Goal: Transaction & Acquisition: Book appointment/travel/reservation

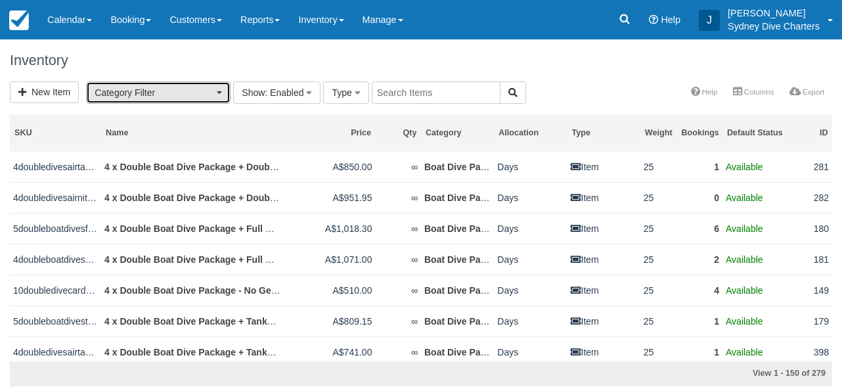
click at [223, 95] on button "Category Filter" at bounding box center [158, 92] width 145 height 22
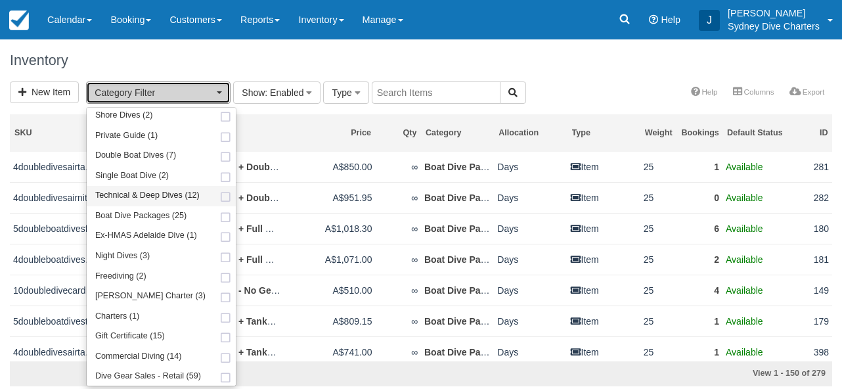
scroll to position [204, 0]
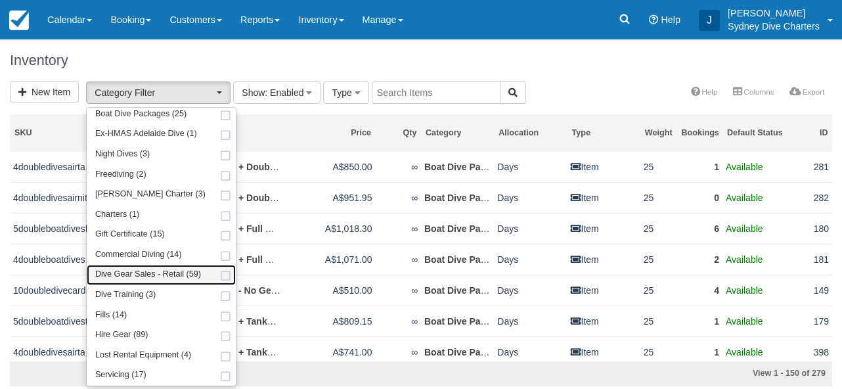
click at [219, 277] on span at bounding box center [226, 276] width 14 height 9
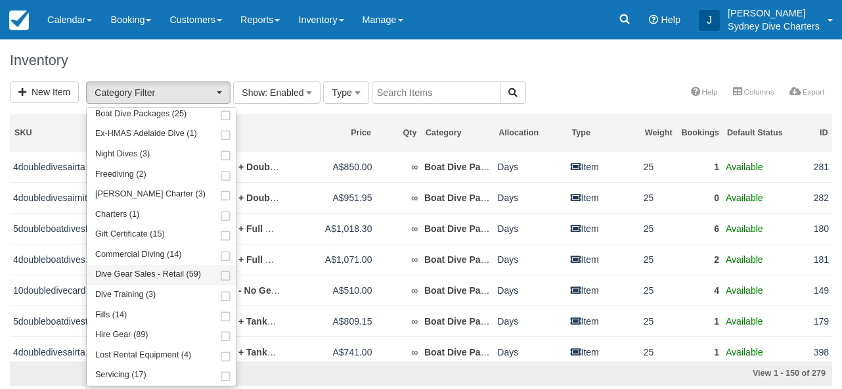
select select "22"
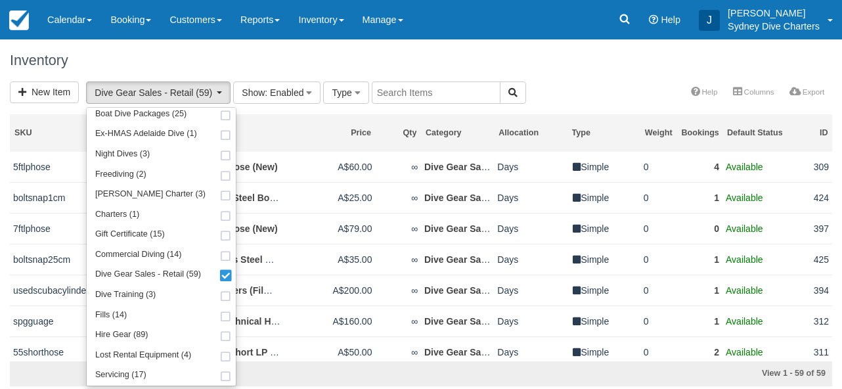
click at [550, 84] on div "New Item Dive Gear Sales - Retail (59) Refresher Course (1) Administration Fees…" at bounding box center [421, 93] width 842 height 24
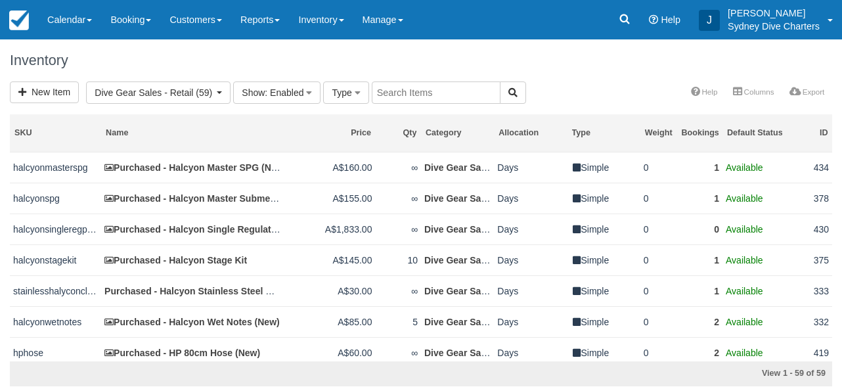
scroll to position [642, 0]
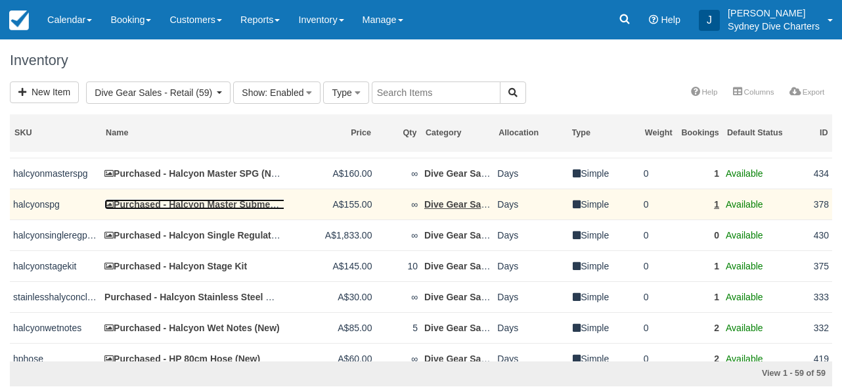
click at [263, 210] on link "Purchased - Halcyon Master Submersible Pressure Gauge - SPG (New)" at bounding box center [263, 204] width 319 height 11
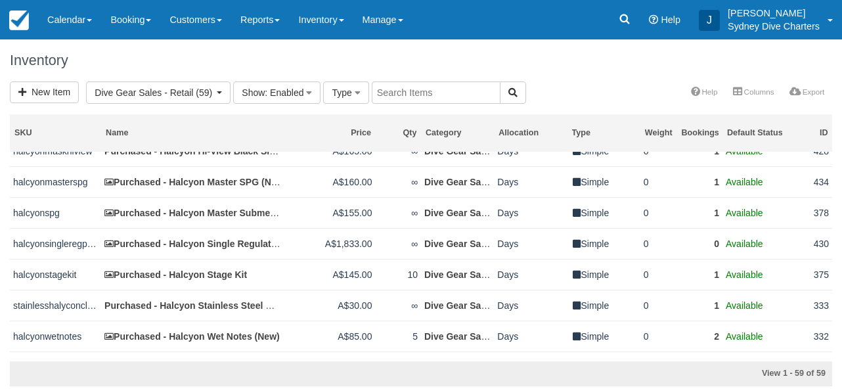
scroll to position [644, 0]
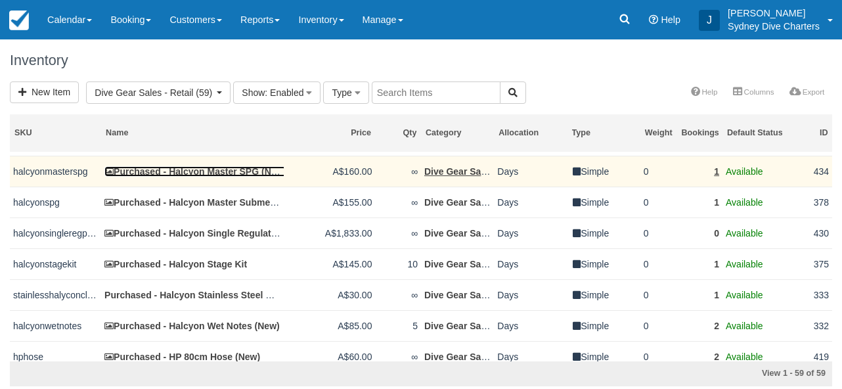
click at [259, 177] on link "Purchased - Halcyon Master SPG (New)" at bounding box center [195, 171] width 182 height 11
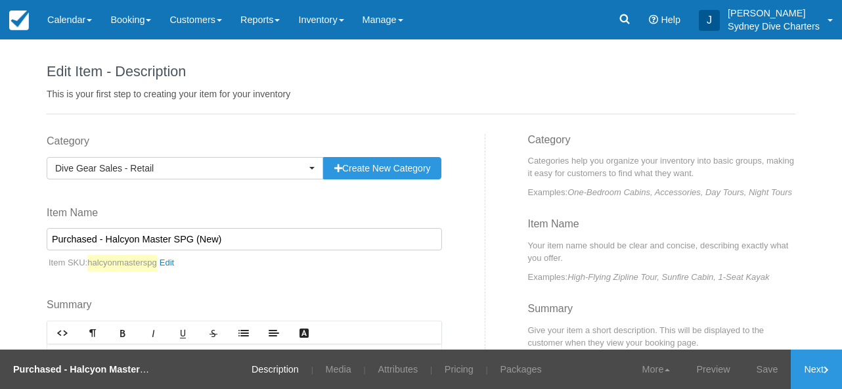
click at [192, 242] on input "Purchased - Halcyon Master SPG (New)" at bounding box center [244, 239] width 395 height 22
type input "Purchased - Halcyon Master SPG - Free HP Hose (New)"
click at [767, 361] on link "Save" at bounding box center [768, 368] width 48 height 39
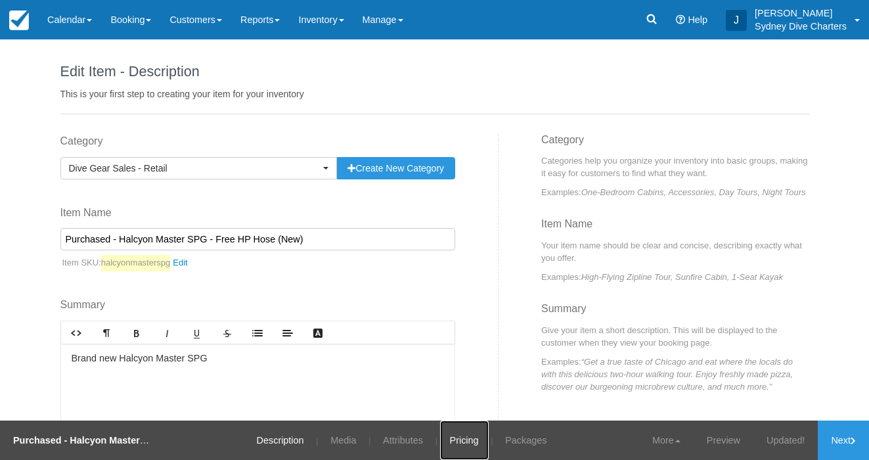
click at [458, 388] on link "Pricing" at bounding box center [464, 439] width 49 height 39
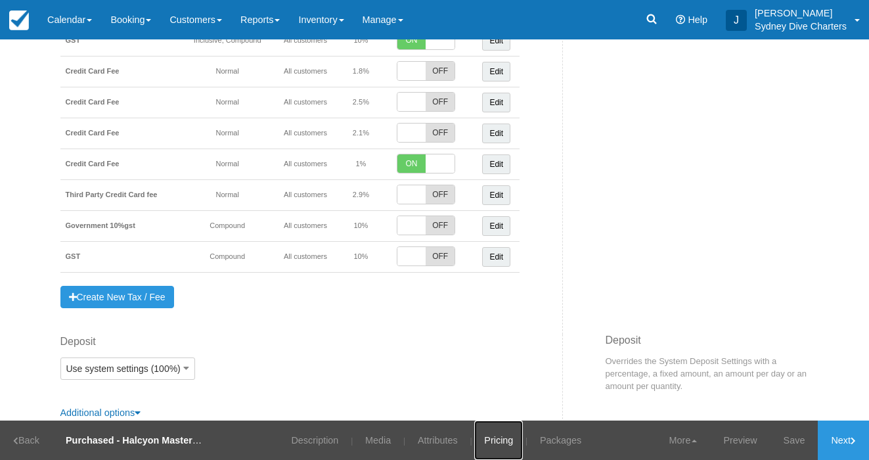
scroll to position [505, 0]
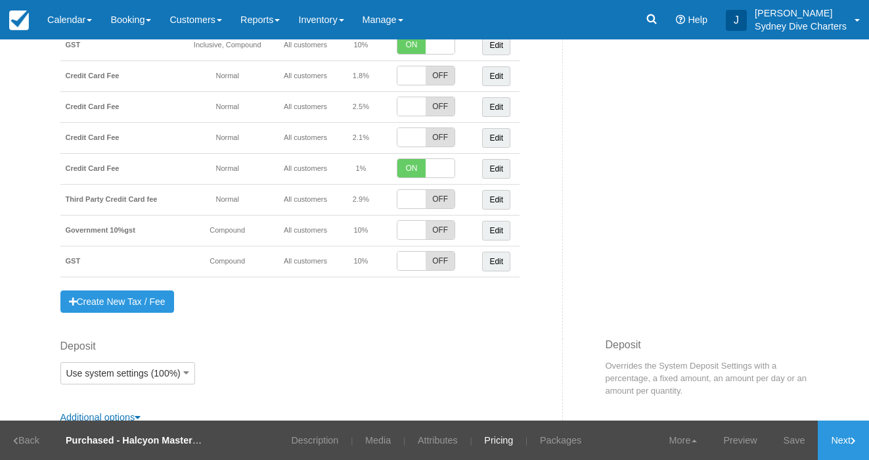
click at [432, 199] on span "OFF" at bounding box center [440, 199] width 28 height 18
checkbox input "true"
click at [420, 168] on span "ON" at bounding box center [411, 168] width 28 height 18
checkbox input "false"
click at [789, 388] on link "Save" at bounding box center [795, 439] width 48 height 39
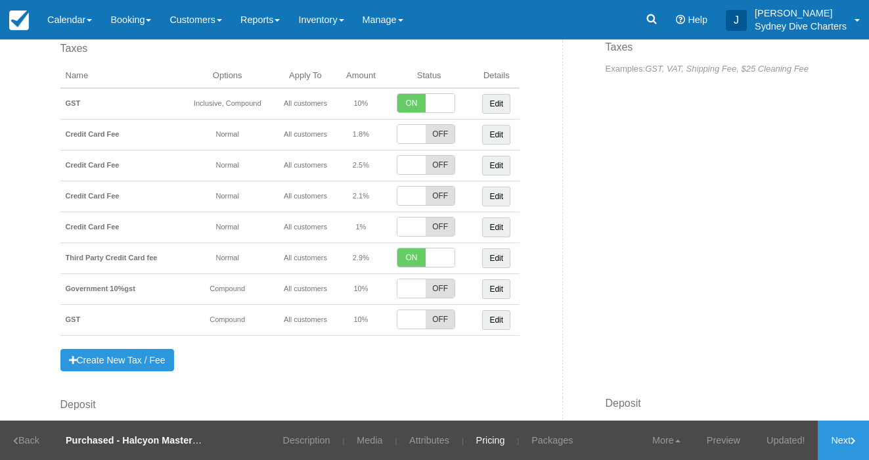
scroll to position [436, 0]
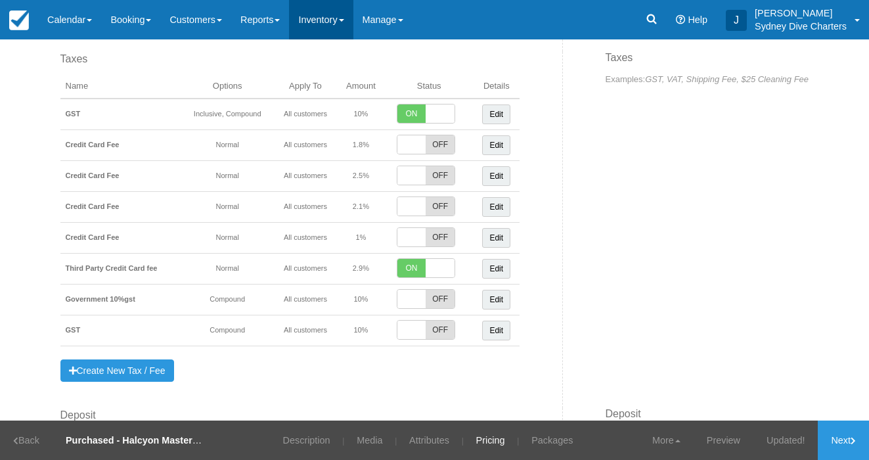
click at [335, 16] on link "Inventory" at bounding box center [321, 19] width 64 height 39
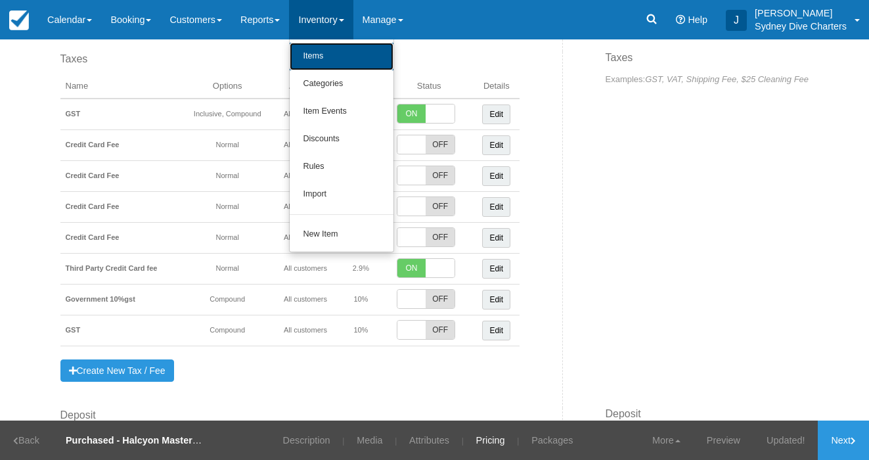
click at [334, 52] on link "Items" at bounding box center [342, 57] width 104 height 28
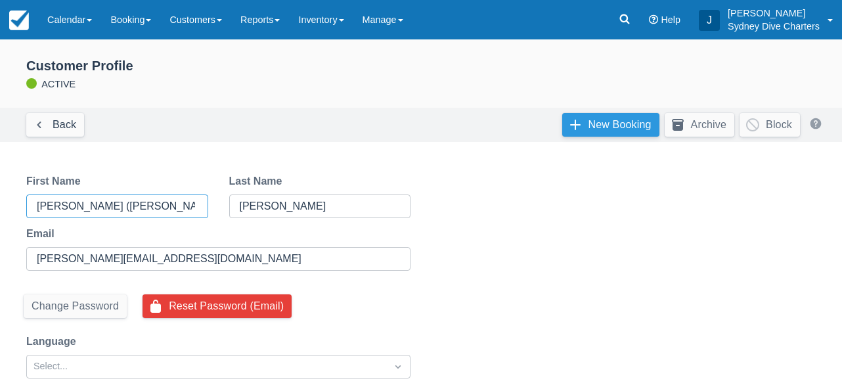
click at [604, 121] on link "New Booking" at bounding box center [610, 125] width 97 height 24
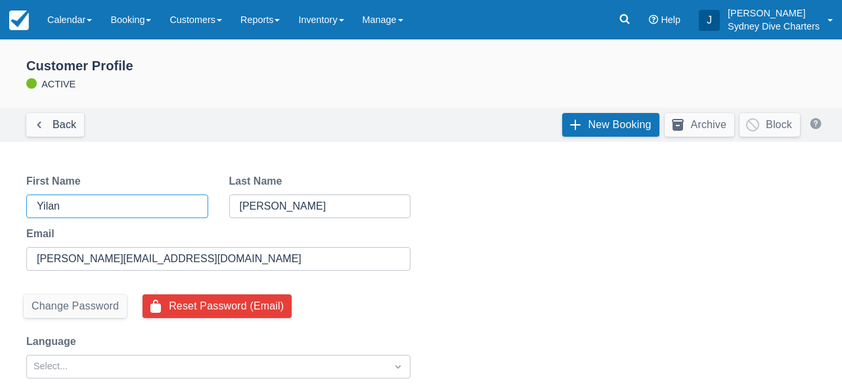
click at [140, 202] on input "Yilan" at bounding box center [116, 206] width 158 height 24
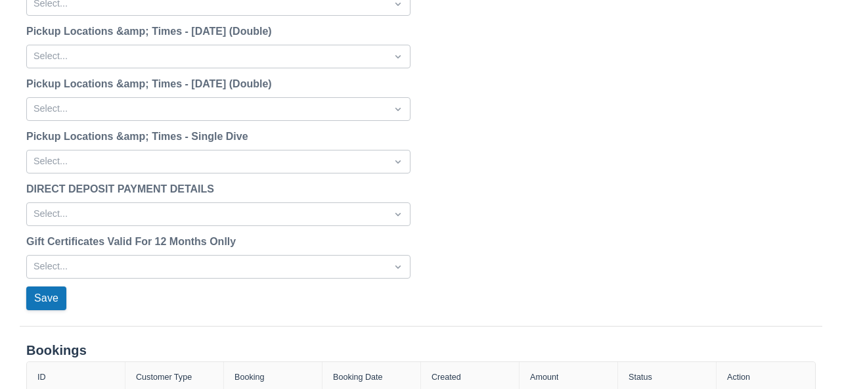
scroll to position [1735, 0]
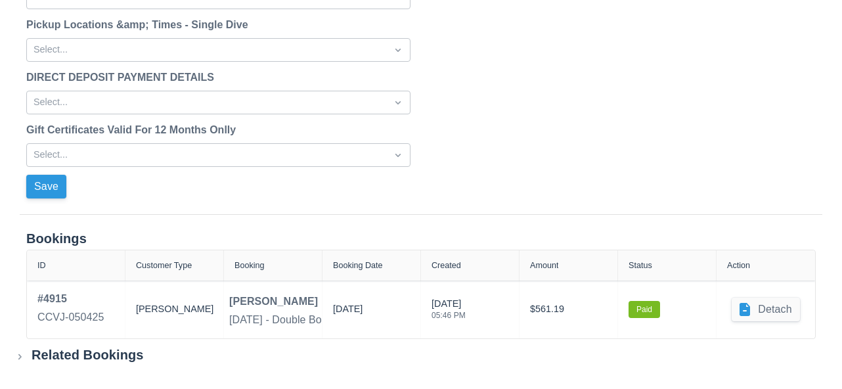
type input "[PERSON_NAME] ([PERSON_NAME])"
click at [49, 184] on button "Save" at bounding box center [46, 187] width 40 height 24
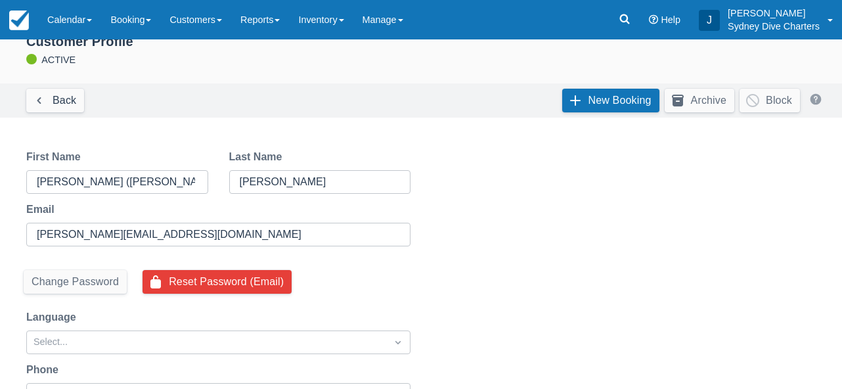
scroll to position [0, 0]
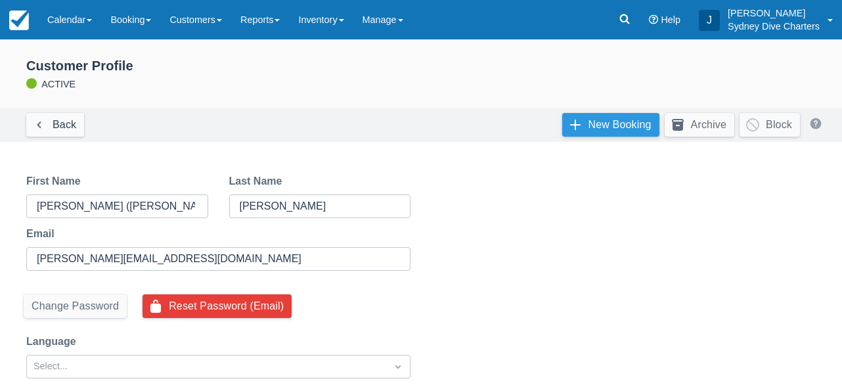
click at [623, 120] on link "New Booking" at bounding box center [610, 125] width 97 height 24
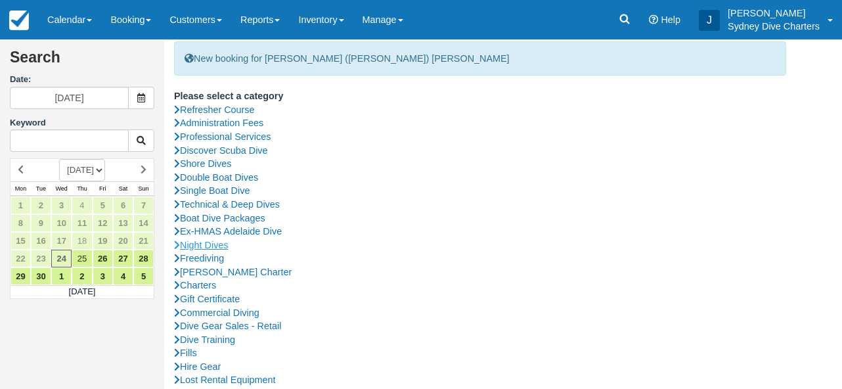
scroll to position [51, 0]
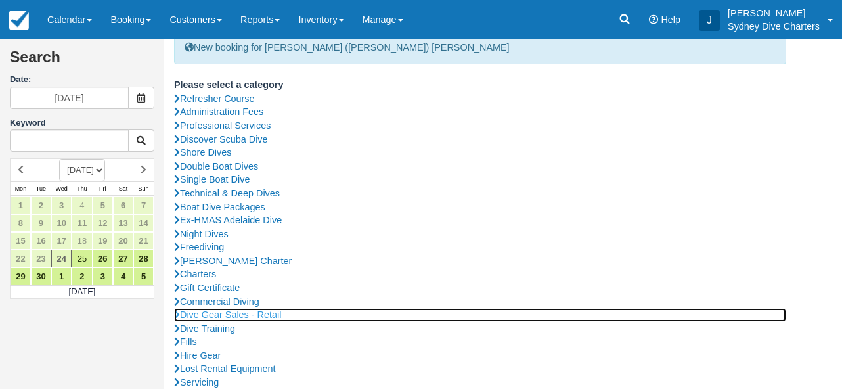
click at [240, 314] on link "Dive Gear Sales - Retail" at bounding box center [480, 315] width 612 height 14
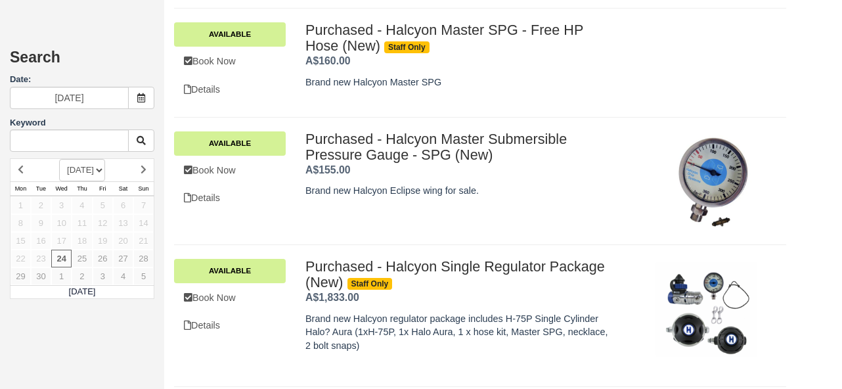
scroll to position [2777, 0]
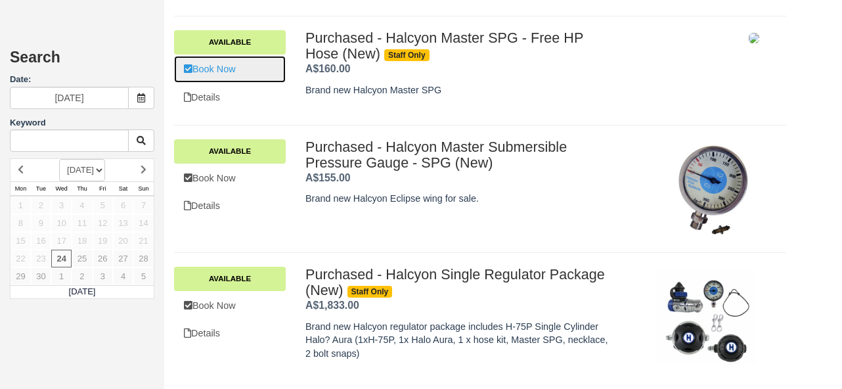
click at [217, 67] on link "Book Now" at bounding box center [230, 69] width 112 height 27
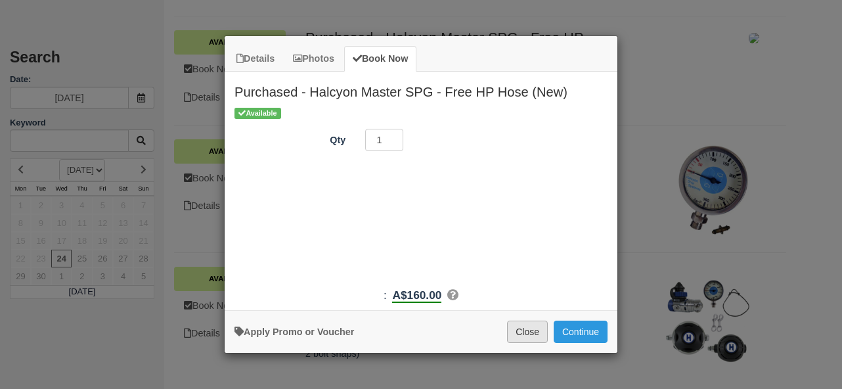
click at [524, 336] on button "Close" at bounding box center [527, 332] width 41 height 22
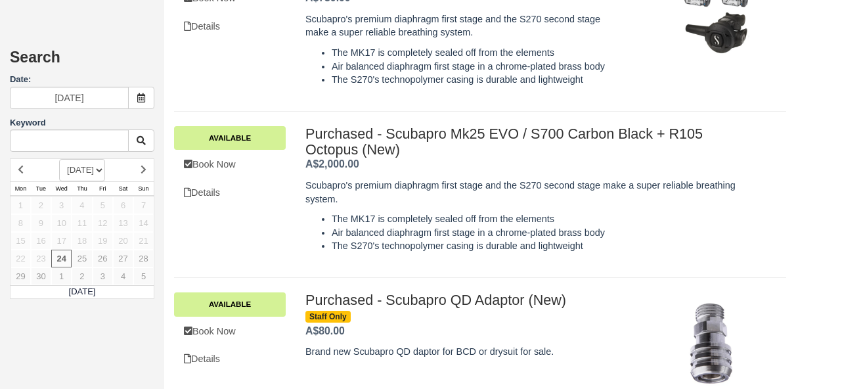
scroll to position [4931, 0]
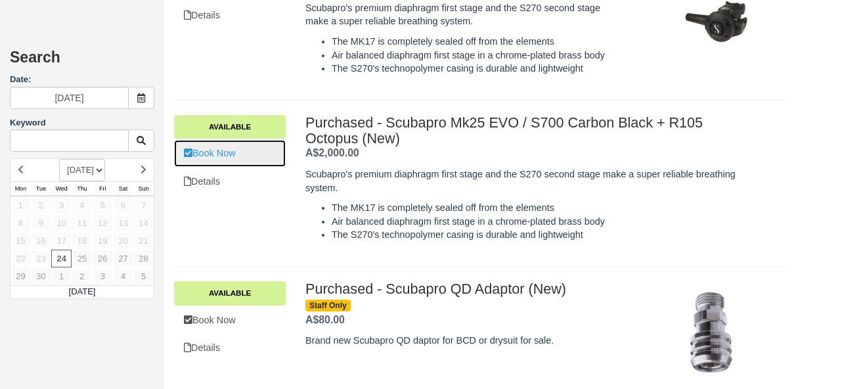
click at [231, 167] on link "Book Now" at bounding box center [230, 153] width 112 height 27
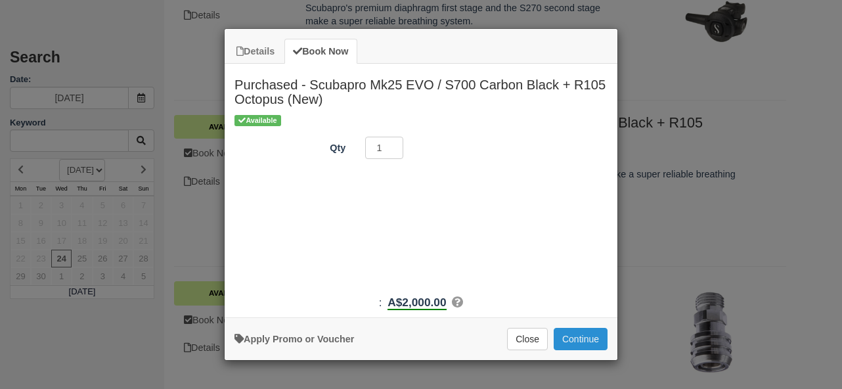
click at [575, 341] on button "Continue" at bounding box center [581, 339] width 54 height 22
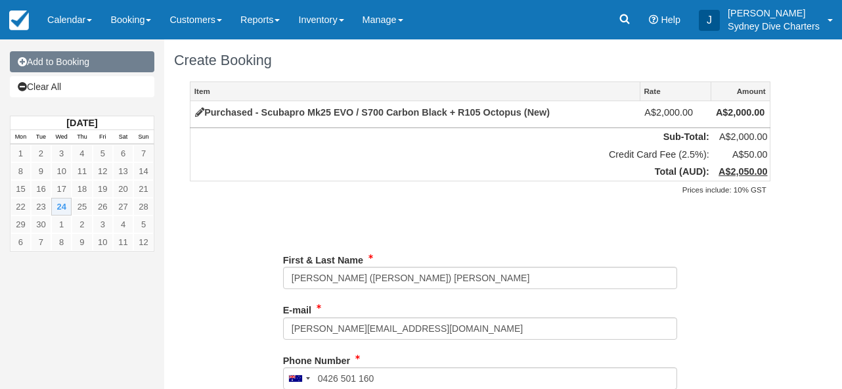
click at [82, 61] on link "Add to Booking" at bounding box center [82, 61] width 145 height 21
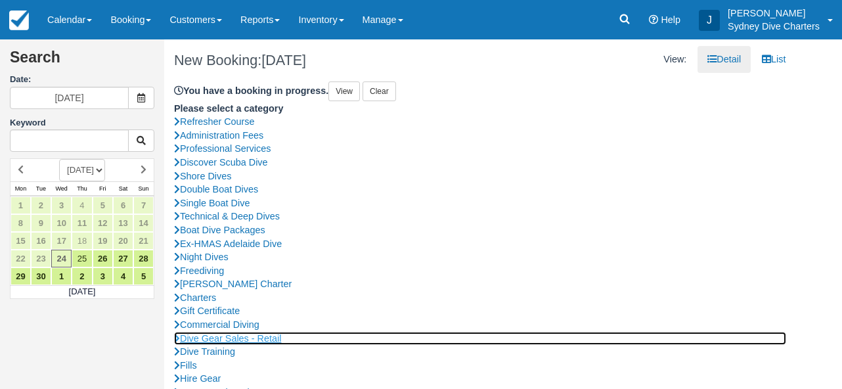
click at [243, 337] on link "Dive Gear Sales - Retail" at bounding box center [480, 339] width 612 height 14
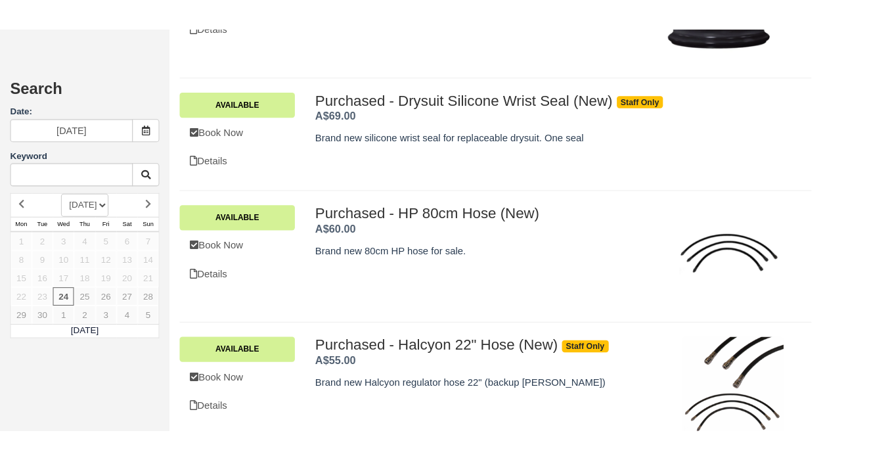
scroll to position [1657, 0]
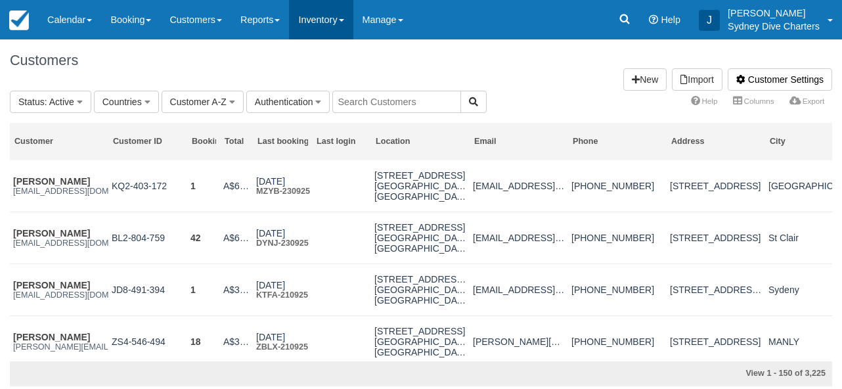
click at [342, 17] on link "Inventory" at bounding box center [321, 19] width 64 height 39
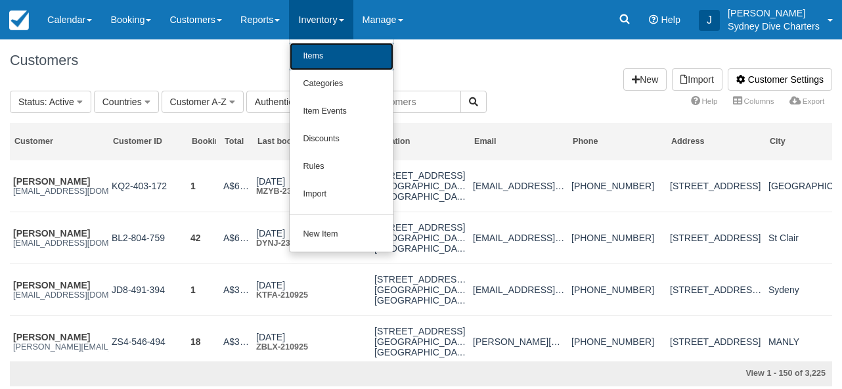
click at [327, 54] on link "Items" at bounding box center [342, 57] width 104 height 28
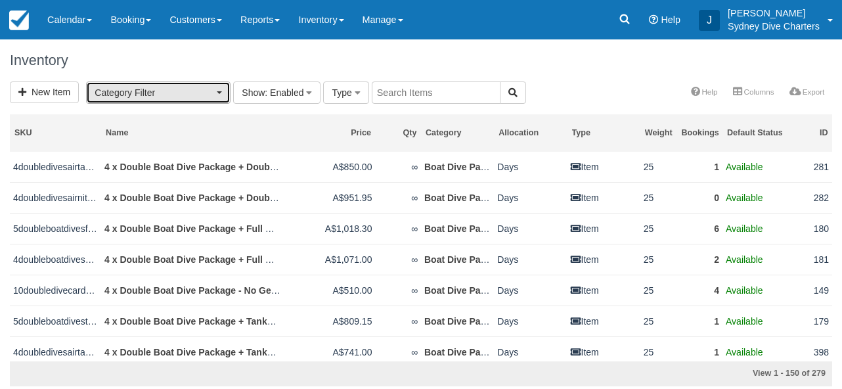
click at [226, 90] on button "Category Filter" at bounding box center [158, 92] width 145 height 22
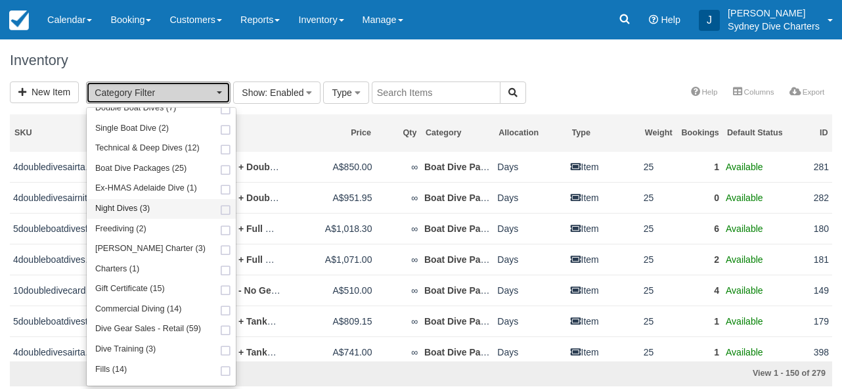
scroll to position [153, 0]
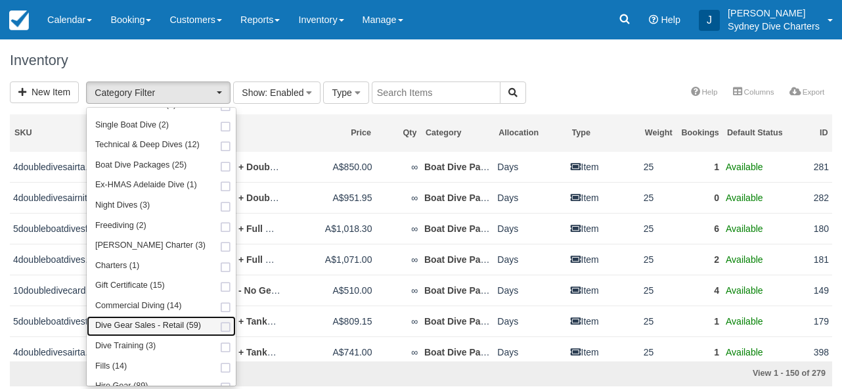
click at [217, 321] on link "Dive Gear Sales - Retail (59)" at bounding box center [161, 326] width 149 height 20
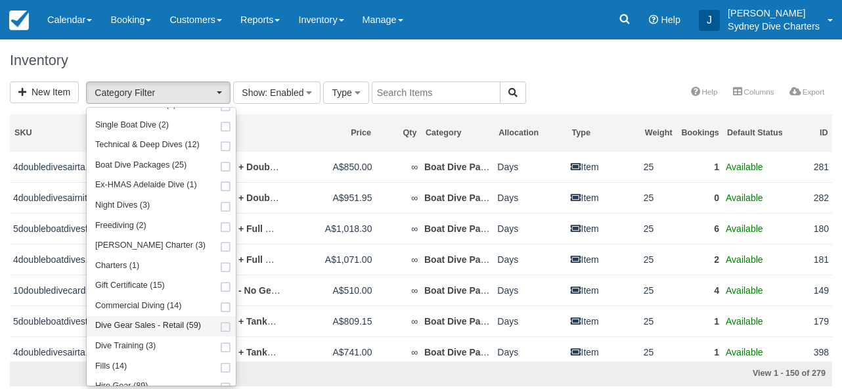
select select "22"
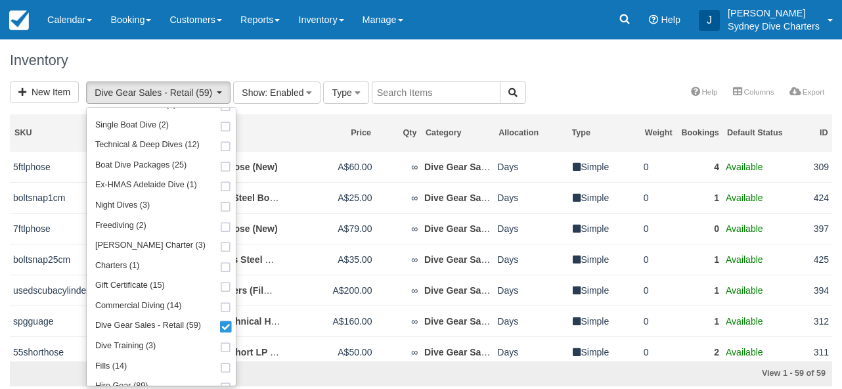
click at [548, 68] on h1 "Inventory" at bounding box center [421, 61] width 822 height 16
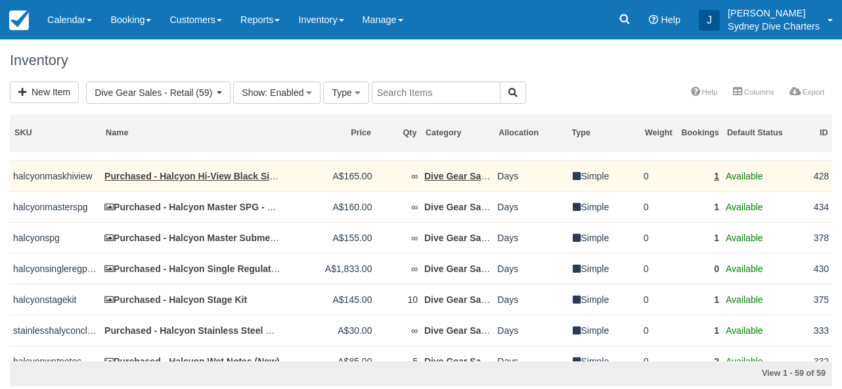
scroll to position [586, 0]
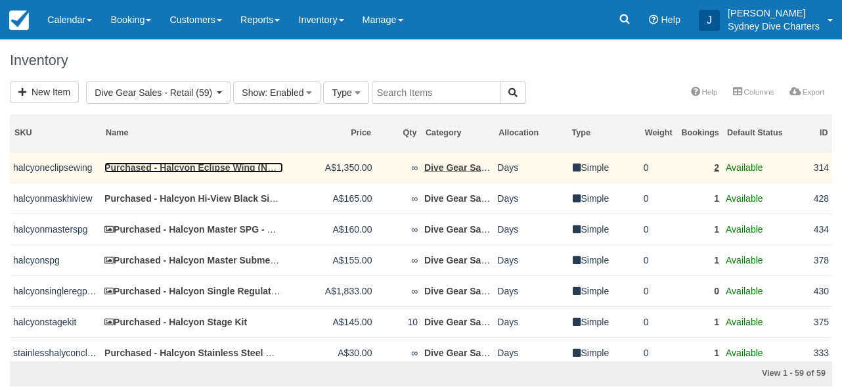
click at [254, 173] on link "Purchased - Halcyon Eclipse Wing (New)" at bounding box center [193, 167] width 178 height 11
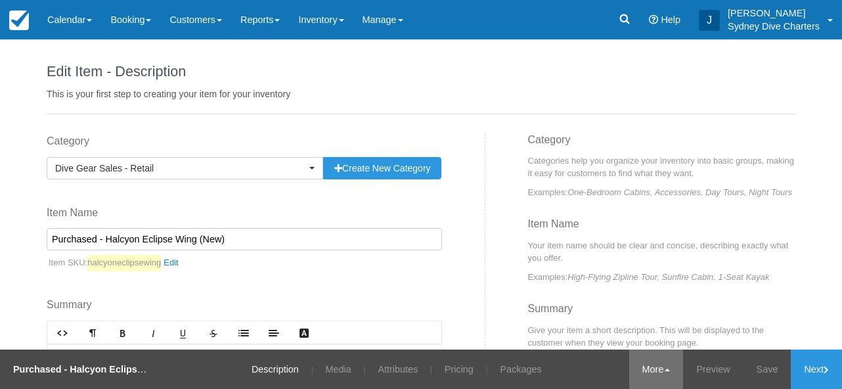
click at [661, 369] on link "More" at bounding box center [656, 368] width 55 height 39
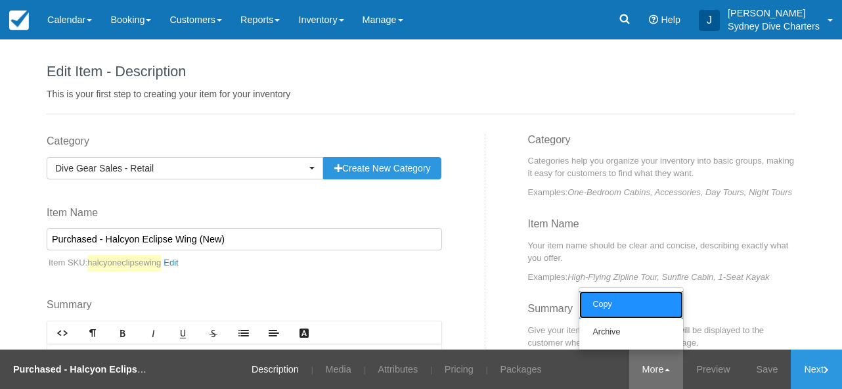
click at [610, 302] on link "Copy" at bounding box center [631, 305] width 104 height 28
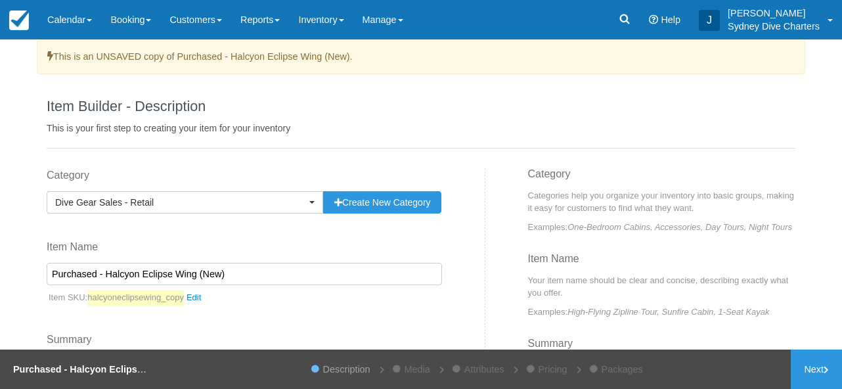
click at [172, 273] on input "Purchased - Halcyon Eclipse Wing (New)" at bounding box center [244, 274] width 395 height 22
click at [291, 276] on input "Purchased - Halcyon Eclipse Pro Single Backplate & Wing (New)" at bounding box center [244, 274] width 395 height 22
type input "Purchased - Halcyon Eclipse Pro Single Backplate & Wing System (New)"
click at [203, 295] on link "halcyoneclipsewing_copy" at bounding box center [147, 298] width 120 height 16
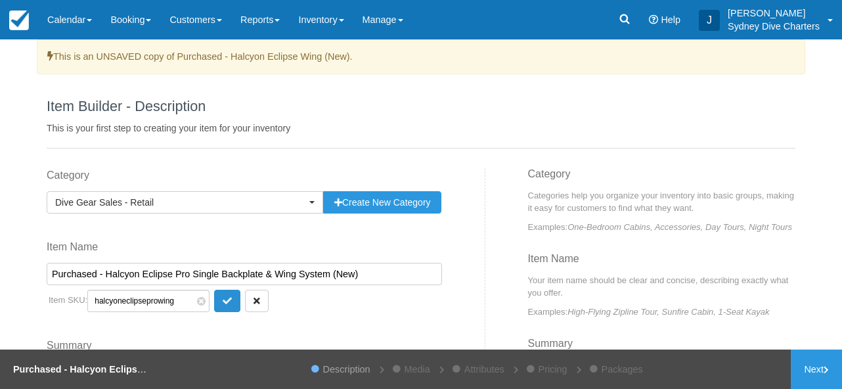
type input "halcyoneclipseprowing"
click at [219, 292] on button "submit" at bounding box center [227, 301] width 26 height 22
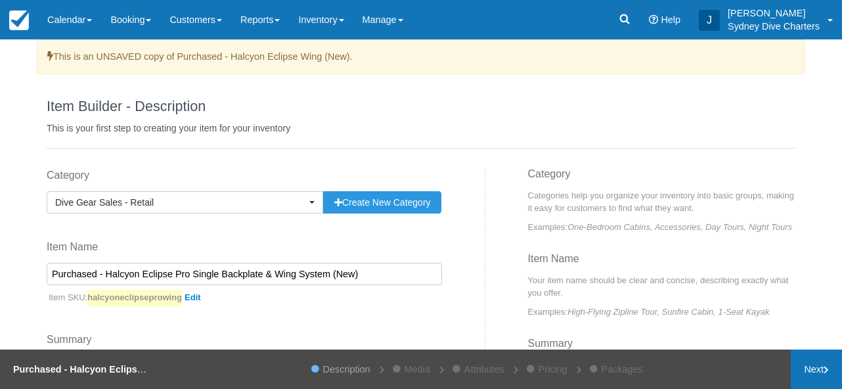
click at [813, 366] on link "Next" at bounding box center [816, 368] width 51 height 39
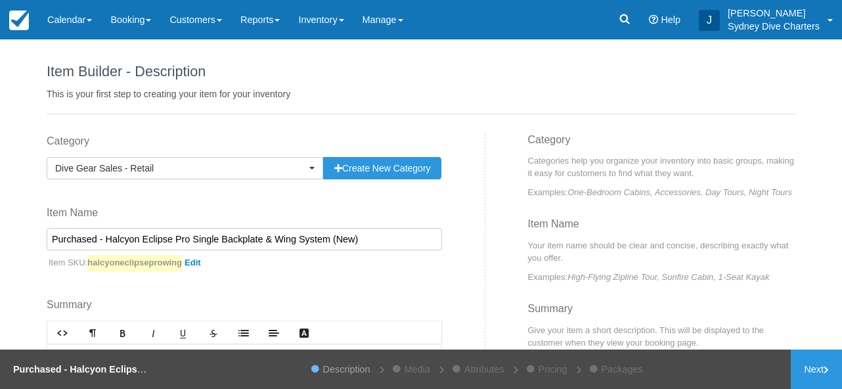
scroll to position [173, 0]
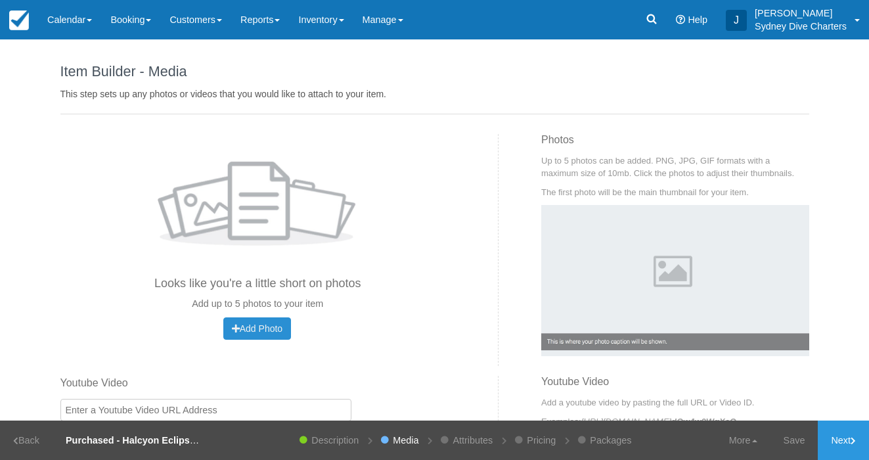
click at [276, 323] on span "Add Photo" at bounding box center [257, 328] width 51 height 11
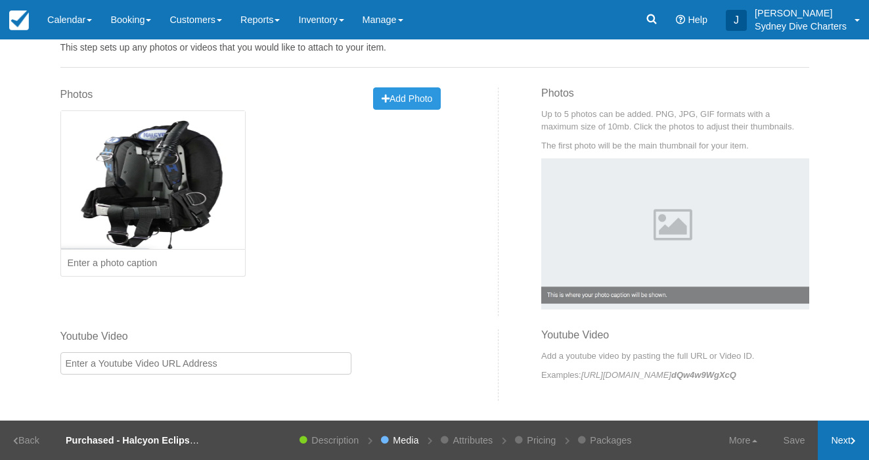
click at [836, 388] on link "Next" at bounding box center [843, 439] width 51 height 39
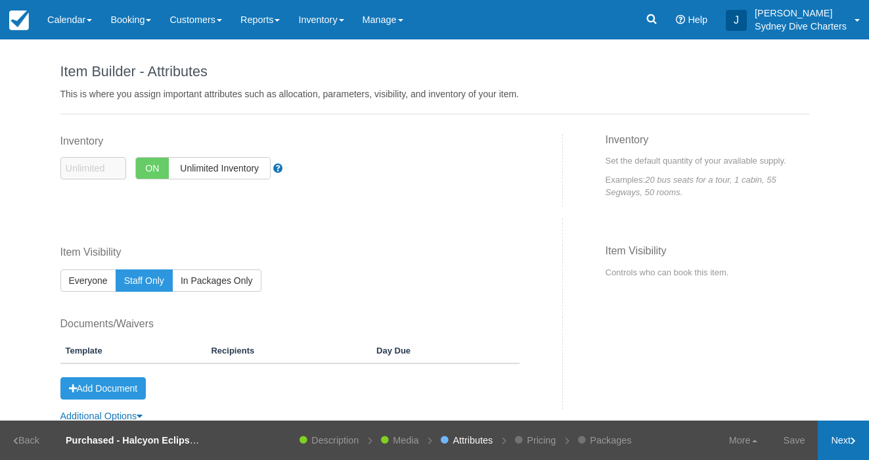
click at [836, 388] on link "Next" at bounding box center [843, 439] width 51 height 39
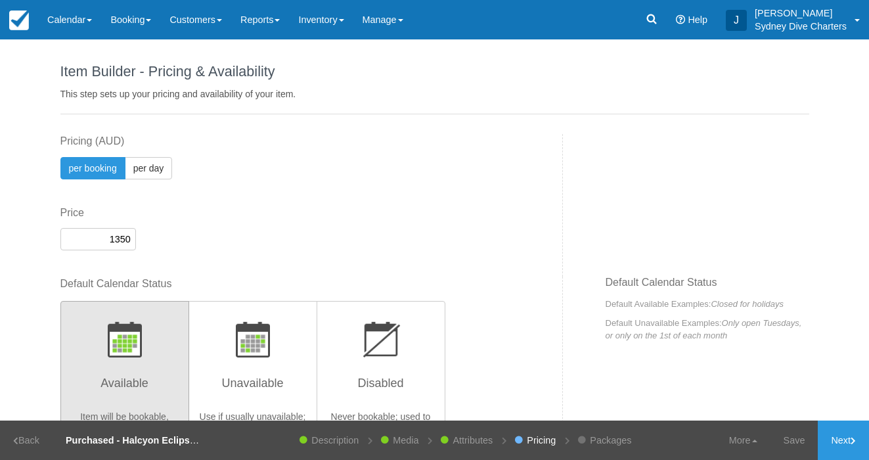
click at [127, 239] on input "1350" at bounding box center [98, 239] width 76 height 22
type input "1680"
click at [841, 388] on icon at bounding box center [853, 441] width 5 height 8
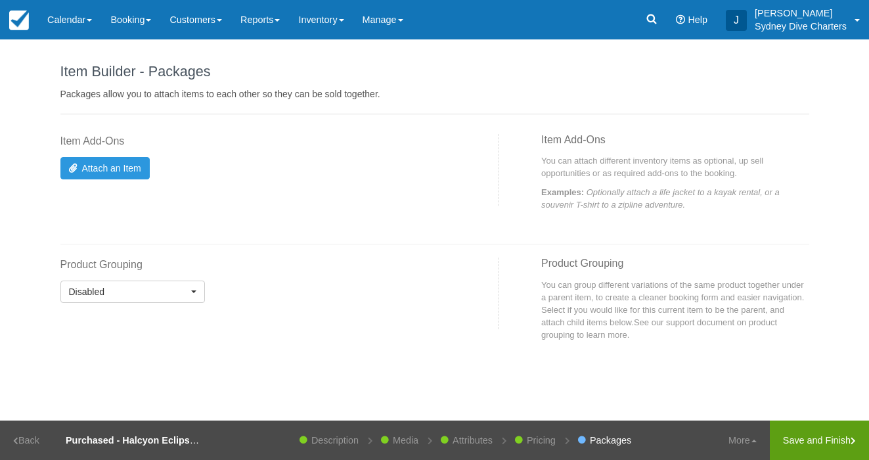
click at [841, 388] on link "Save and Finish" at bounding box center [819, 439] width 99 height 39
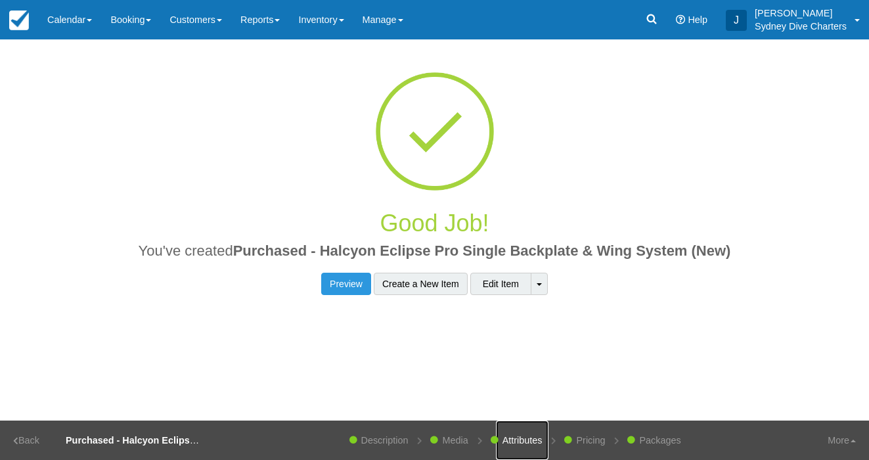
click at [527, 388] on link "Attributes" at bounding box center [522, 439] width 53 height 39
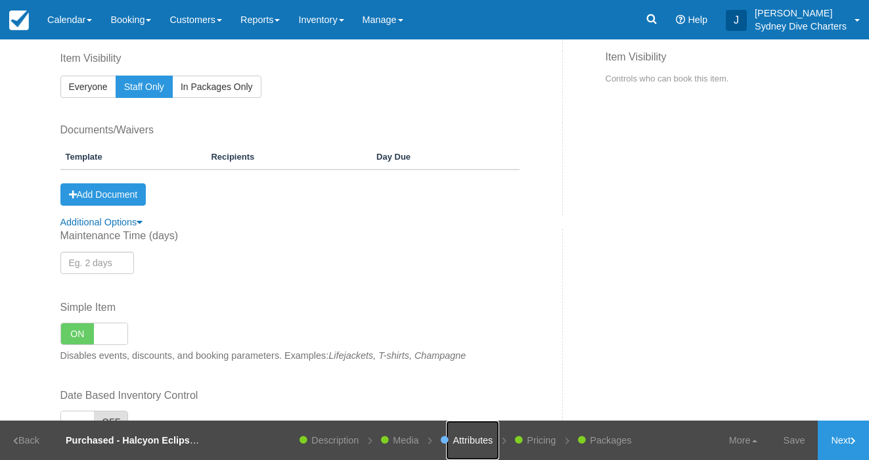
scroll to position [273, 0]
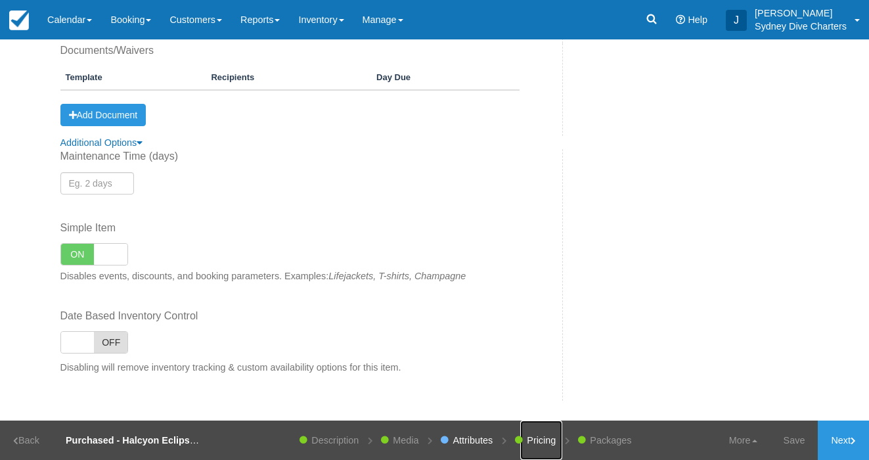
click at [537, 388] on link "Pricing" at bounding box center [541, 439] width 42 height 39
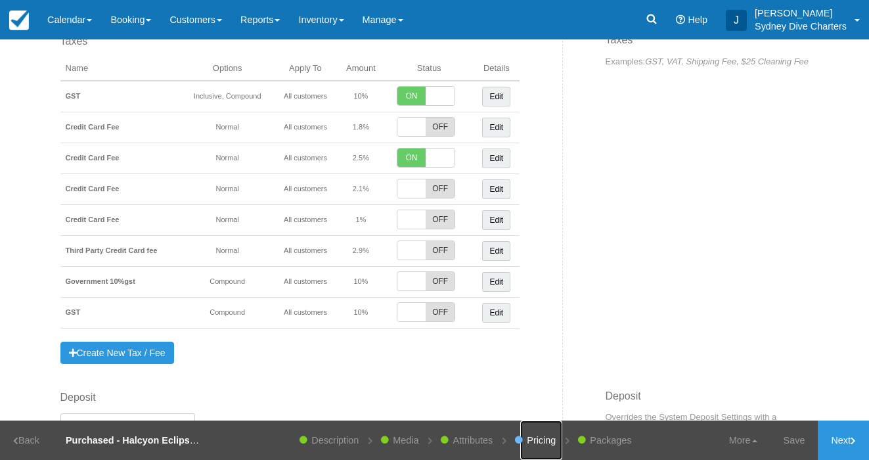
scroll to position [453, 0]
click at [437, 252] on span "OFF" at bounding box center [440, 251] width 28 height 18
checkbox input "true"
click at [423, 156] on span "ON" at bounding box center [411, 159] width 28 height 18
checkbox input "false"
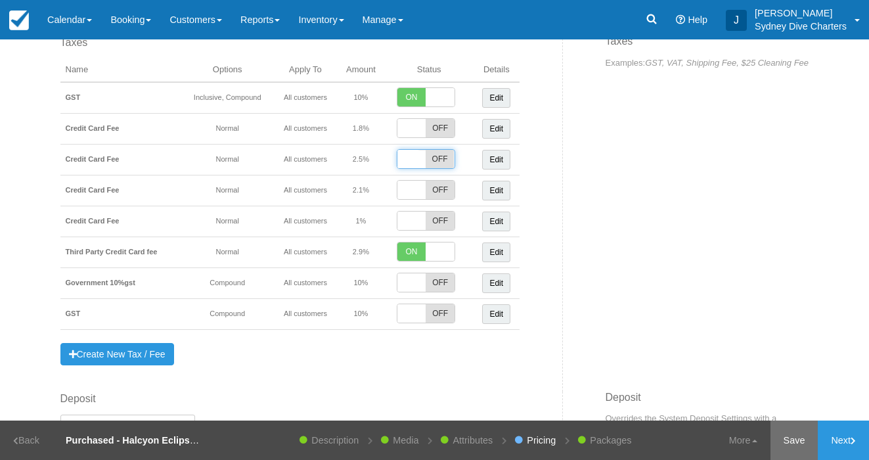
click at [795, 388] on link "Save" at bounding box center [795, 439] width 48 height 39
click at [790, 388] on link "Updated!" at bounding box center [785, 439] width 64 height 39
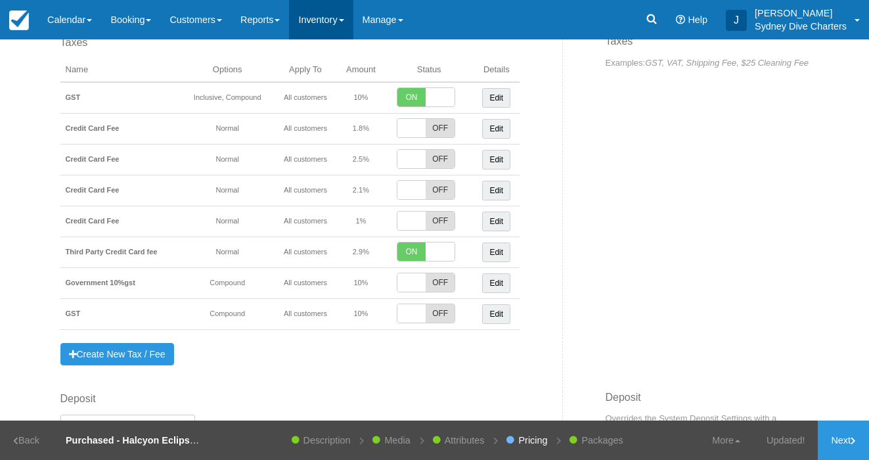
click at [340, 16] on link "Inventory" at bounding box center [321, 19] width 64 height 39
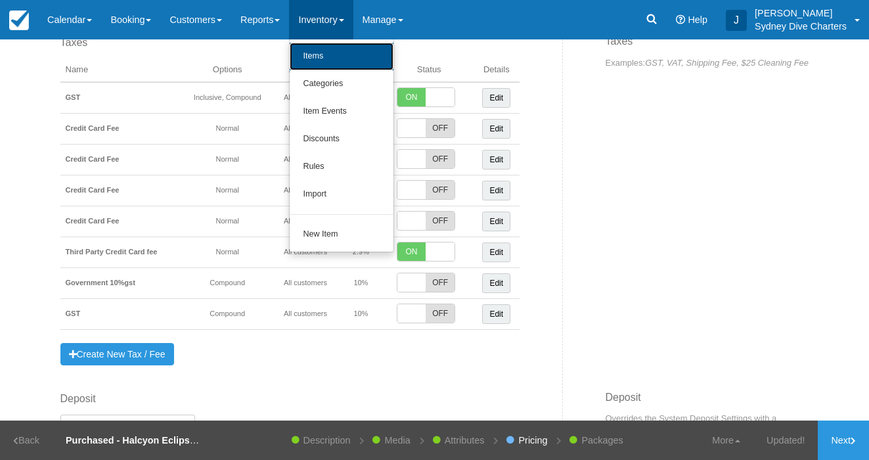
click at [338, 58] on link "Items" at bounding box center [342, 57] width 104 height 28
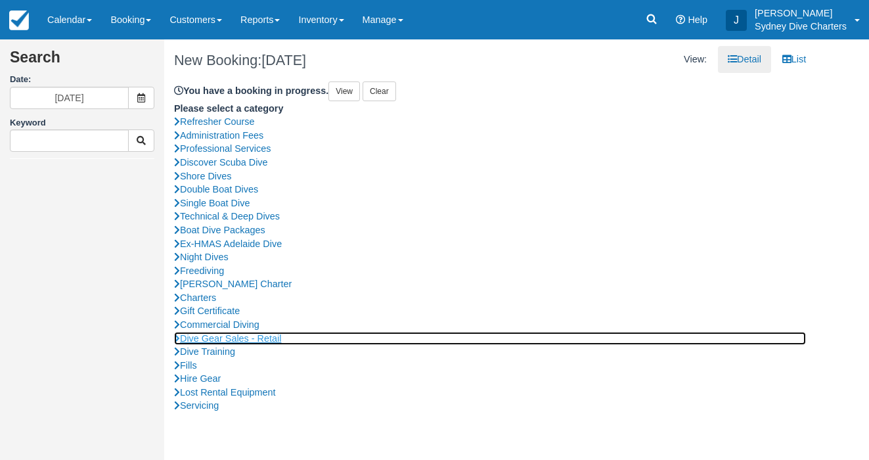
click at [252, 335] on link "Dive Gear Sales - Retail" at bounding box center [490, 339] width 632 height 14
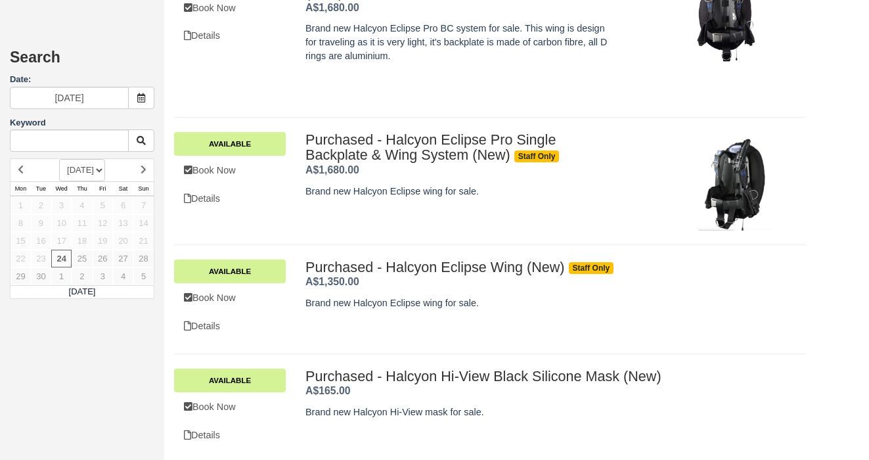
scroll to position [2430, 0]
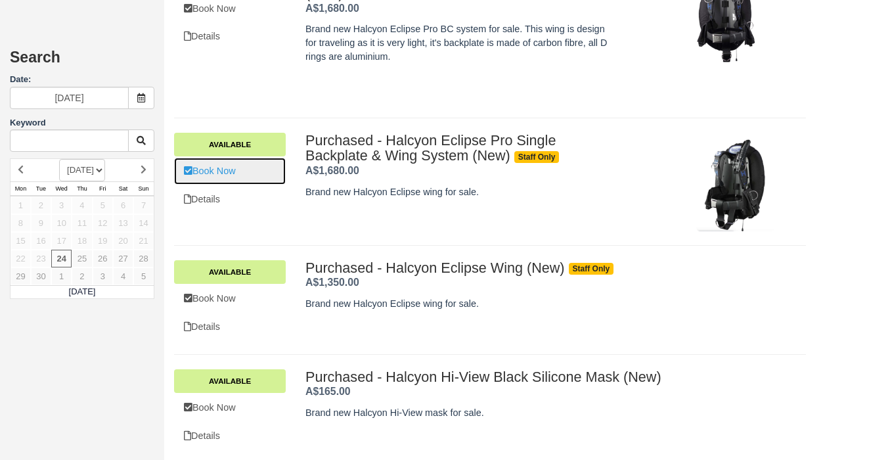
click at [236, 168] on link "Book Now" at bounding box center [230, 171] width 112 height 27
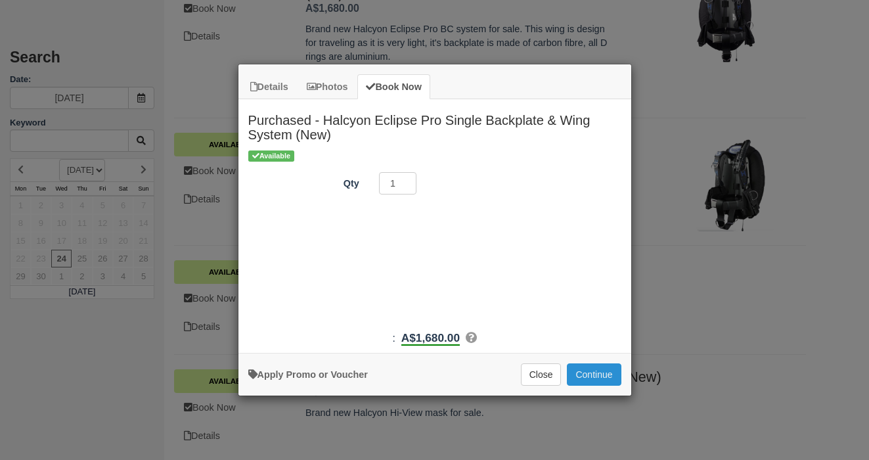
click at [608, 377] on button "Continue" at bounding box center [594, 374] width 54 height 22
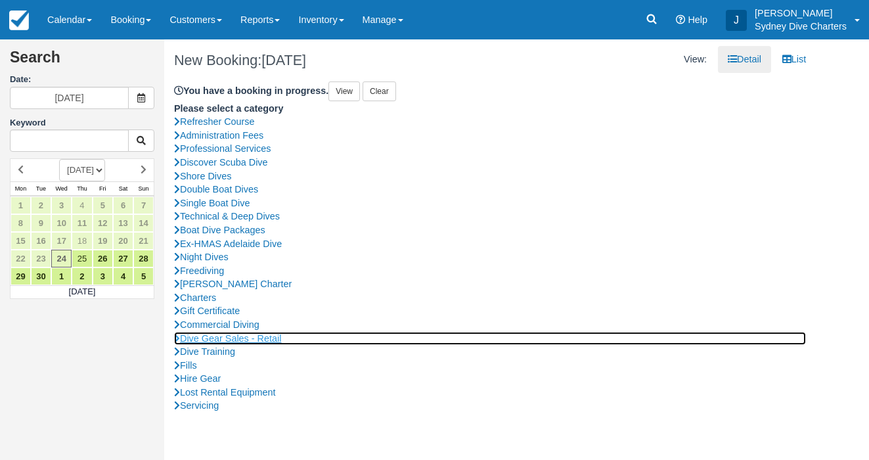
click at [246, 334] on link "Dive Gear Sales - Retail" at bounding box center [490, 339] width 632 height 14
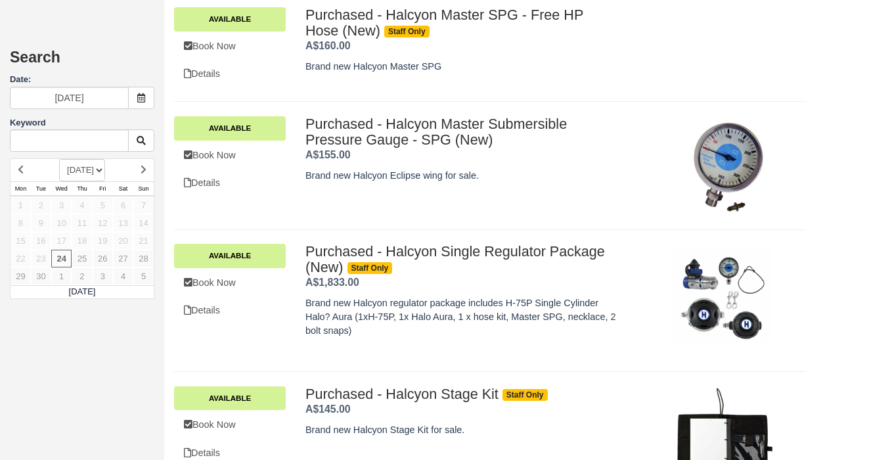
scroll to position [2807, 0]
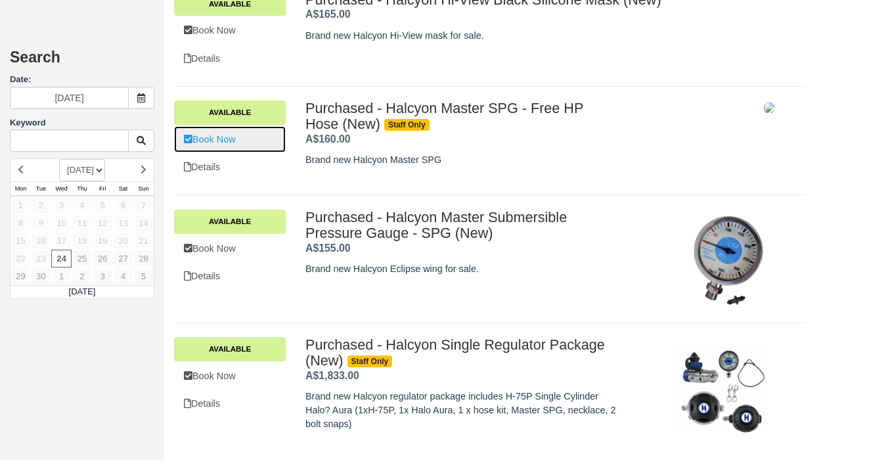
click at [220, 137] on link "Book Now" at bounding box center [230, 139] width 112 height 27
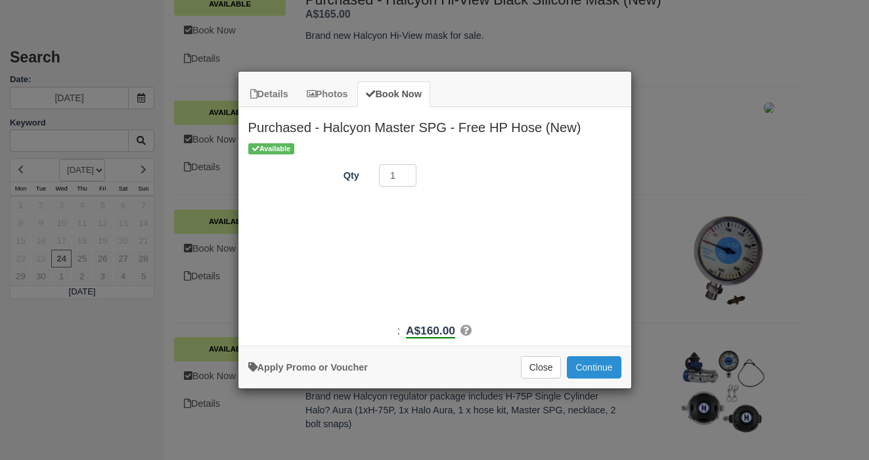
click at [593, 367] on button "Continue" at bounding box center [594, 367] width 54 height 22
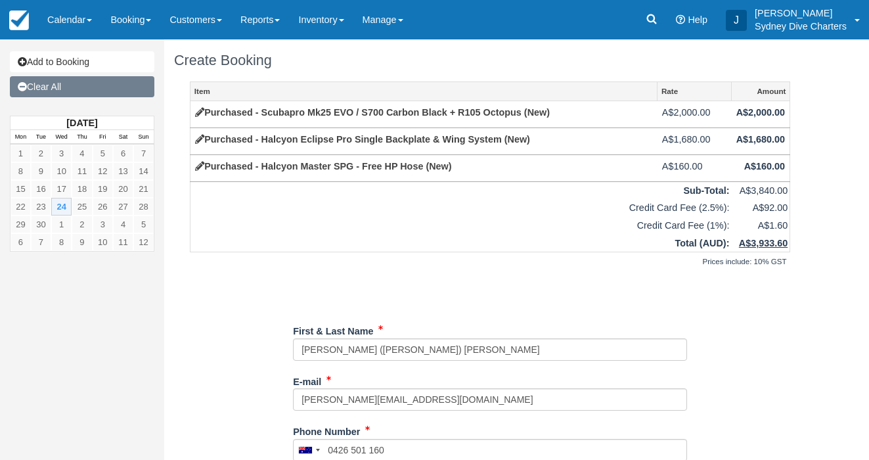
click at [65, 81] on link "Clear All" at bounding box center [82, 86] width 145 height 21
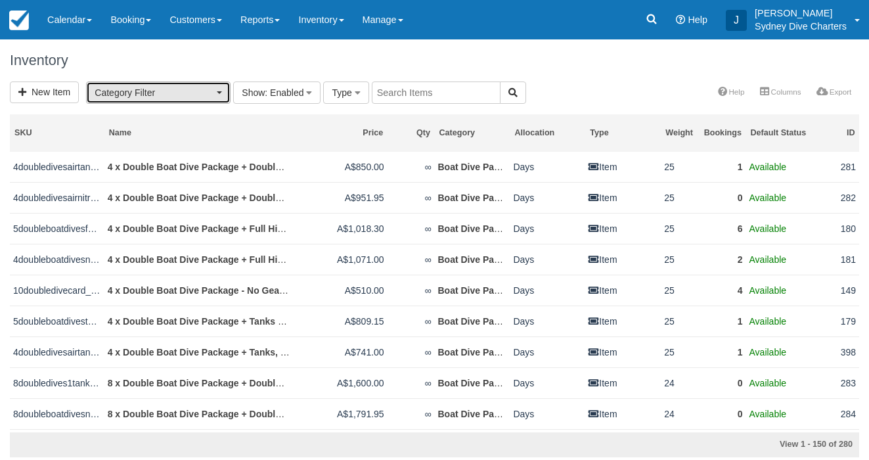
click at [196, 92] on span "Category Filter" at bounding box center [154, 92] width 119 height 13
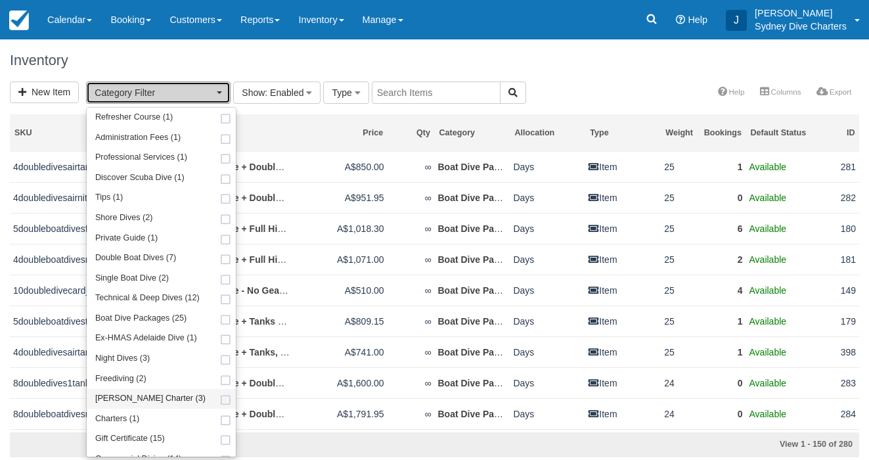
scroll to position [133, 0]
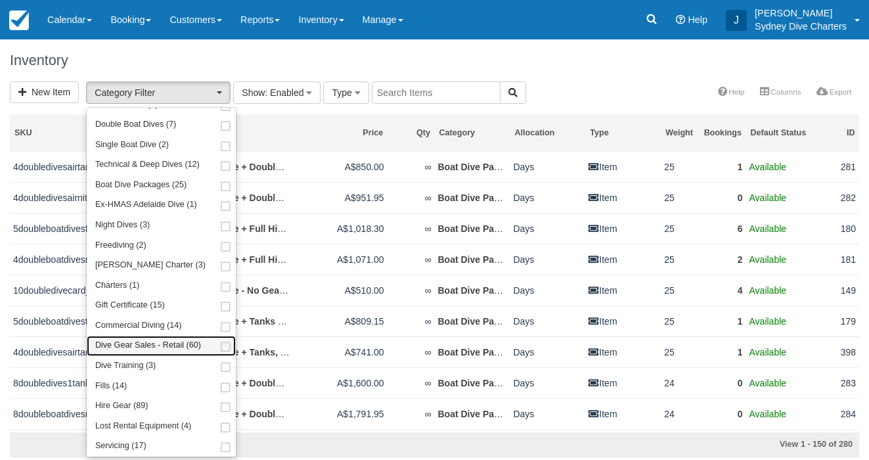
click at [221, 346] on span at bounding box center [226, 347] width 14 height 9
select select "22"
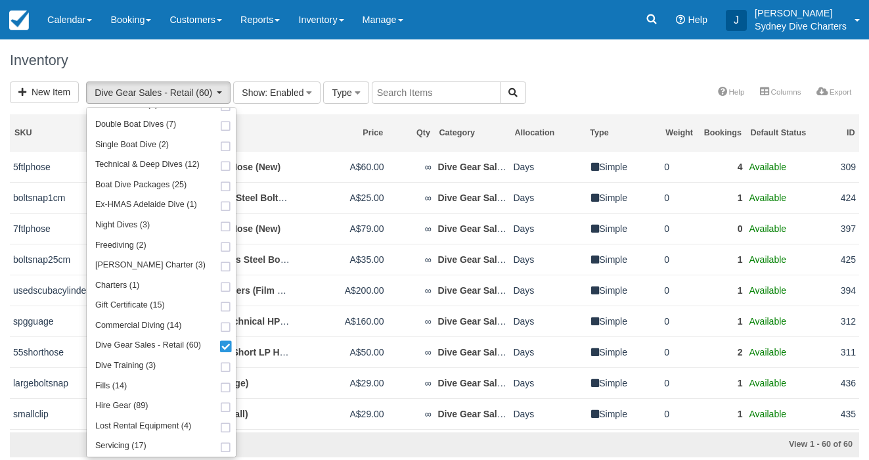
click at [589, 78] on div "Inventory" at bounding box center [434, 60] width 869 height 42
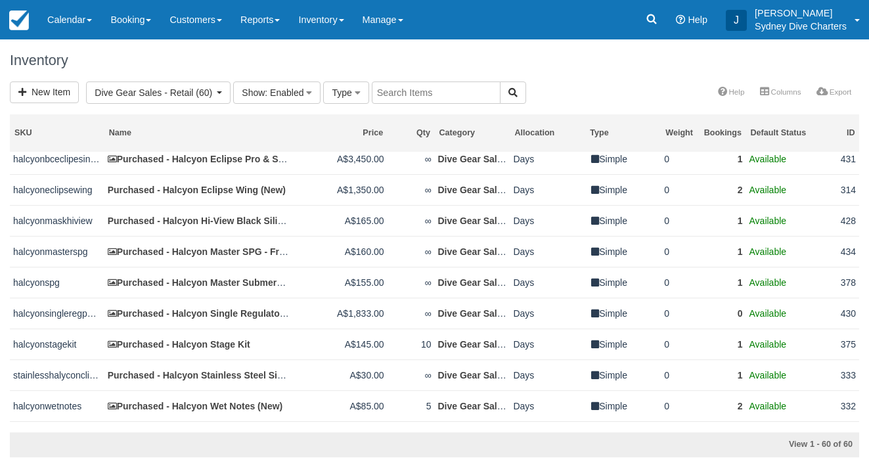
scroll to position [595, 0]
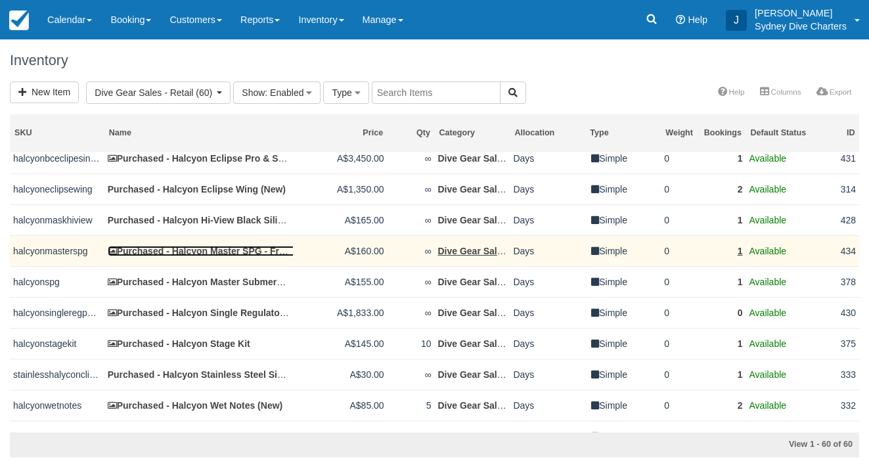
click at [263, 256] on link "Purchased - Halcyon Master SPG - Free HP Hose (New)" at bounding box center [233, 251] width 250 height 11
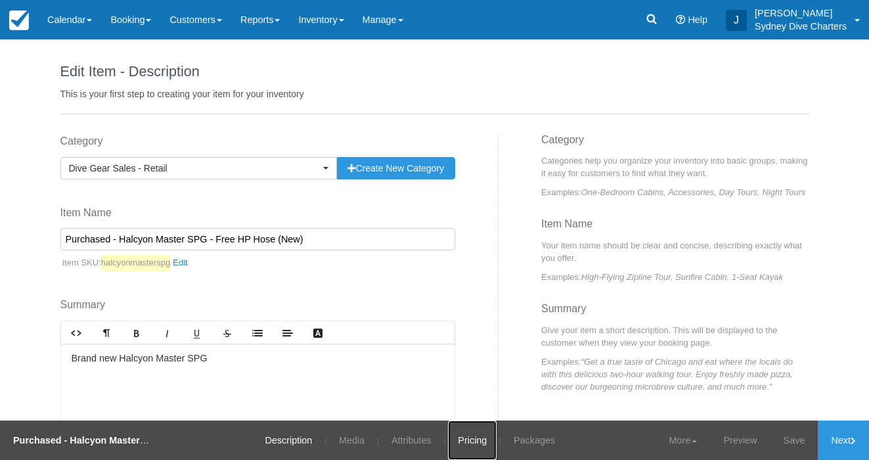
click at [474, 443] on link "Pricing" at bounding box center [472, 439] width 49 height 39
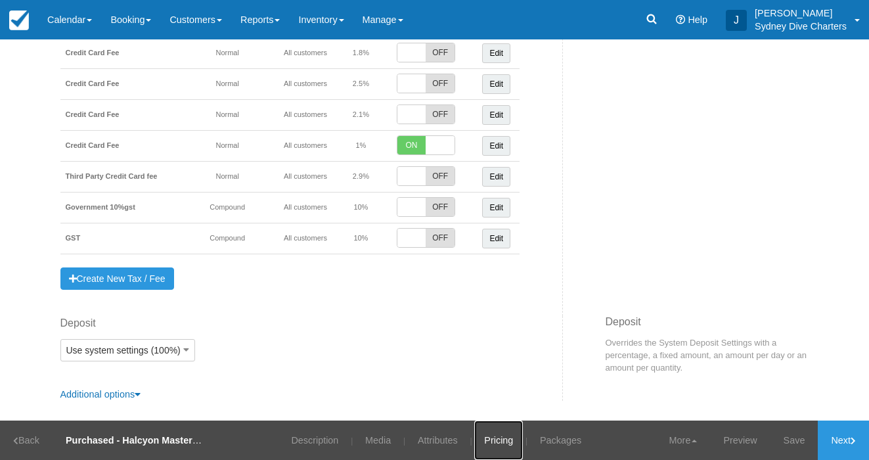
scroll to position [461, 0]
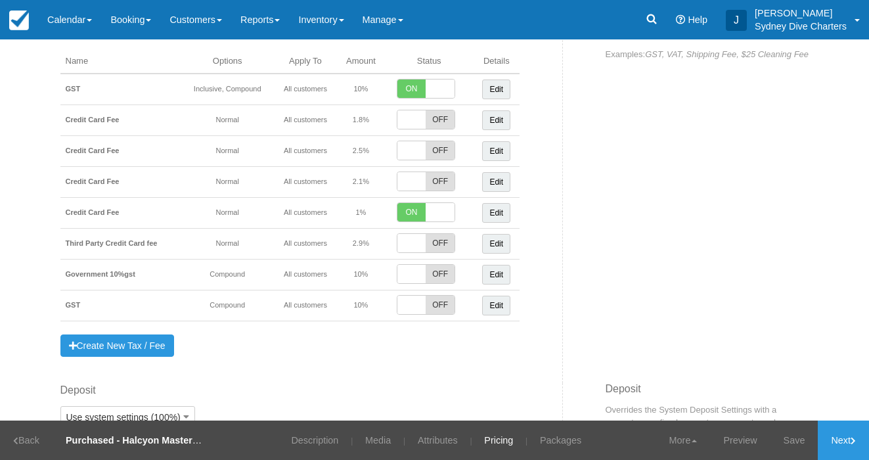
click at [411, 211] on span "ON" at bounding box center [411, 212] width 28 height 18
checkbox input "false"
click at [418, 240] on span at bounding box center [411, 243] width 28 height 18
click at [445, 241] on span "OFF" at bounding box center [440, 243] width 28 height 18
checkbox input "true"
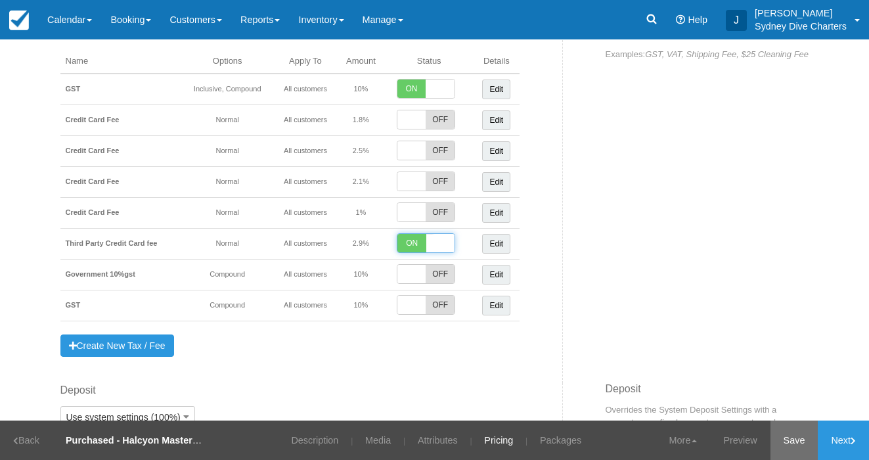
click at [790, 436] on link "Save" at bounding box center [795, 439] width 48 height 39
click at [364, 445] on link "Media" at bounding box center [369, 439] width 45 height 39
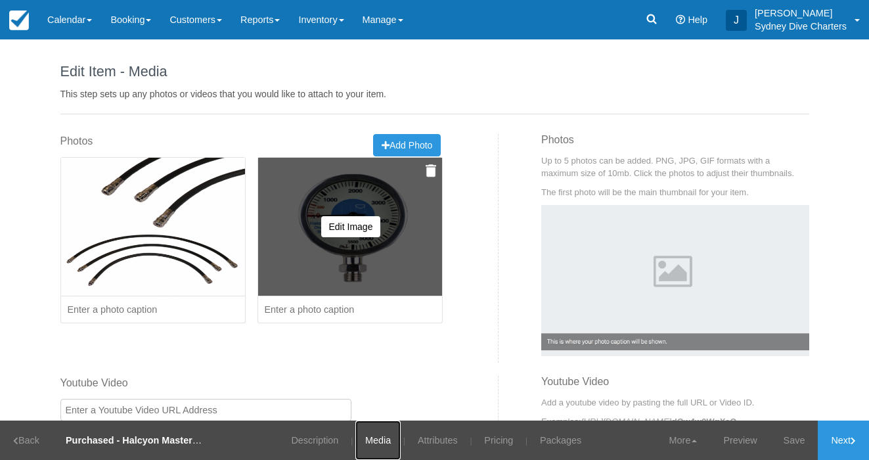
scroll to position [14, 0]
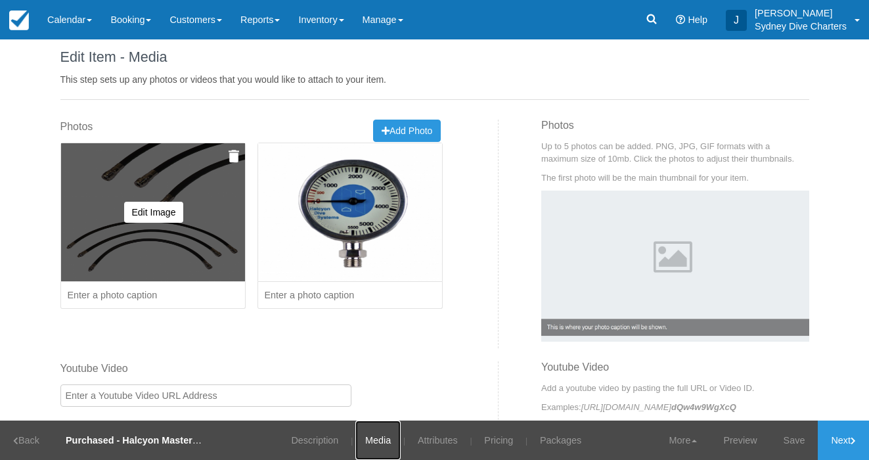
click at [231, 158] on img at bounding box center [234, 156] width 11 height 13
click at [133, 216] on button "Yes, Delete" at bounding box center [137, 219] width 64 height 22
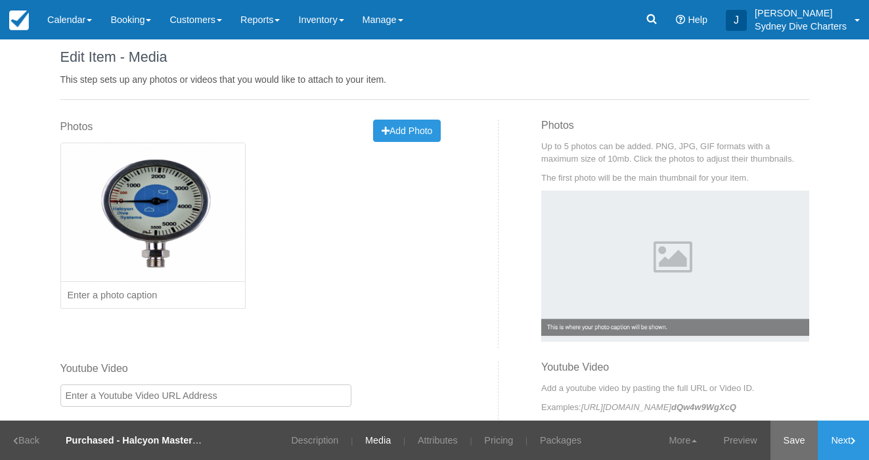
click at [794, 437] on link "Save" at bounding box center [795, 439] width 48 height 39
click at [488, 444] on link "Pricing" at bounding box center [490, 439] width 49 height 39
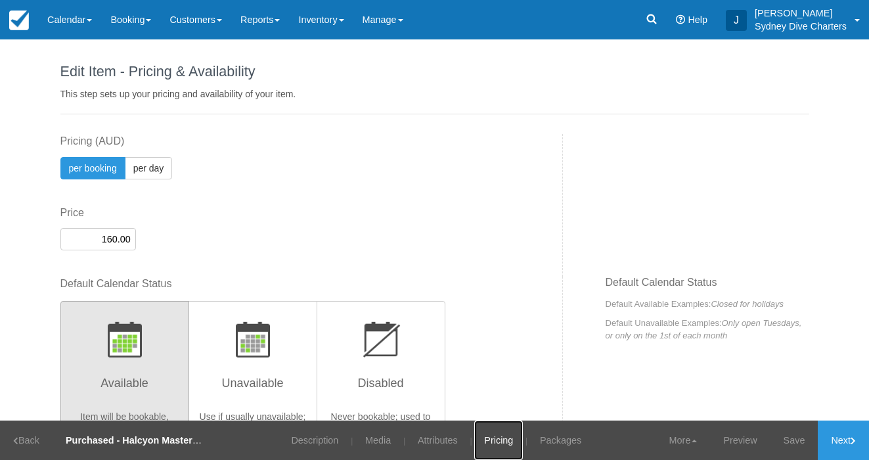
scroll to position [528, 0]
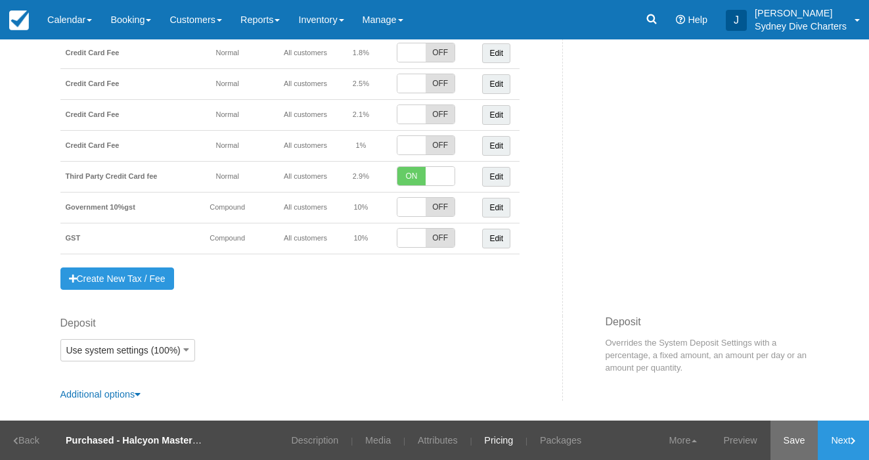
click at [789, 439] on link "Save" at bounding box center [795, 439] width 48 height 39
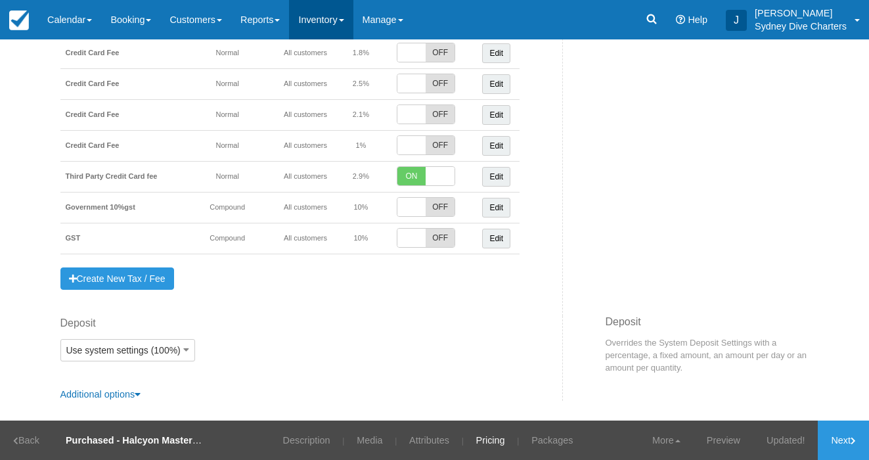
click at [336, 18] on link "Inventory" at bounding box center [321, 19] width 64 height 39
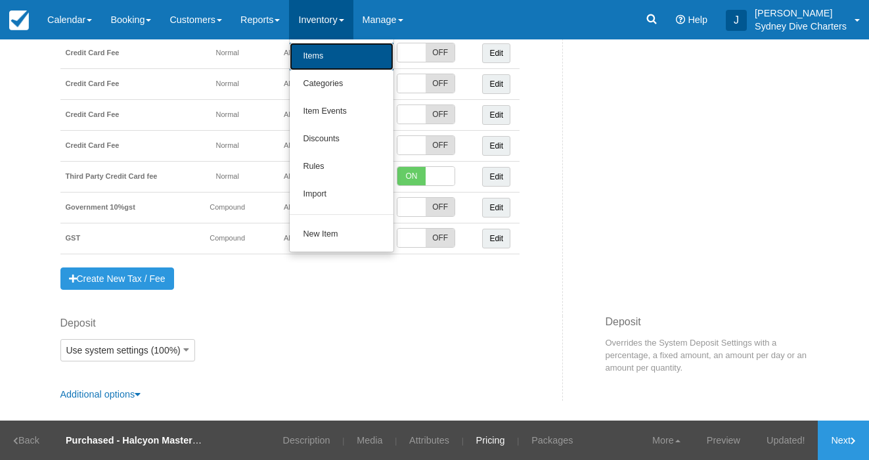
click at [328, 66] on link "Items" at bounding box center [342, 57] width 104 height 28
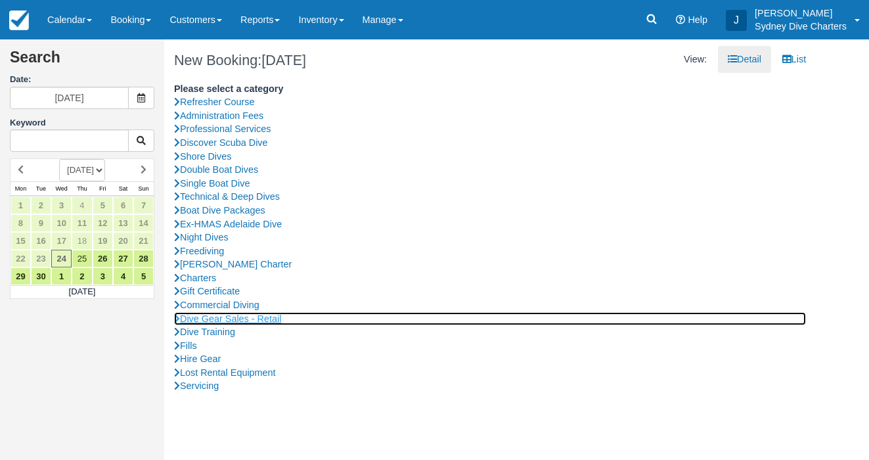
click at [277, 315] on link "Dive Gear Sales - Retail" at bounding box center [490, 319] width 632 height 14
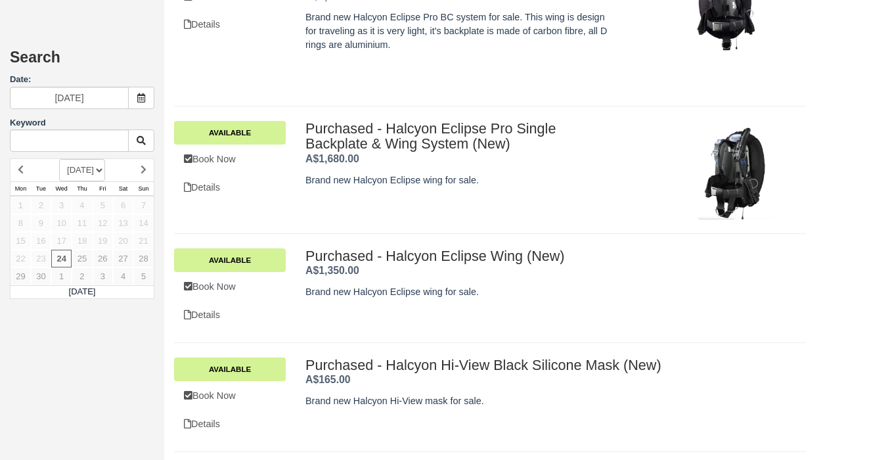
scroll to position [2429, 0]
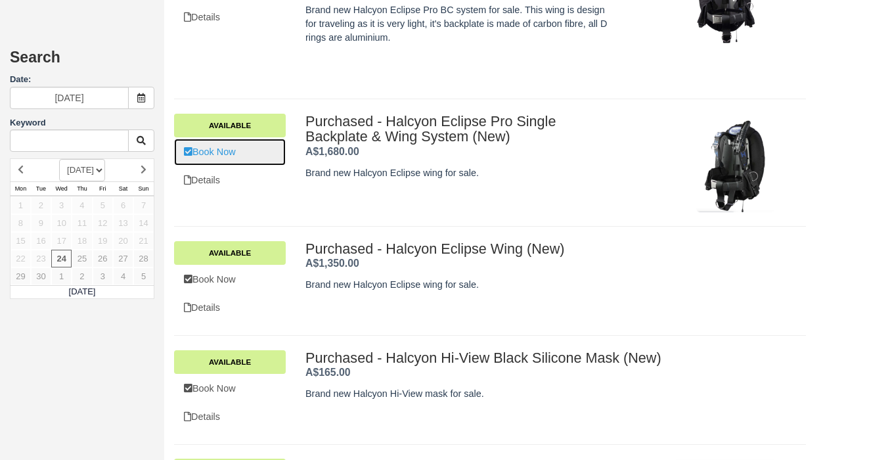
click at [236, 153] on link "Book Now" at bounding box center [230, 152] width 112 height 27
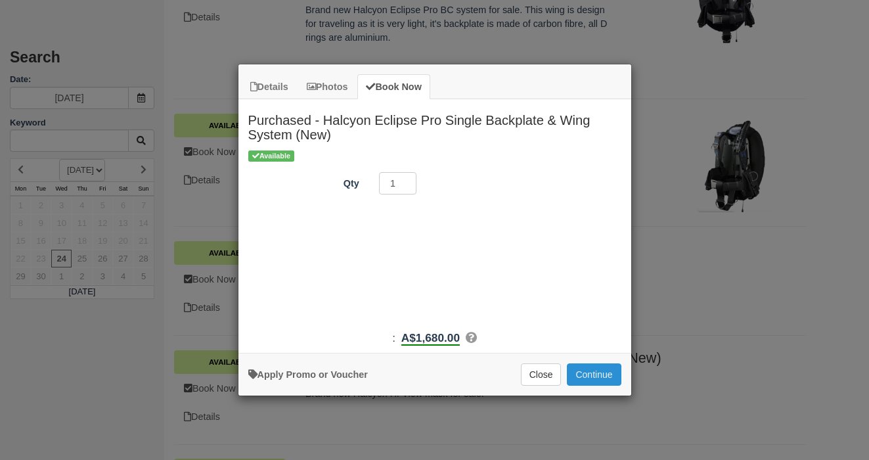
click at [600, 369] on button "Continue" at bounding box center [594, 374] width 54 height 22
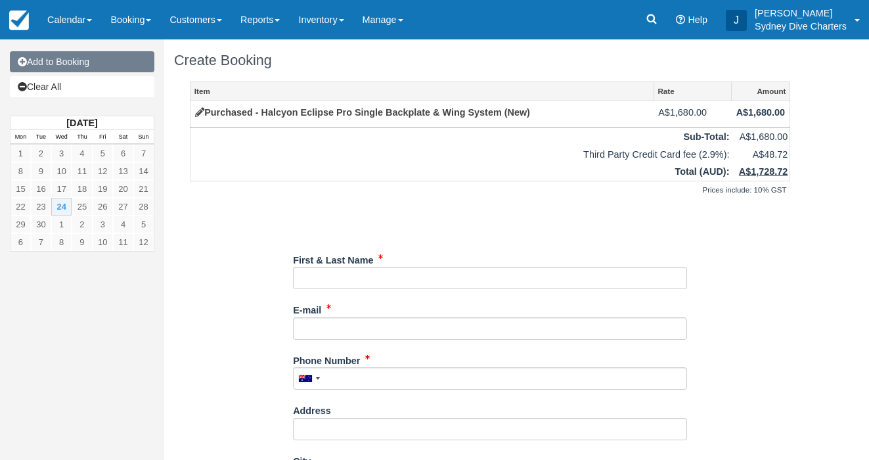
click at [78, 60] on link "Add to Booking" at bounding box center [82, 61] width 145 height 21
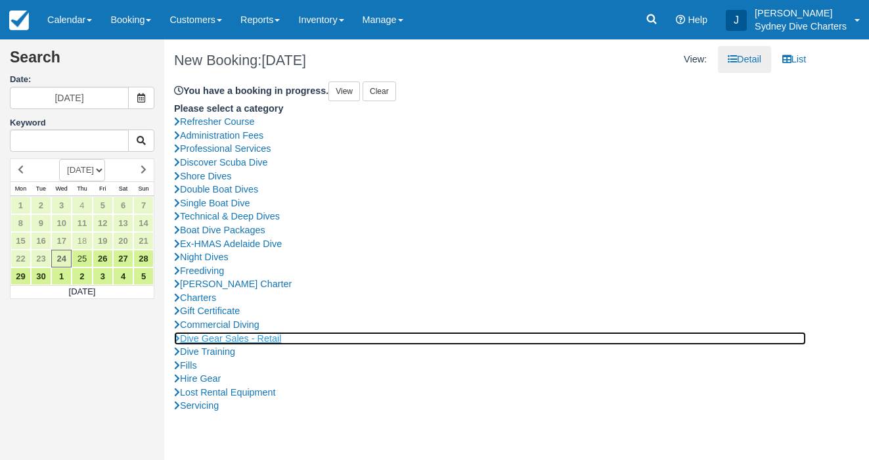
click at [259, 338] on link "Dive Gear Sales - Retail" at bounding box center [490, 339] width 632 height 14
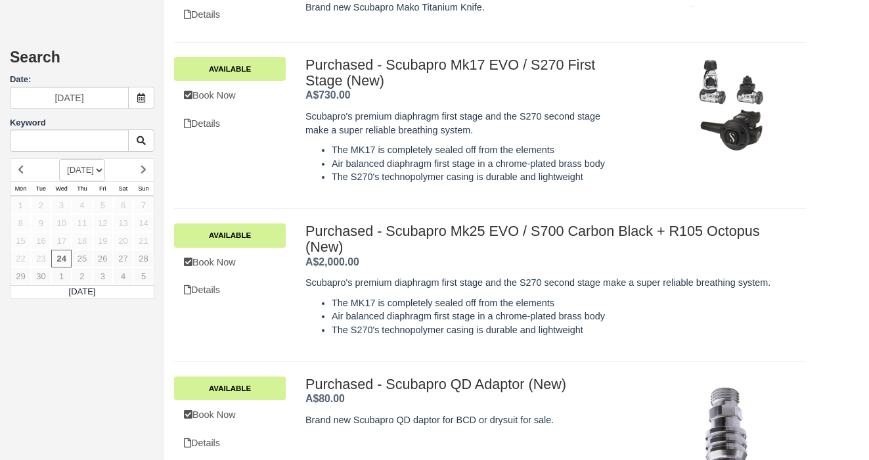
scroll to position [4956, 0]
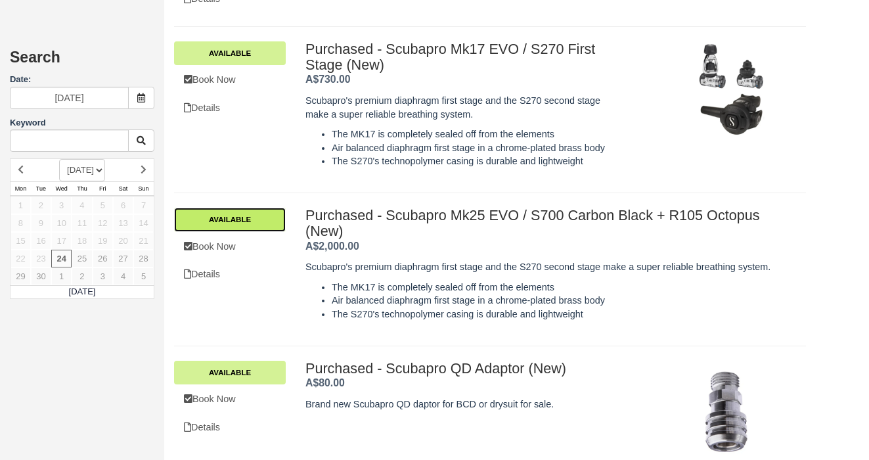
click at [238, 219] on link "Available" at bounding box center [230, 220] width 112 height 24
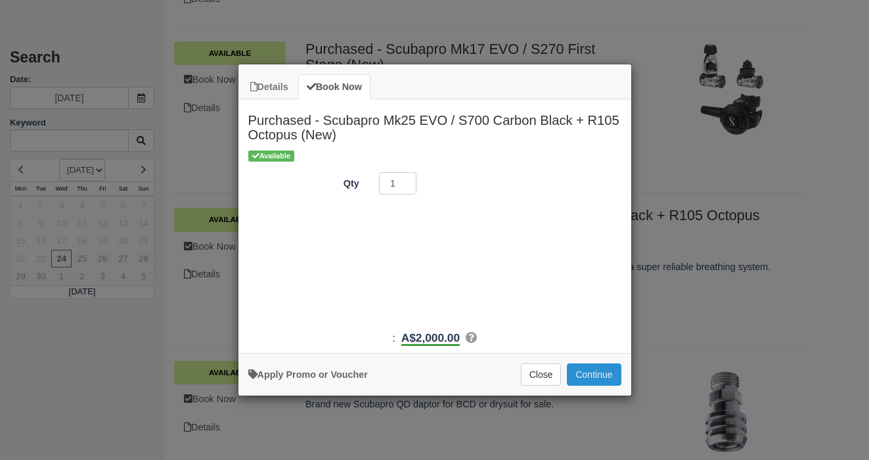
click at [598, 369] on button "Continue" at bounding box center [594, 374] width 54 height 22
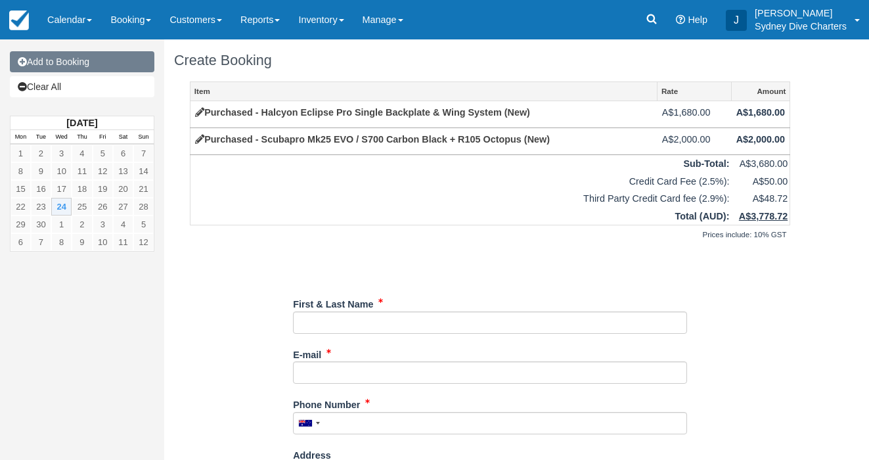
click at [88, 58] on link "Add to Booking" at bounding box center [82, 61] width 145 height 21
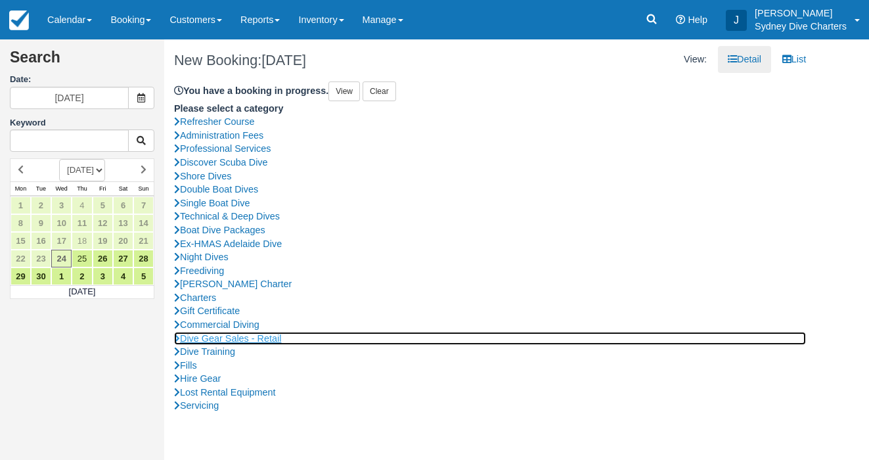
click at [257, 336] on link "Dive Gear Sales - Retail" at bounding box center [490, 339] width 632 height 14
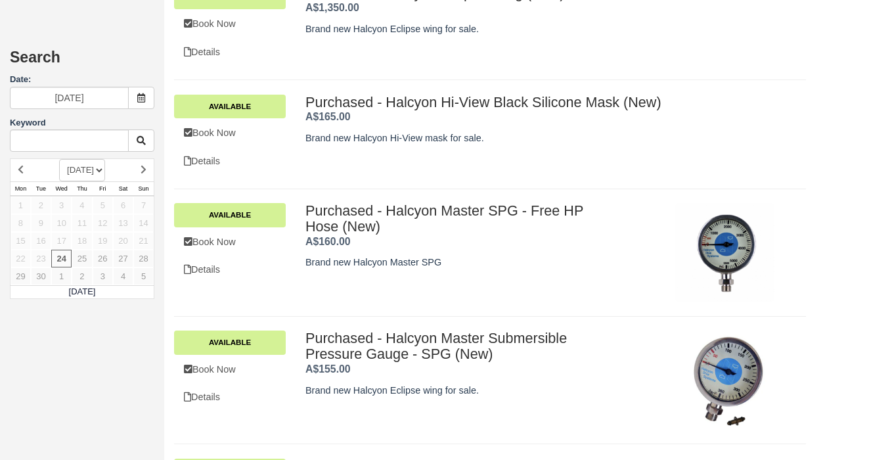
scroll to position [2713, 0]
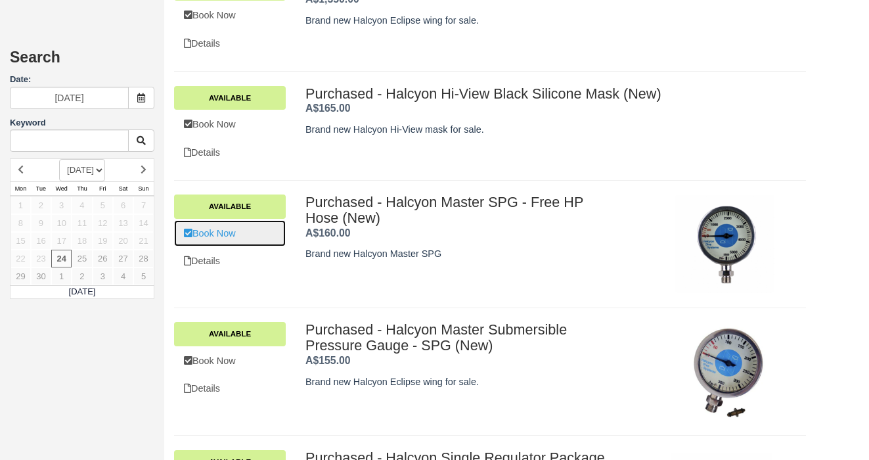
click at [221, 231] on link "Book Now" at bounding box center [230, 233] width 112 height 27
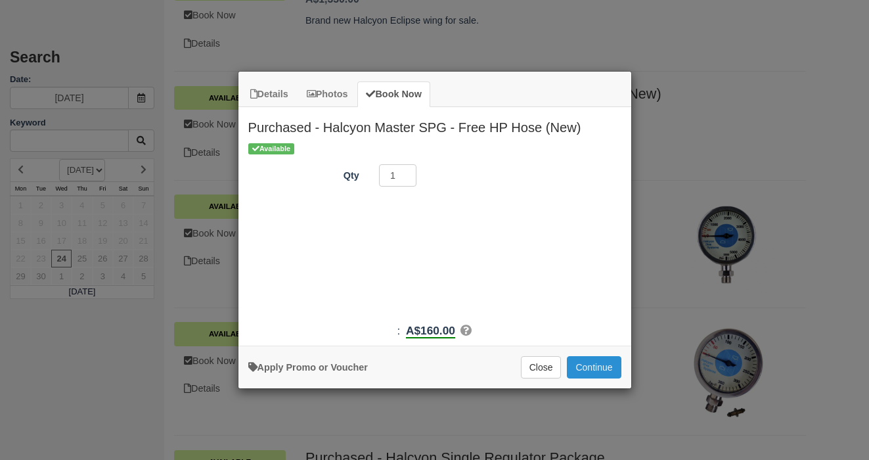
click at [604, 365] on button "Continue" at bounding box center [594, 367] width 54 height 22
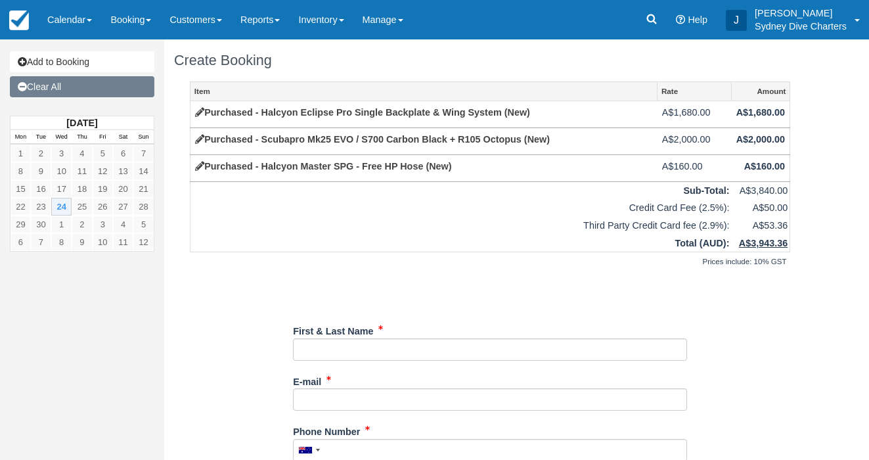
click at [69, 83] on link "Clear All" at bounding box center [82, 86] width 145 height 21
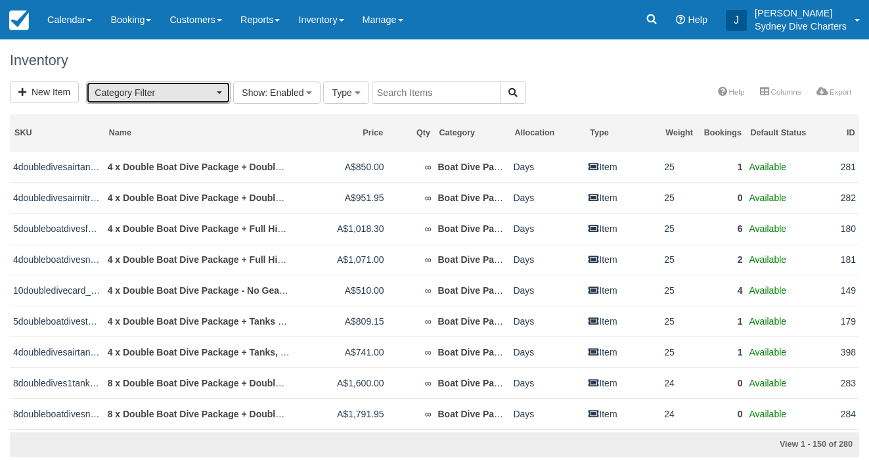
click at [182, 95] on span "Category Filter" at bounding box center [154, 92] width 119 height 13
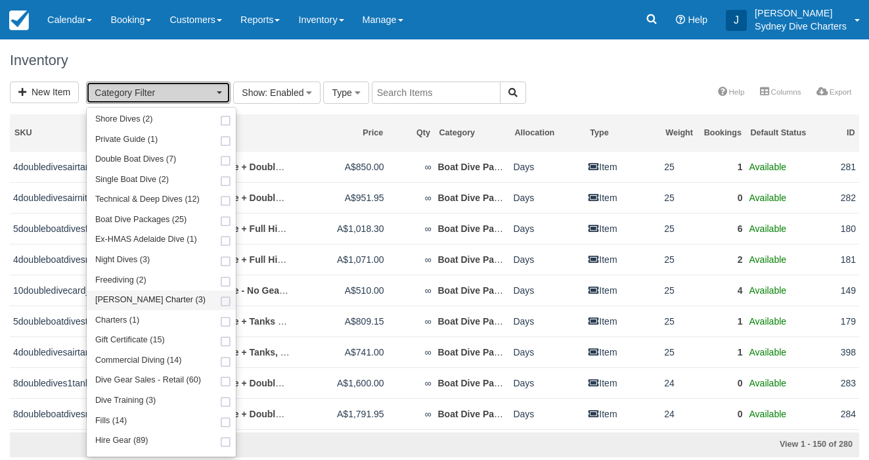
scroll to position [133, 0]
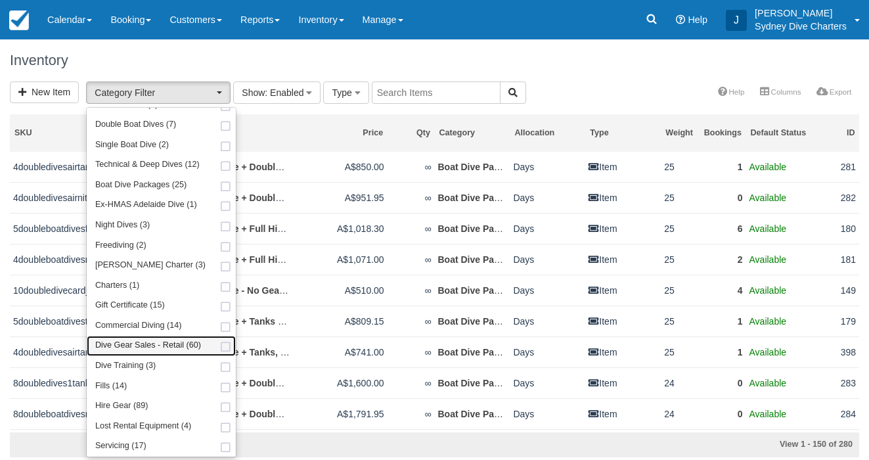
click at [221, 348] on span at bounding box center [226, 347] width 14 height 9
select select "22"
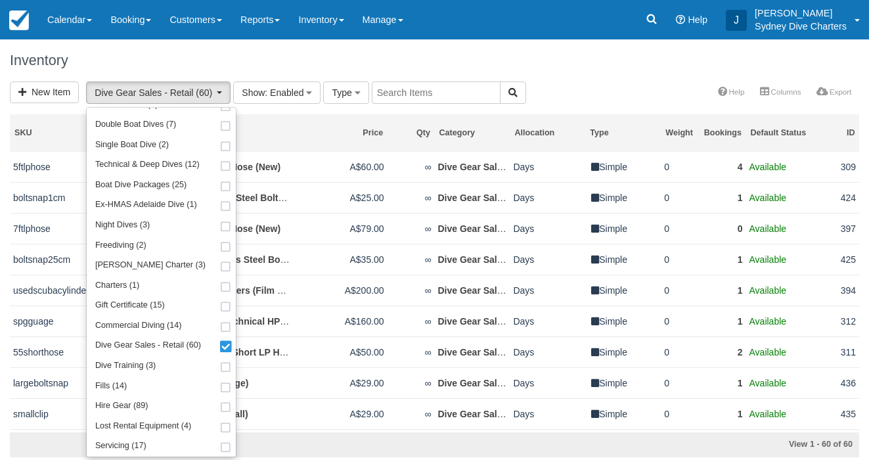
click at [621, 81] on div "New Item Dive Gear Sales - Retail (60) Refresher Course (1) Administration Fees…" at bounding box center [434, 93] width 869 height 24
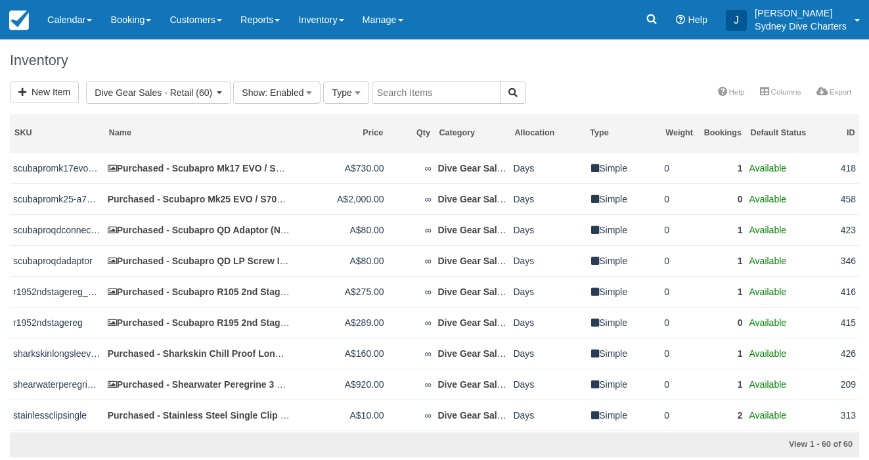
scroll to position [1236, 0]
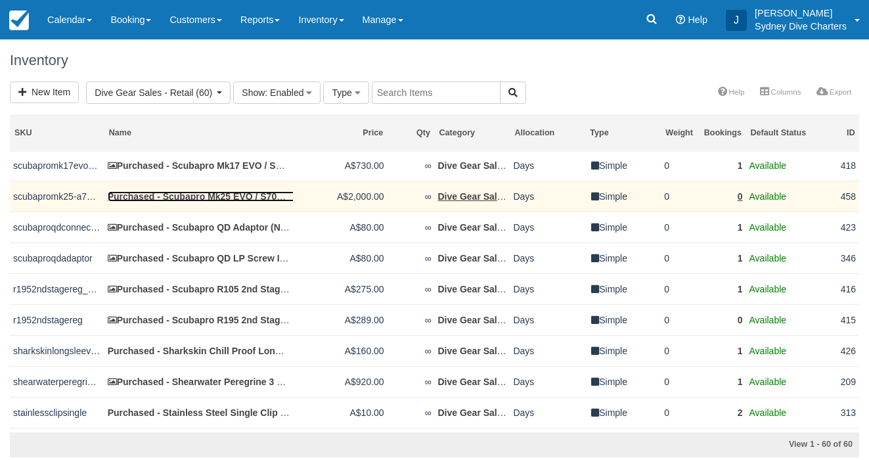
click at [273, 202] on link "Purchased - Scubapro Mk25 EVO / S700 Carbon Black + R105 Octopus (New)" at bounding box center [276, 196] width 336 height 11
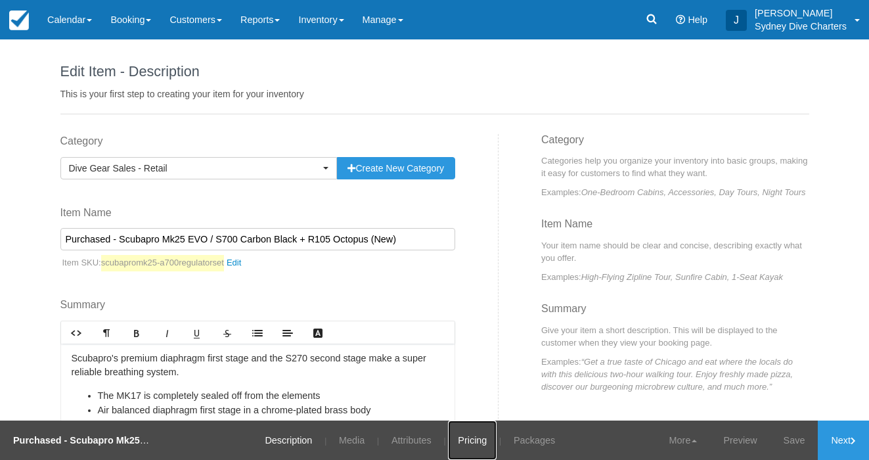
click at [462, 437] on link "Pricing" at bounding box center [472, 439] width 49 height 39
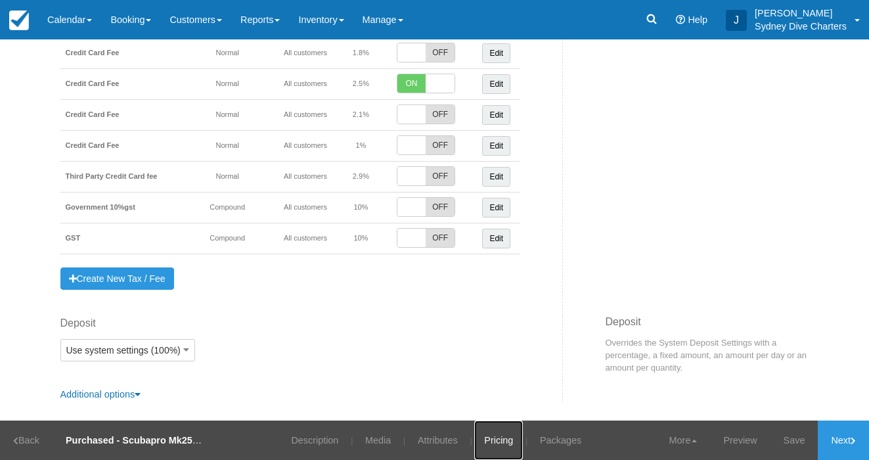
scroll to position [512, 0]
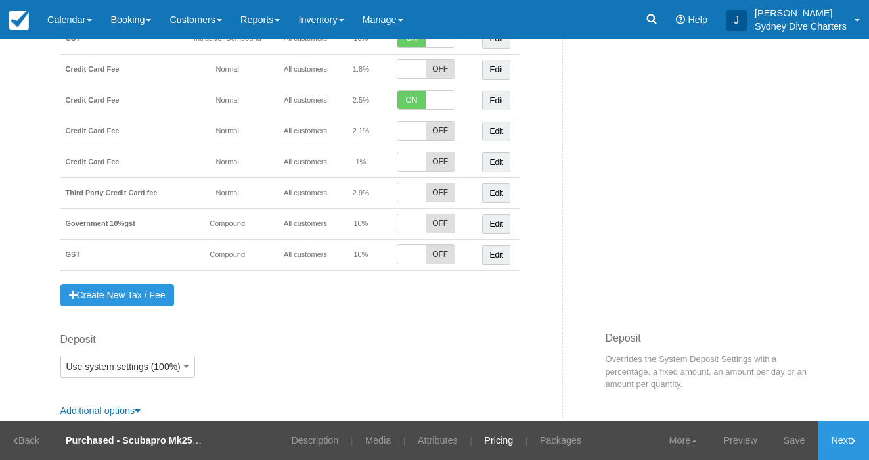
click at [435, 196] on span "OFF" at bounding box center [440, 192] width 28 height 18
checkbox input "true"
click at [411, 89] on td "ON OFF" at bounding box center [428, 100] width 89 height 31
click at [421, 105] on span "ON" at bounding box center [411, 100] width 28 height 18
checkbox input "false"
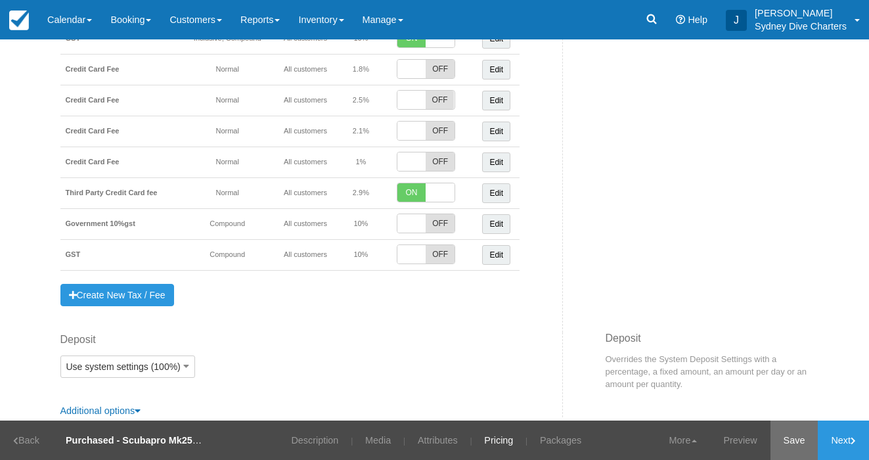
click at [794, 437] on link "Save" at bounding box center [795, 439] width 48 height 39
click at [784, 434] on link "Updated!" at bounding box center [785, 439] width 64 height 39
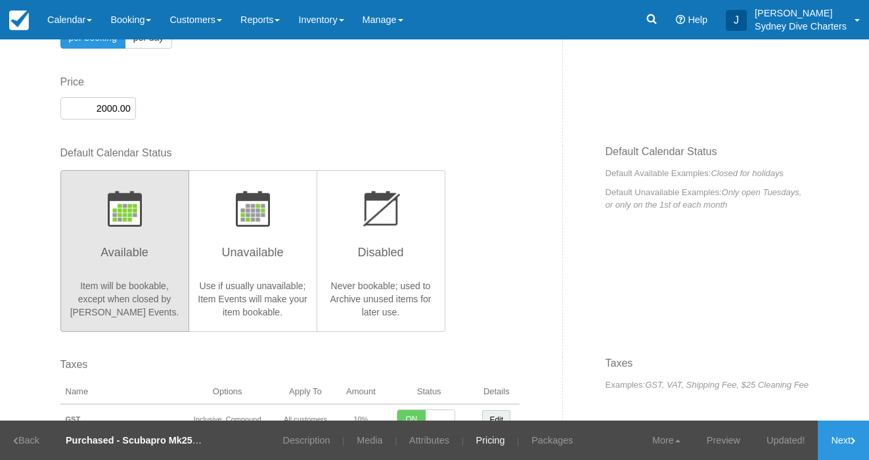
scroll to position [139, 0]
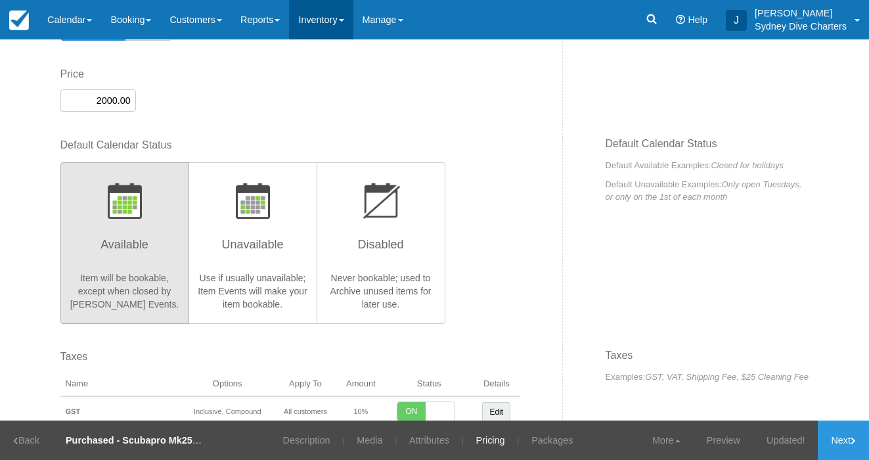
click at [336, 19] on link "Inventory" at bounding box center [321, 19] width 64 height 39
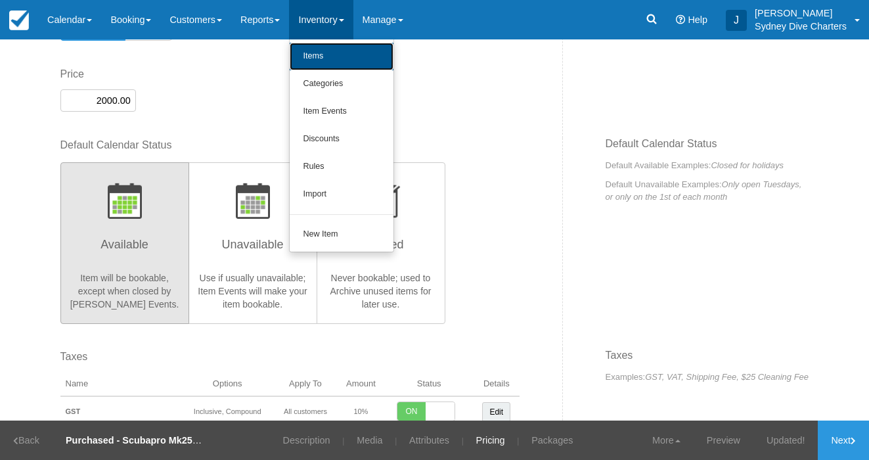
click at [338, 52] on link "Items" at bounding box center [342, 57] width 104 height 28
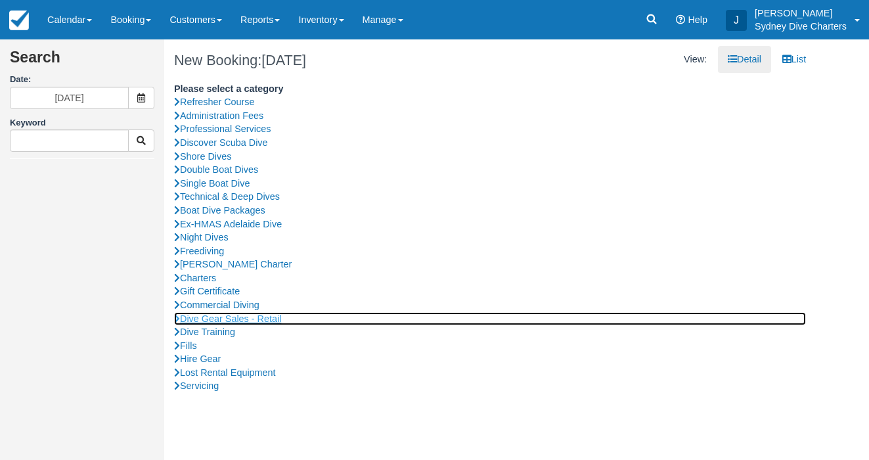
click at [273, 316] on link "Dive Gear Sales - Retail" at bounding box center [490, 319] width 632 height 14
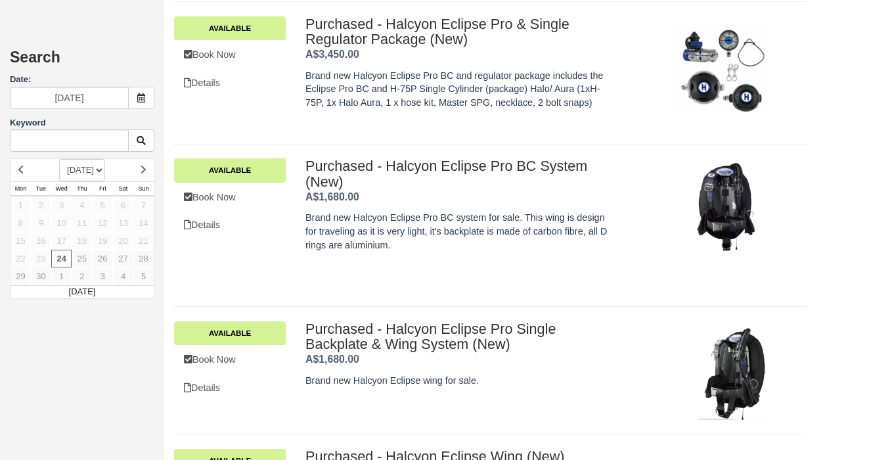
scroll to position [2228, 0]
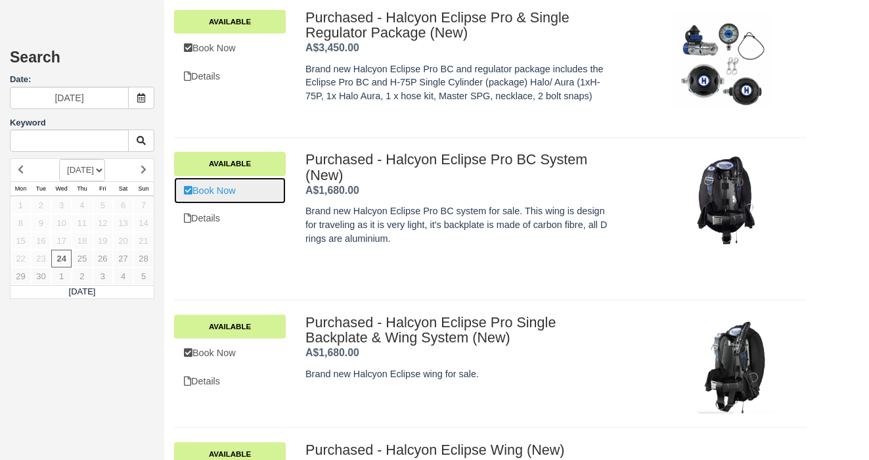
click at [240, 192] on link "Book Now" at bounding box center [230, 190] width 112 height 27
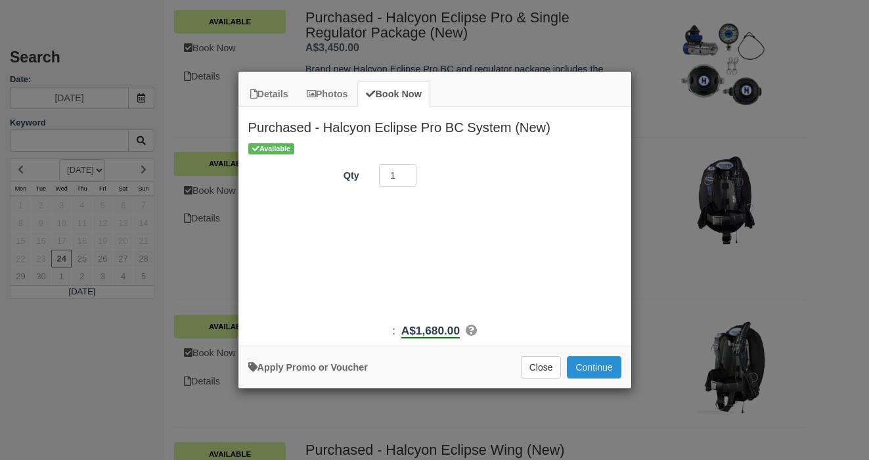
click at [593, 364] on button "Continue" at bounding box center [594, 367] width 54 height 22
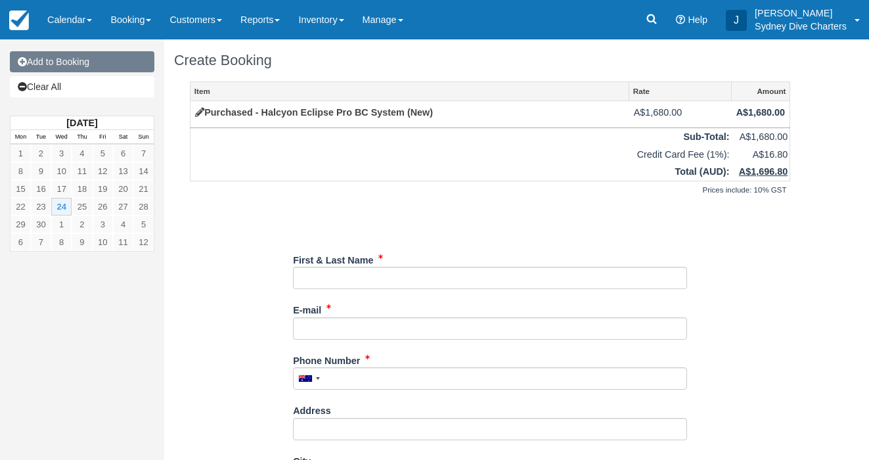
click at [100, 70] on link "Add to Booking" at bounding box center [82, 61] width 145 height 21
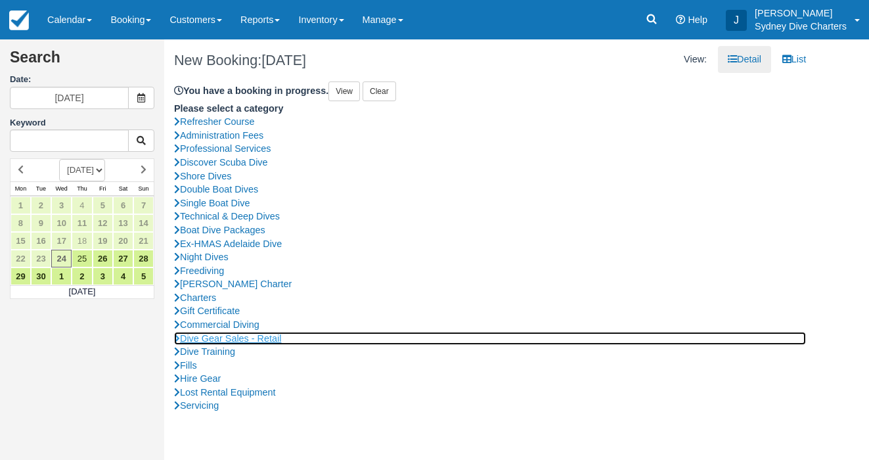
click at [271, 338] on link "Dive Gear Sales - Retail" at bounding box center [490, 339] width 632 height 14
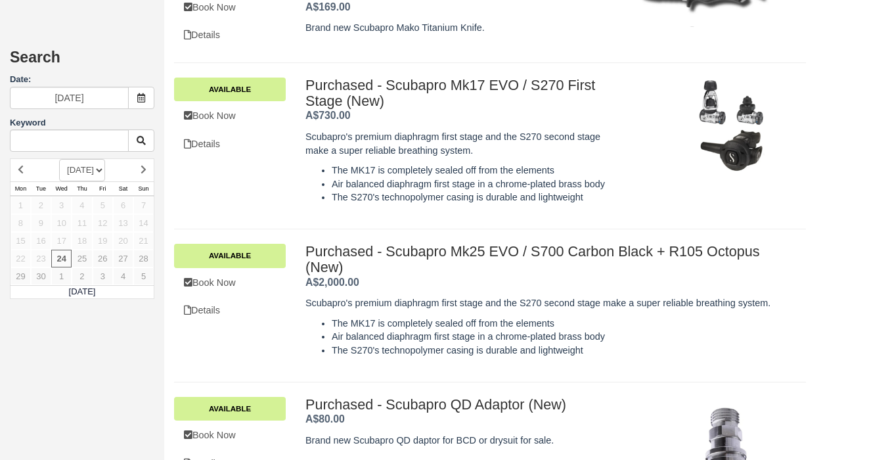
scroll to position [4929, 0]
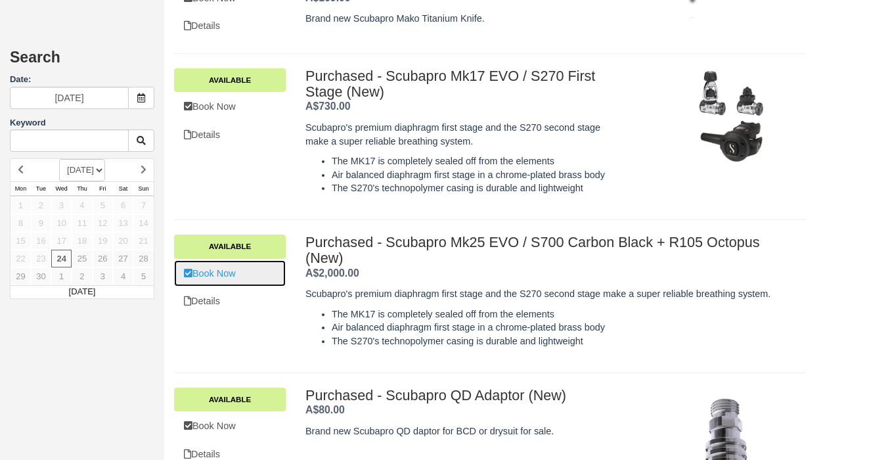
click at [221, 274] on link "Book Now" at bounding box center [230, 273] width 112 height 27
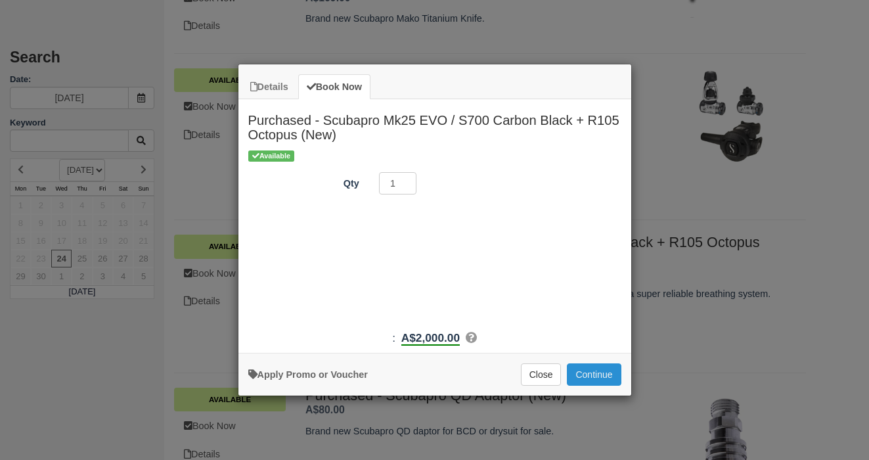
click at [593, 367] on button "Continue" at bounding box center [594, 374] width 54 height 22
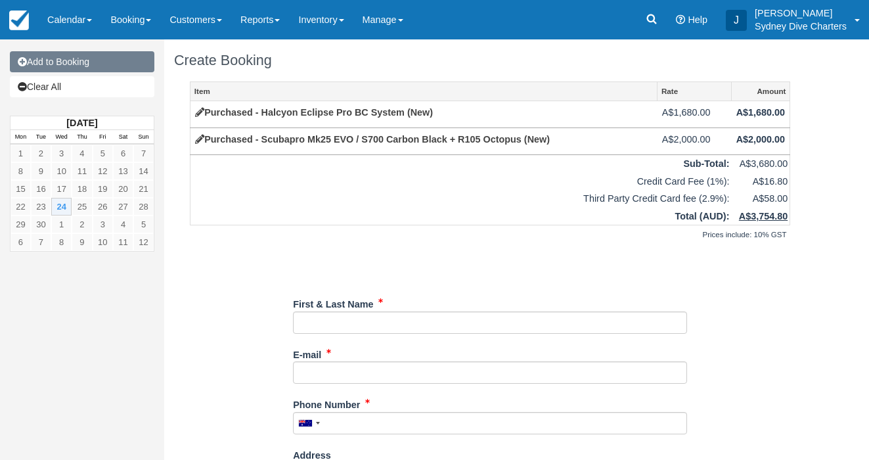
click at [82, 61] on link "Add to Booking" at bounding box center [82, 61] width 145 height 21
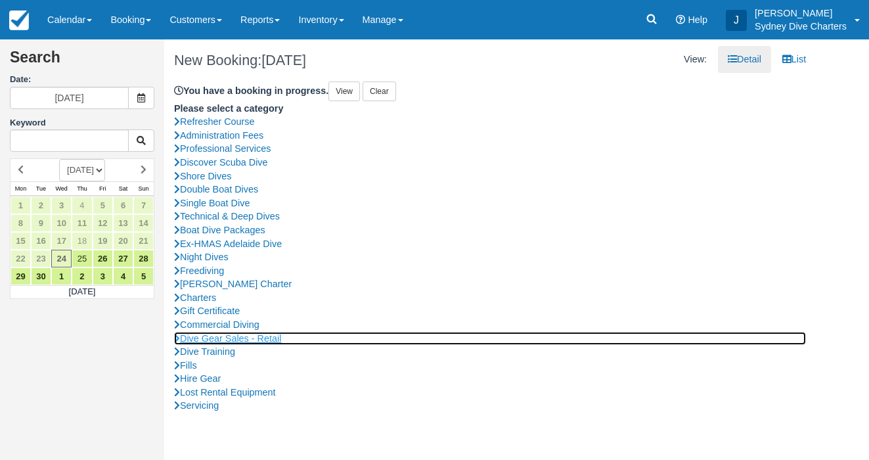
click at [258, 333] on link "Dive Gear Sales - Retail" at bounding box center [490, 339] width 632 height 14
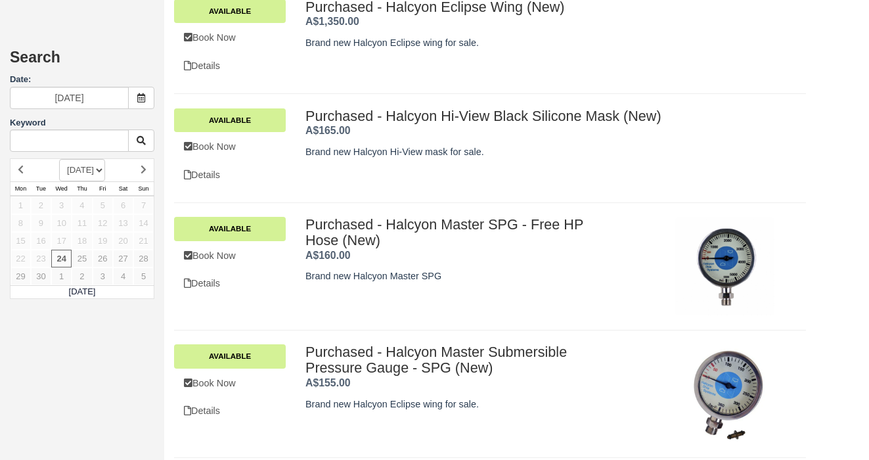
scroll to position [2700, 0]
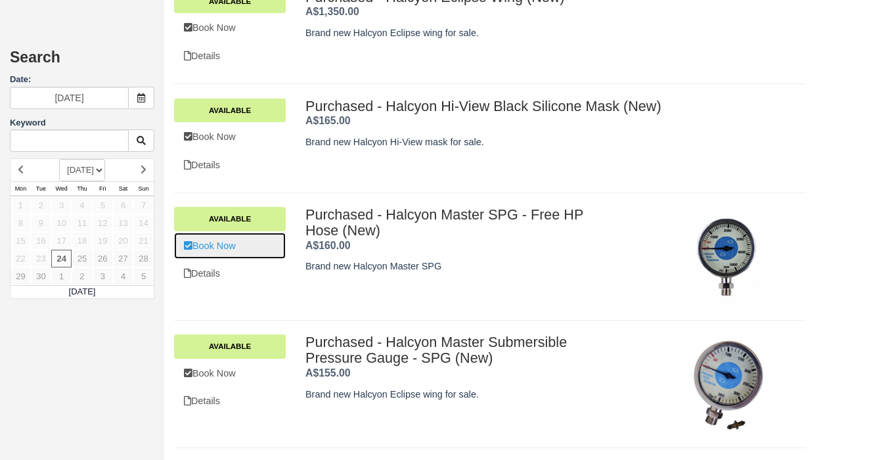
click at [233, 245] on link "Book Now" at bounding box center [230, 246] width 112 height 27
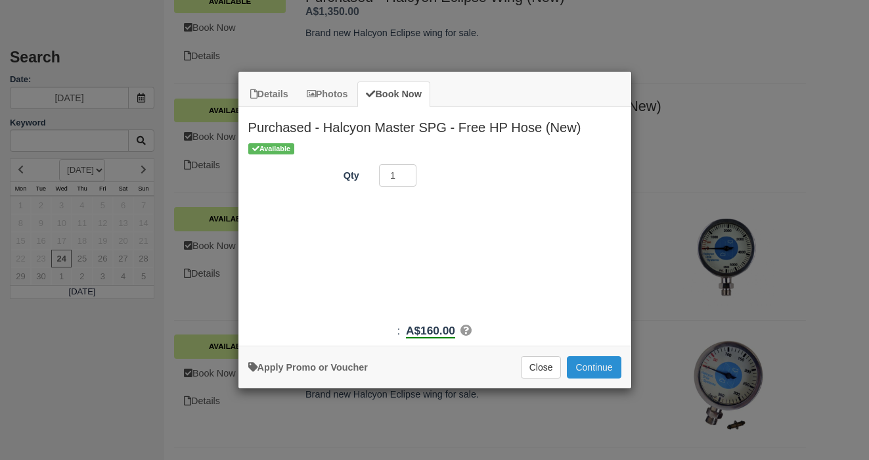
click at [593, 358] on button "Continue" at bounding box center [594, 367] width 54 height 22
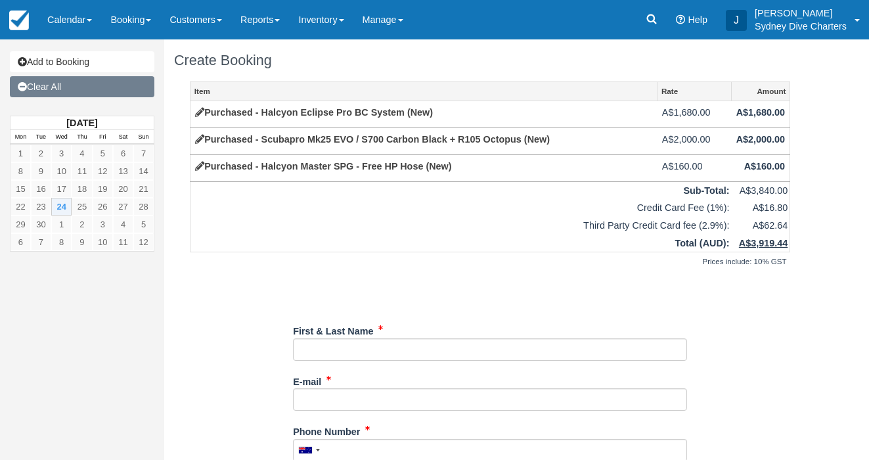
click at [56, 96] on link "Clear All" at bounding box center [82, 86] width 145 height 21
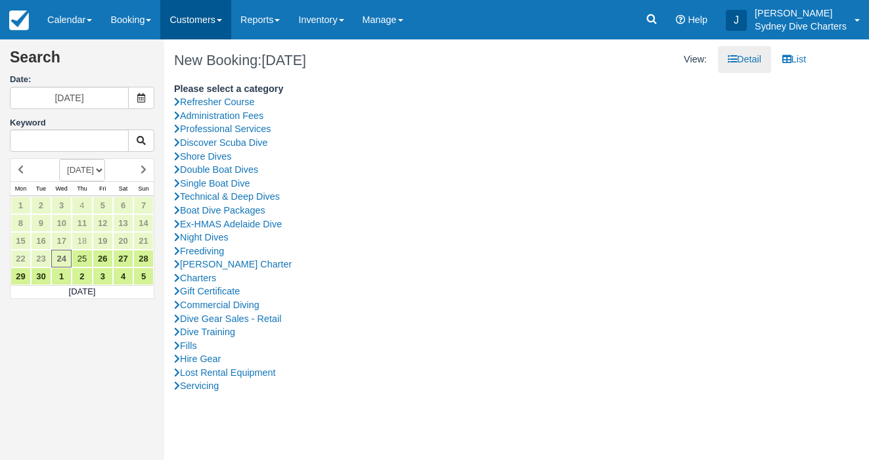
click at [193, 14] on link "Customers" at bounding box center [195, 19] width 71 height 39
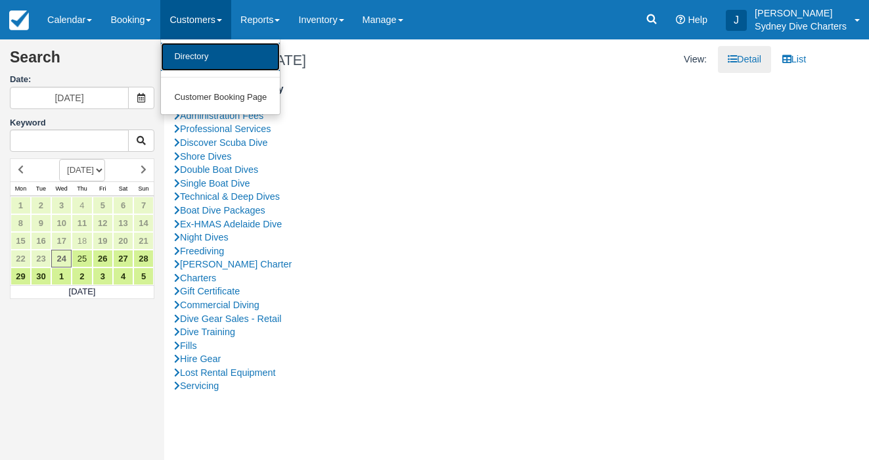
click at [202, 48] on link "Directory" at bounding box center [220, 57] width 119 height 28
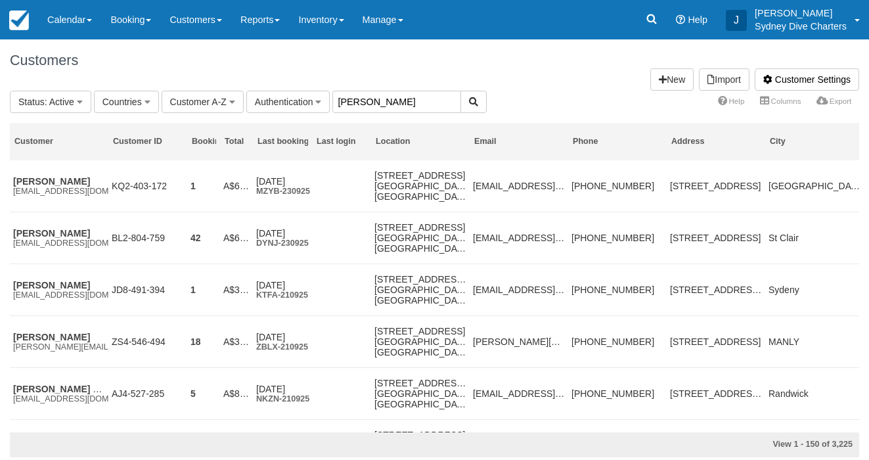
click at [418, 107] on input "[PERSON_NAME]" at bounding box center [396, 102] width 129 height 22
type input "m"
type input "yilan"
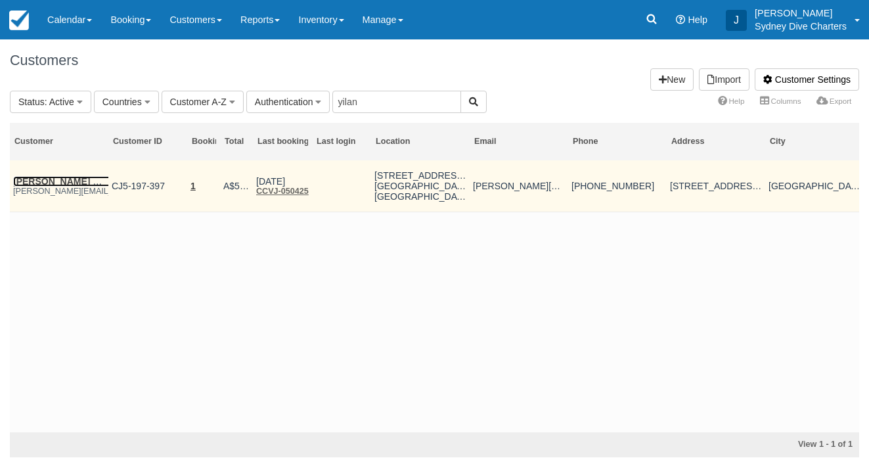
click at [84, 181] on link "[PERSON_NAME] ([PERSON_NAME]) [PERSON_NAME]" at bounding box center [134, 181] width 242 height 11
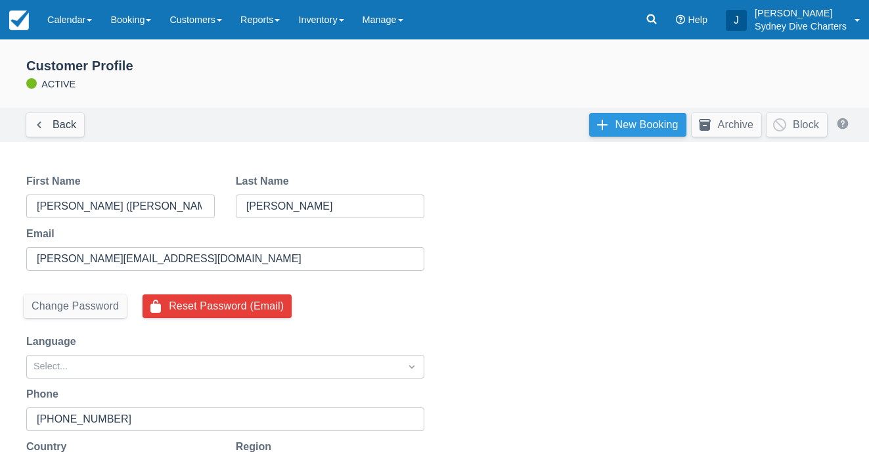
click at [625, 130] on link "New Booking" at bounding box center [637, 125] width 97 height 24
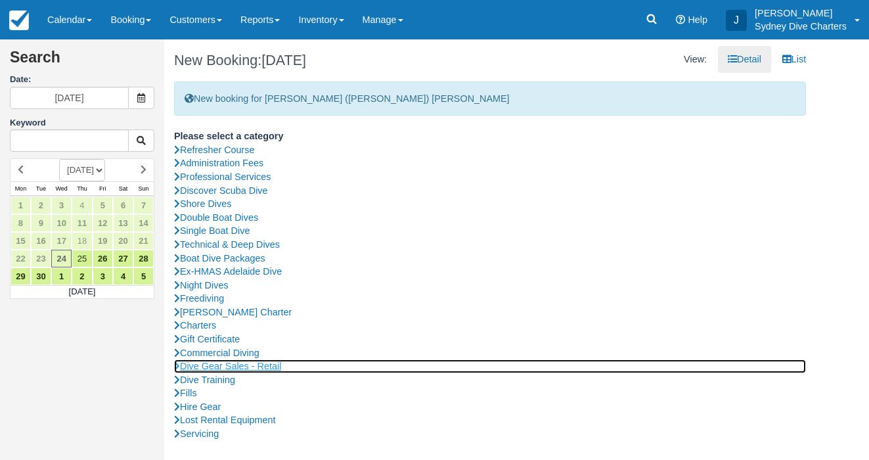
click at [273, 363] on link "Dive Gear Sales - Retail" at bounding box center [490, 366] width 632 height 14
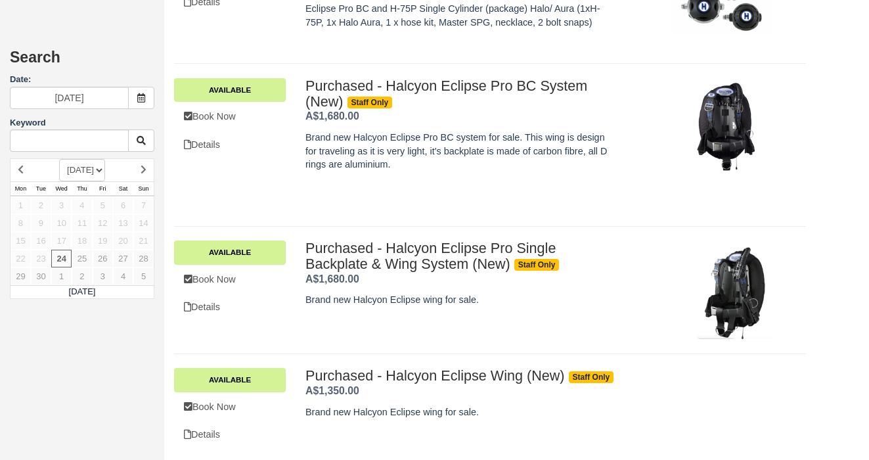
scroll to position [2351, 0]
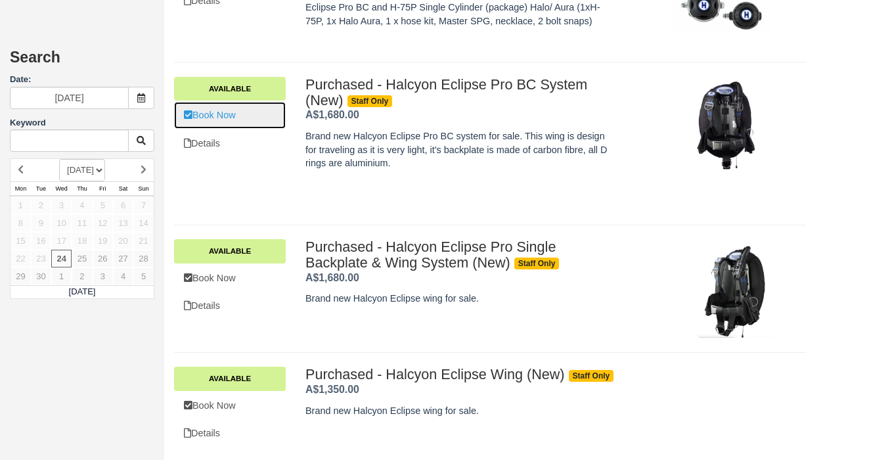
click at [219, 116] on link "Book Now" at bounding box center [230, 115] width 112 height 27
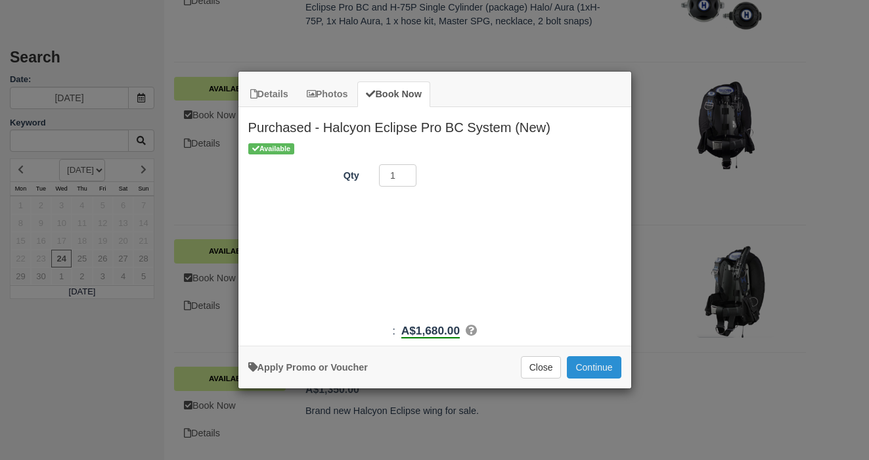
click at [608, 361] on button "Continue" at bounding box center [594, 367] width 54 height 22
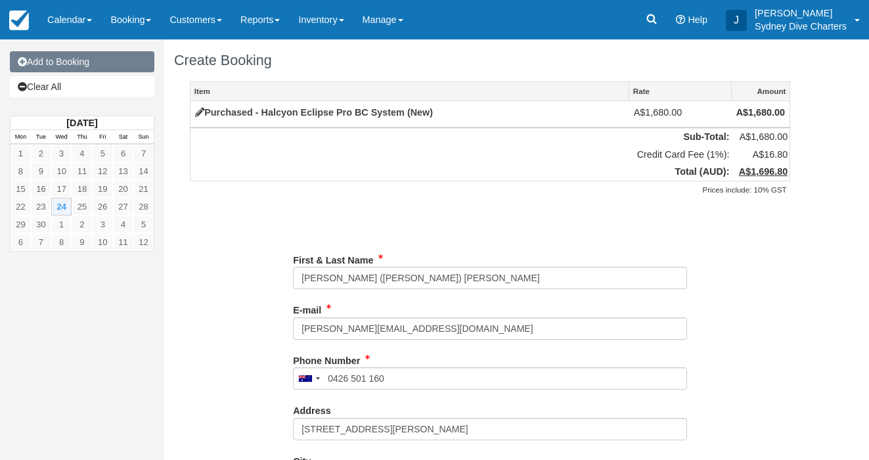
click at [89, 59] on link "Add to Booking" at bounding box center [82, 61] width 145 height 21
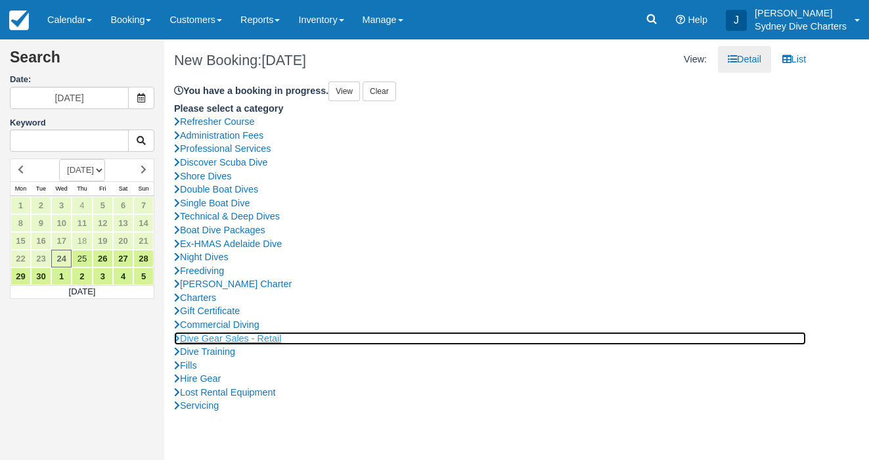
click at [267, 335] on link "Dive Gear Sales - Retail" at bounding box center [490, 339] width 632 height 14
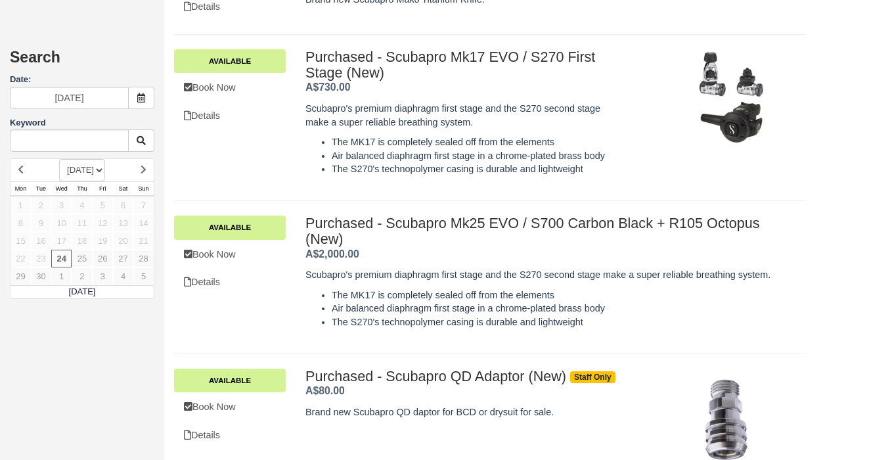
scroll to position [5000, 0]
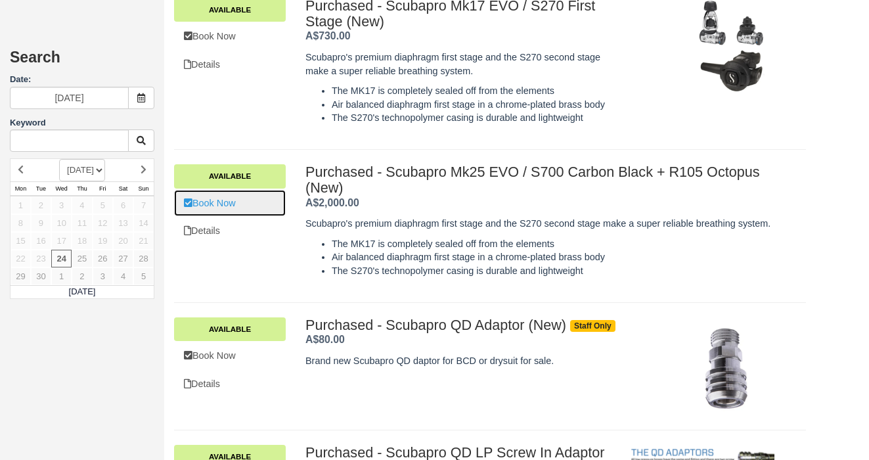
click at [225, 211] on link "Book Now" at bounding box center [230, 203] width 112 height 27
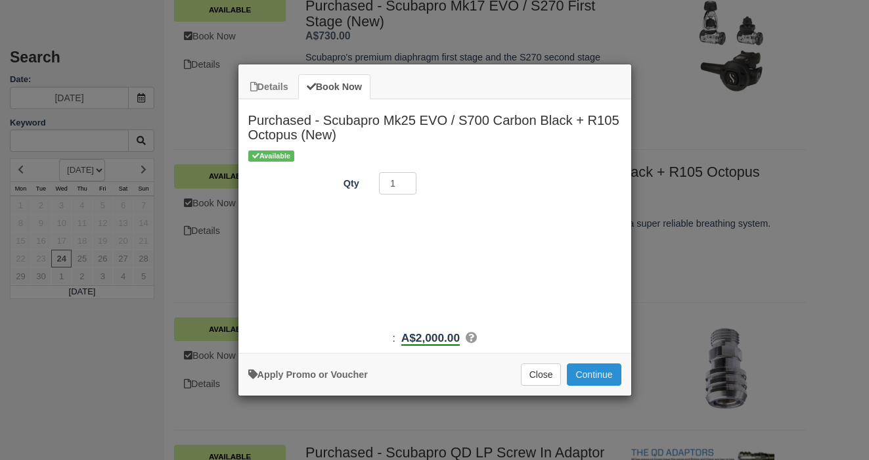
click at [607, 366] on button "Continue" at bounding box center [594, 374] width 54 height 22
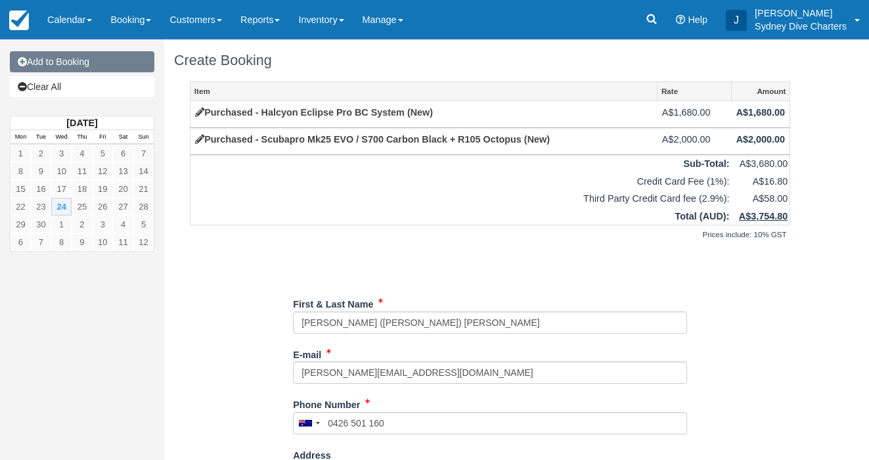
click at [97, 62] on link "Add to Booking" at bounding box center [82, 61] width 145 height 21
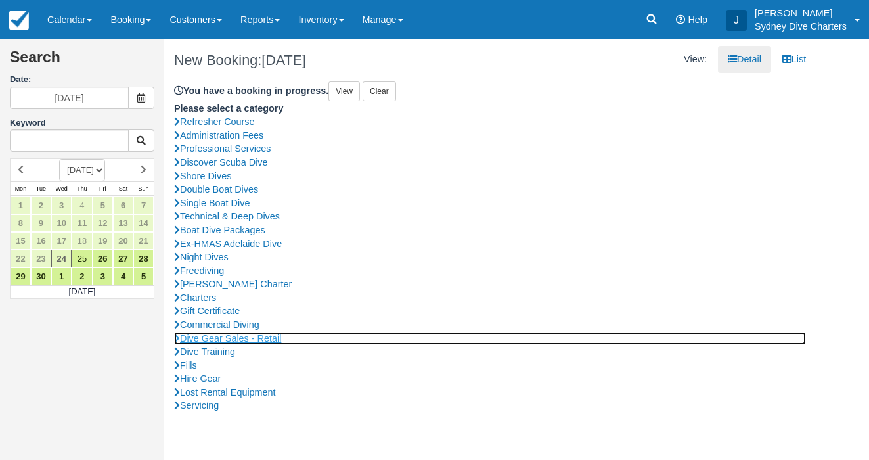
click at [272, 338] on link "Dive Gear Sales - Retail" at bounding box center [490, 339] width 632 height 14
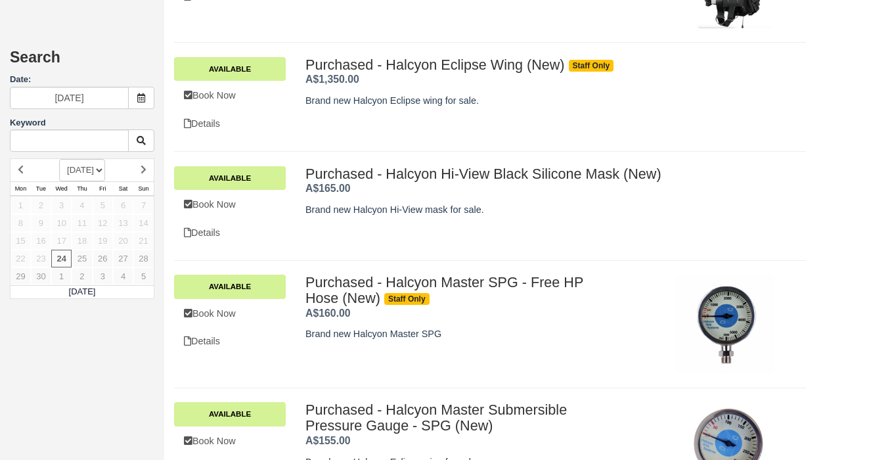
scroll to position [2641, 0]
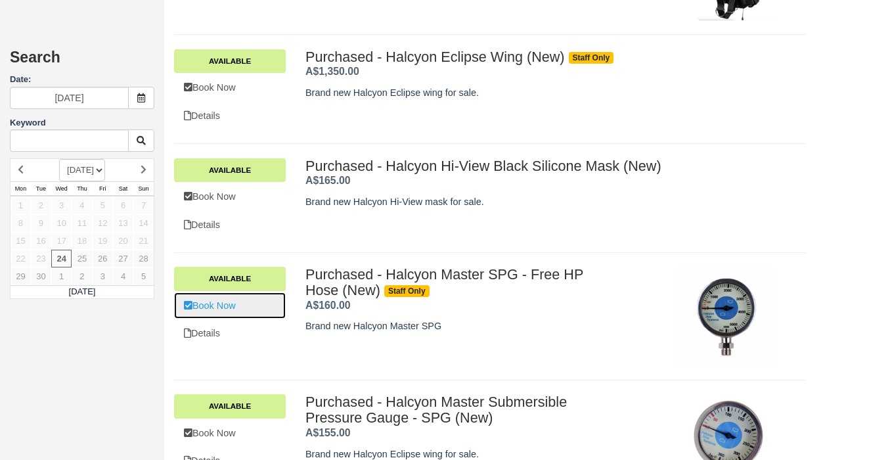
click at [229, 312] on link "Book Now" at bounding box center [230, 305] width 112 height 27
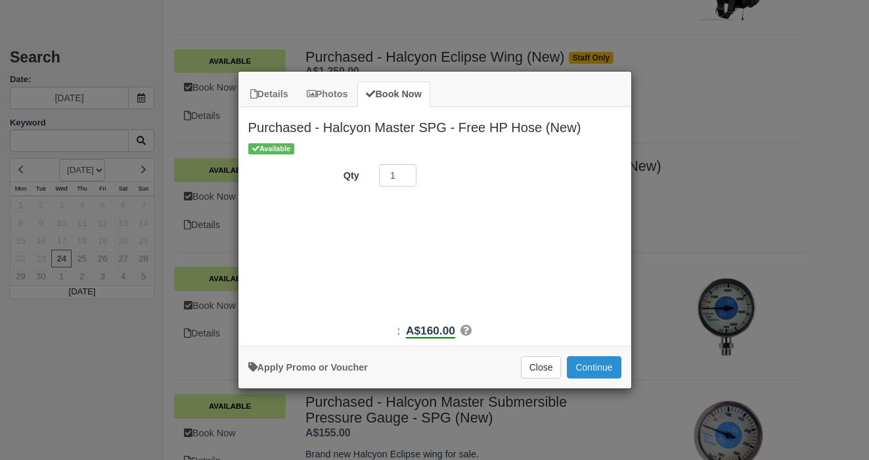
click at [610, 370] on button "Continue" at bounding box center [594, 367] width 54 height 22
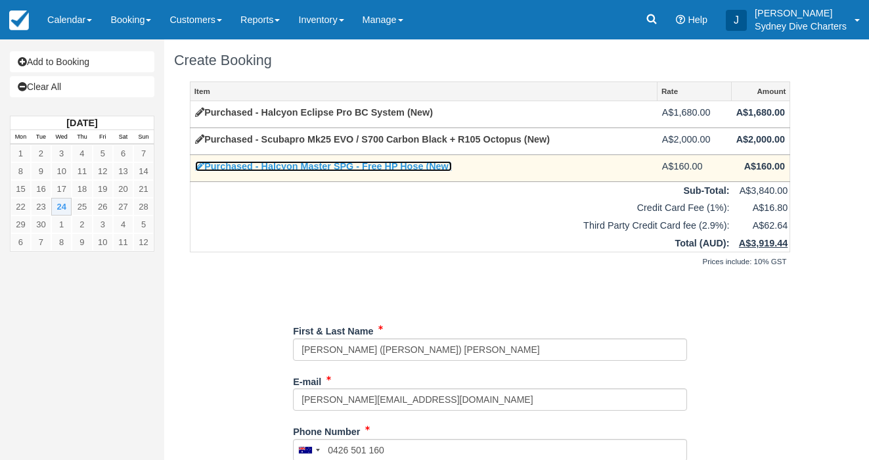
click at [313, 169] on link "Purchased - Halcyon Master SPG - Free HP Hose (New)" at bounding box center [323, 166] width 256 height 11
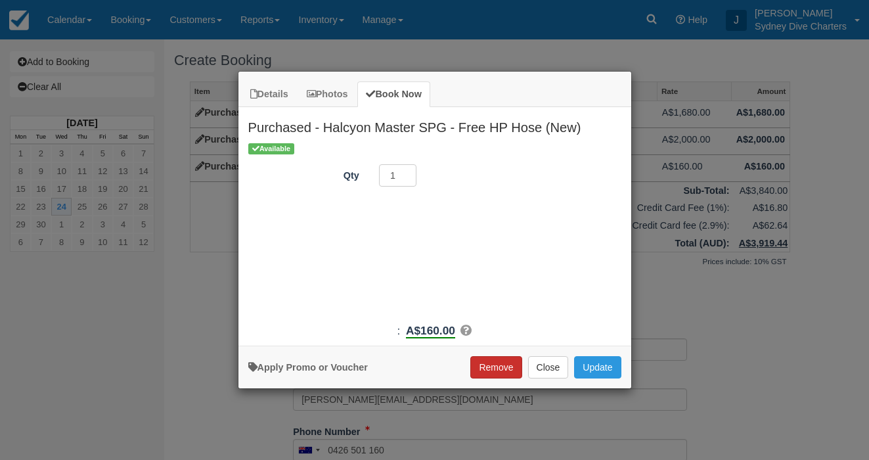
click at [495, 359] on button "Remove" at bounding box center [495, 367] width 51 height 22
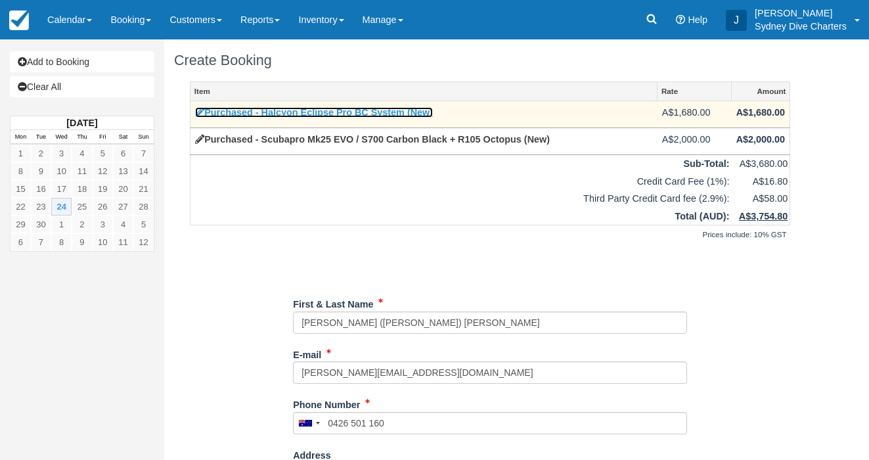
click at [344, 112] on link "Purchased - Halcyon Eclipse Pro BC System (New)" at bounding box center [314, 112] width 238 height 11
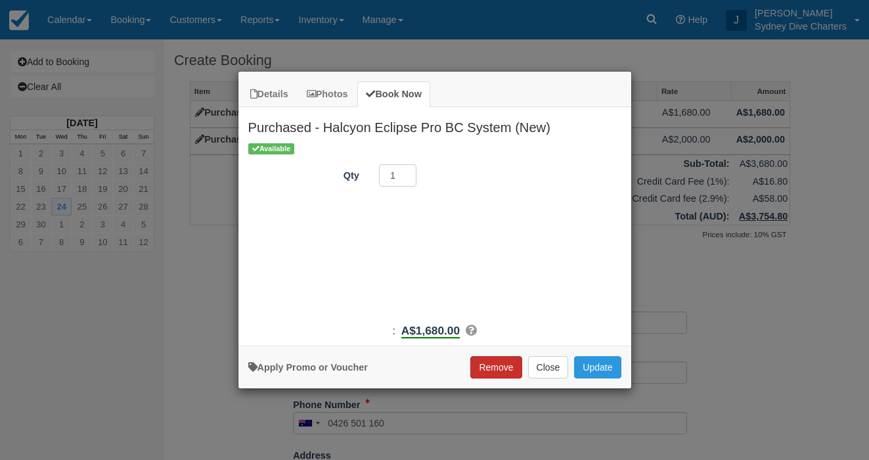
click at [503, 365] on button "Remove" at bounding box center [495, 367] width 51 height 22
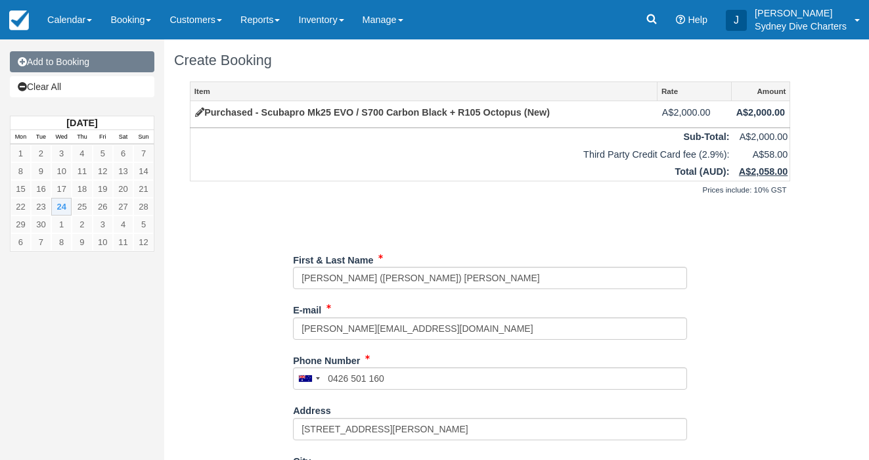
click at [64, 64] on link "Add to Booking" at bounding box center [82, 61] width 145 height 21
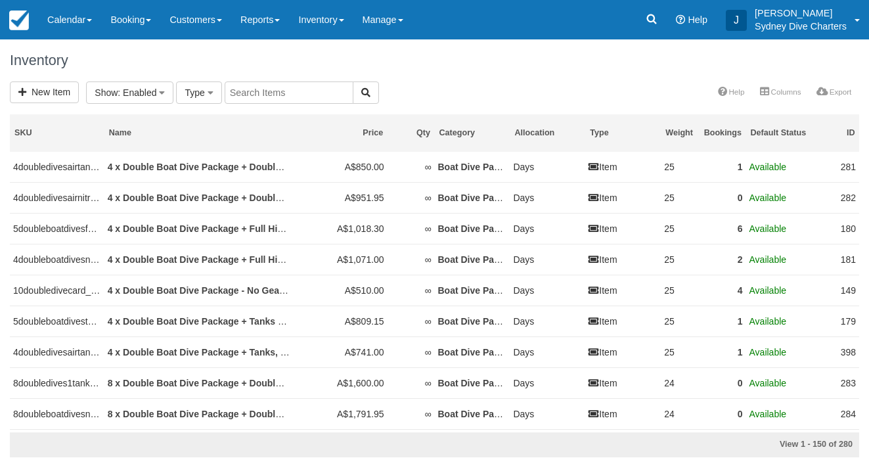
select select
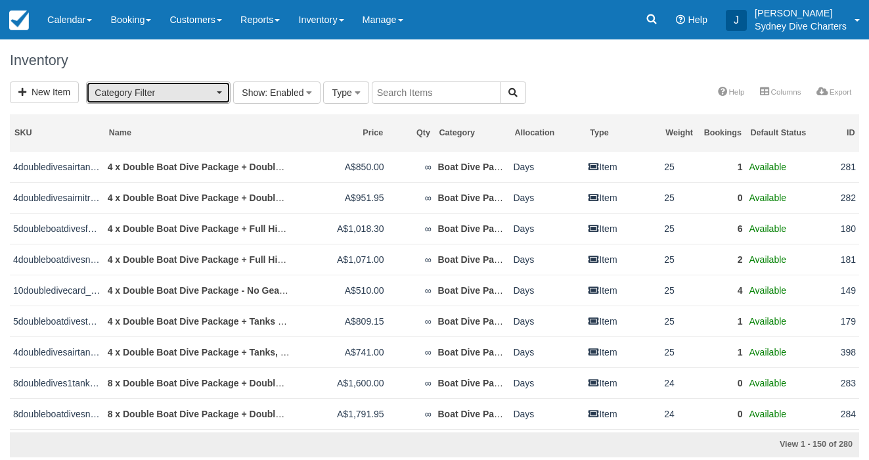
click at [207, 87] on span "Category Filter" at bounding box center [154, 92] width 119 height 13
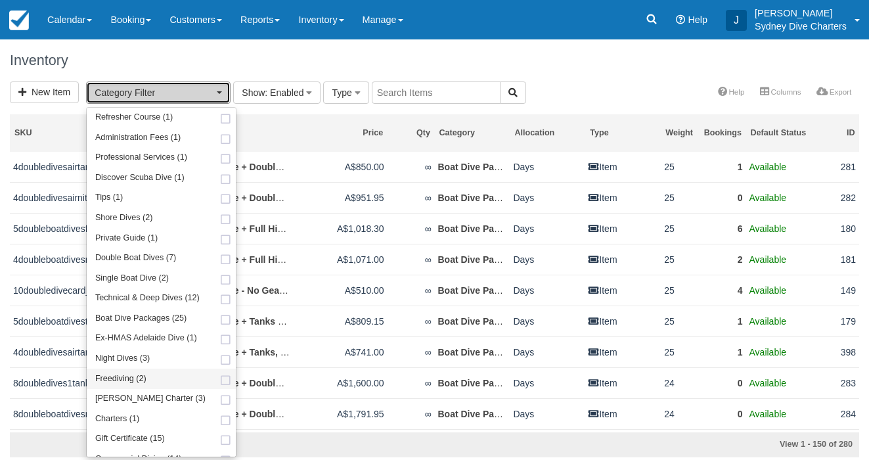
scroll to position [133, 0]
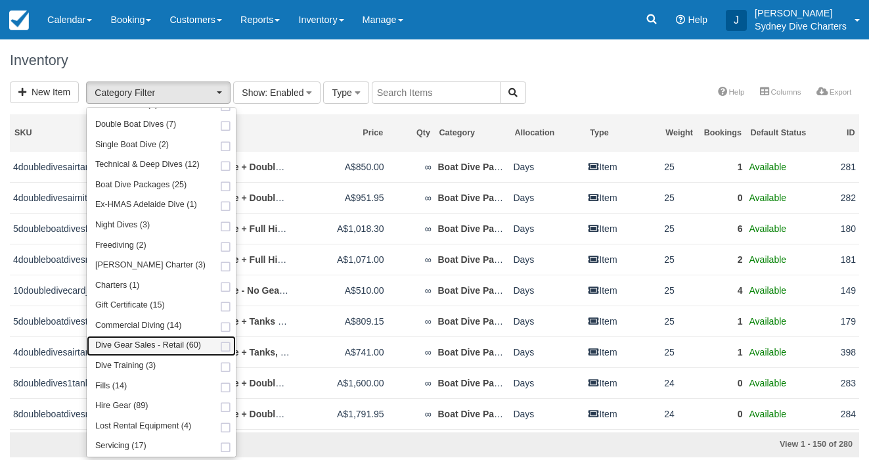
click at [219, 344] on span at bounding box center [226, 347] width 14 height 9
select select "22"
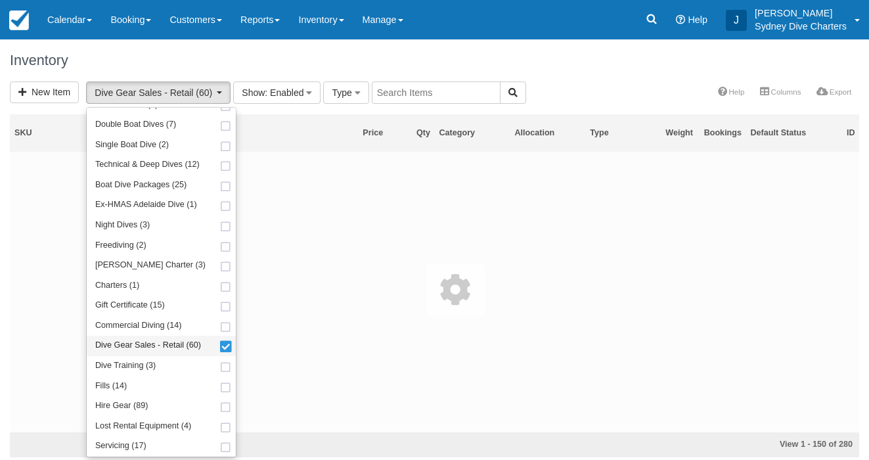
scroll to position [206, 0]
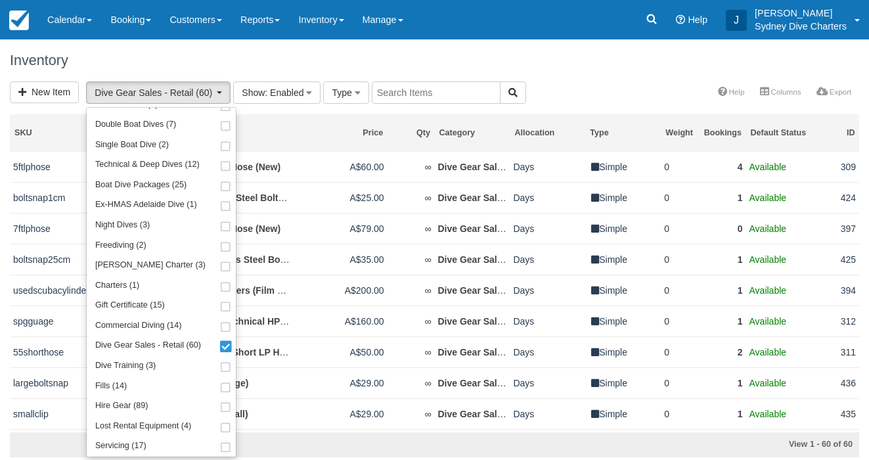
click at [594, 78] on div "Inventory" at bounding box center [434, 60] width 869 height 42
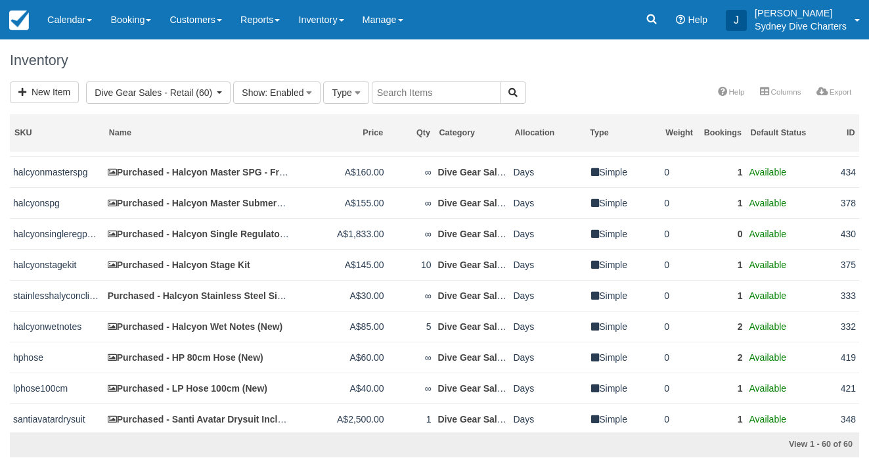
scroll to position [668, 0]
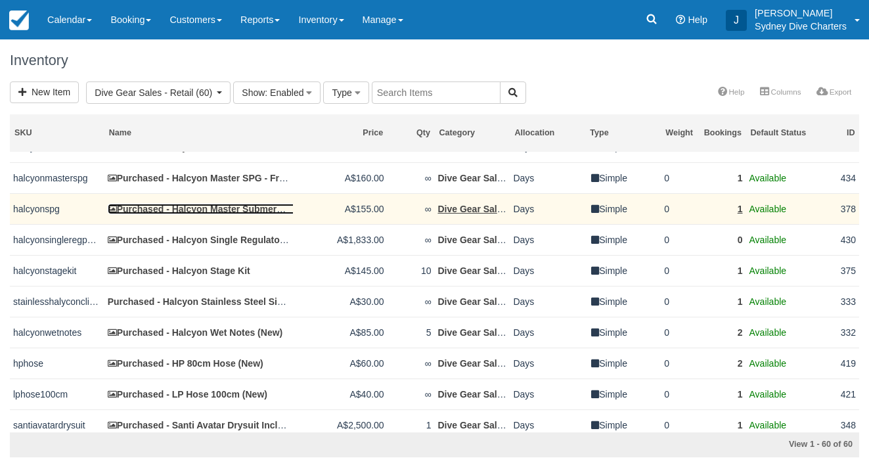
click at [256, 214] on link "Purchased - Halcyon Master Submersible Pressure Gauge - SPG (New)" at bounding box center [267, 209] width 319 height 11
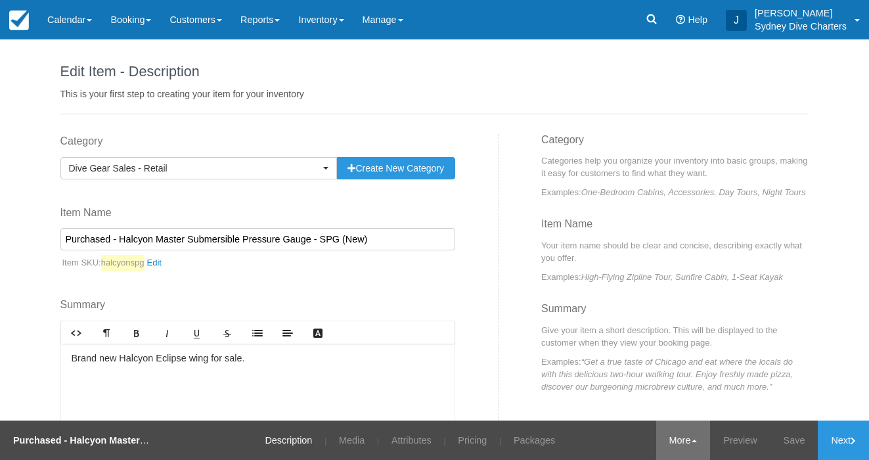
click at [684, 437] on link "More" at bounding box center [683, 439] width 55 height 39
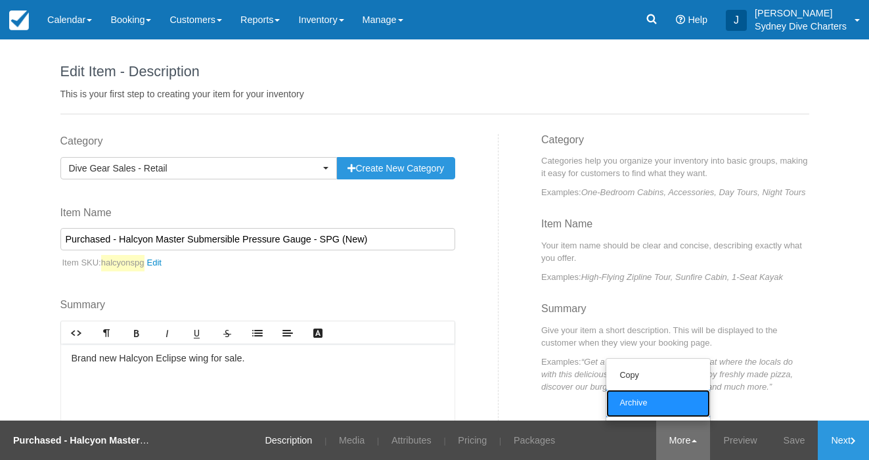
click at [653, 407] on link "Archive" at bounding box center [658, 404] width 104 height 28
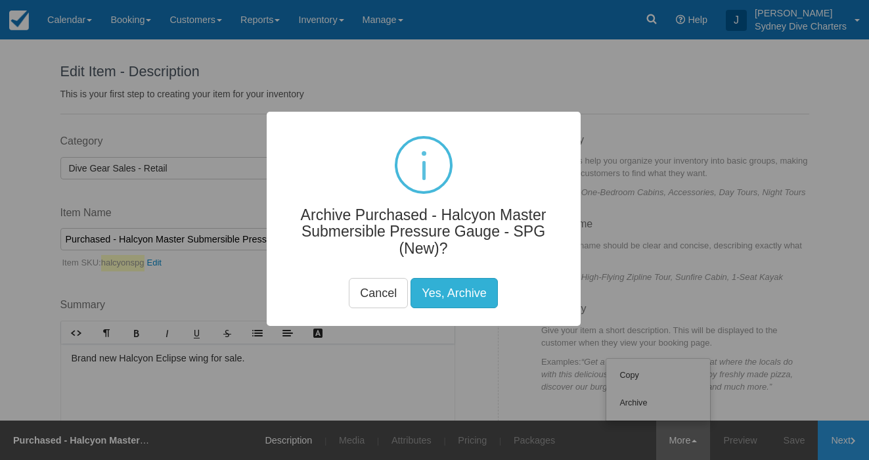
click at [462, 288] on button "Yes, Archive" at bounding box center [454, 293] width 87 height 30
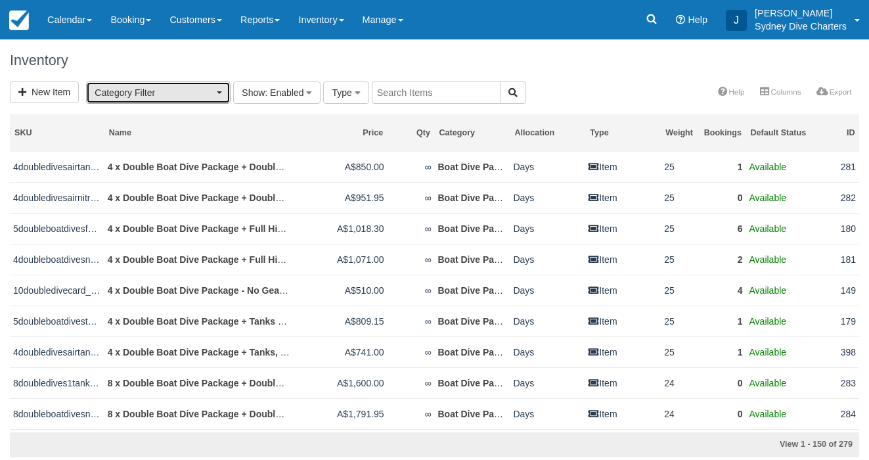
click at [215, 88] on button "Category Filter" at bounding box center [158, 92] width 145 height 22
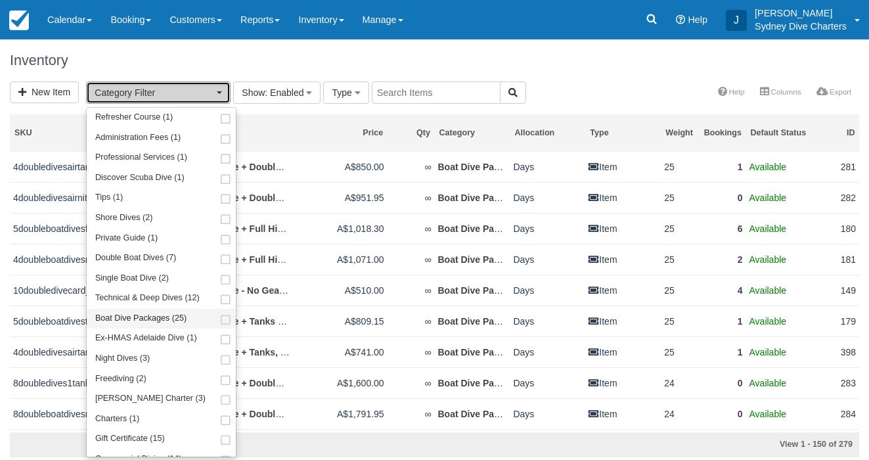
scroll to position [133, 0]
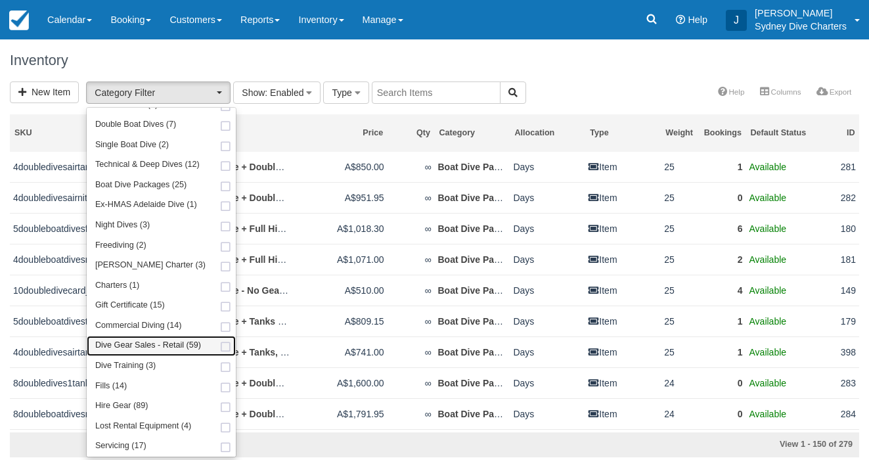
click at [223, 347] on span at bounding box center [226, 347] width 14 height 9
select select "22"
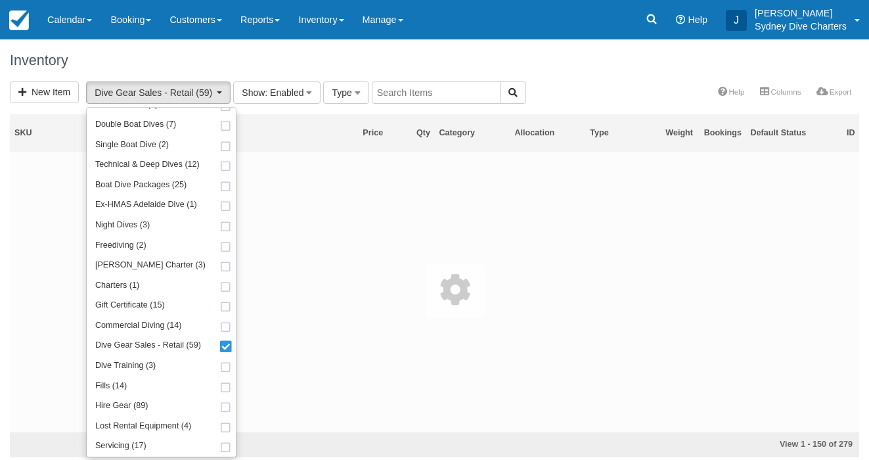
click at [575, 74] on div "Inventory" at bounding box center [434, 60] width 869 height 42
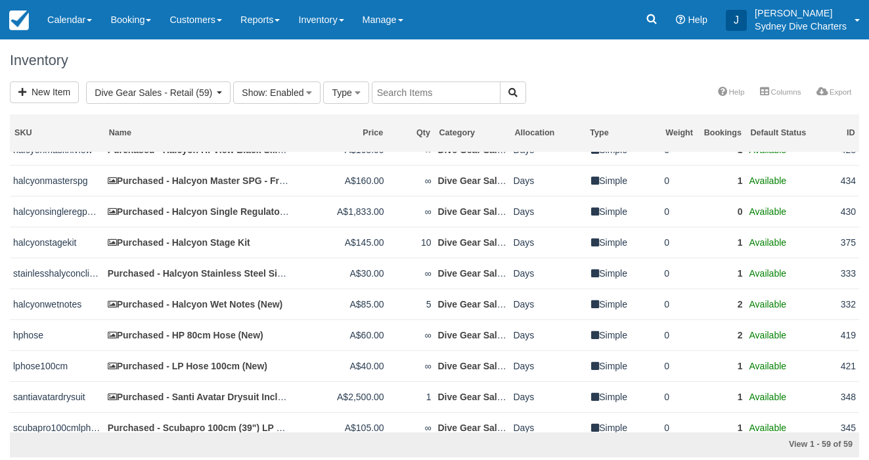
scroll to position [668, 0]
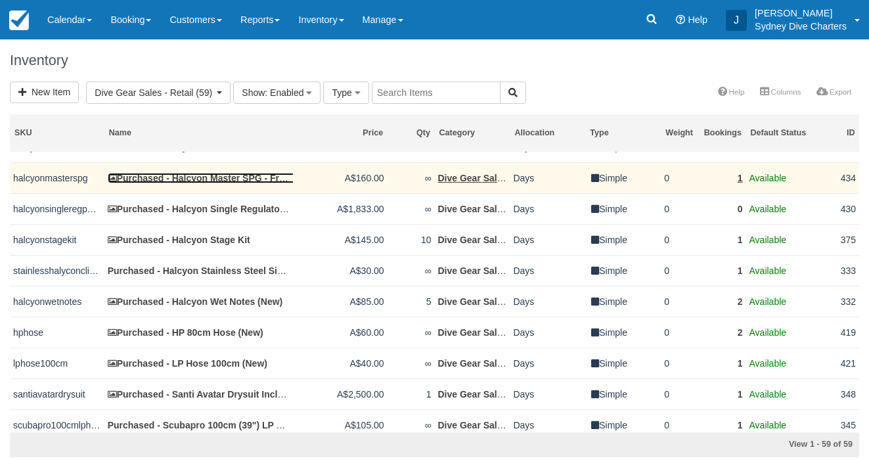
click at [249, 183] on link "Purchased - Halcyon Master SPG - Free HP Hose (New)" at bounding box center [233, 178] width 250 height 11
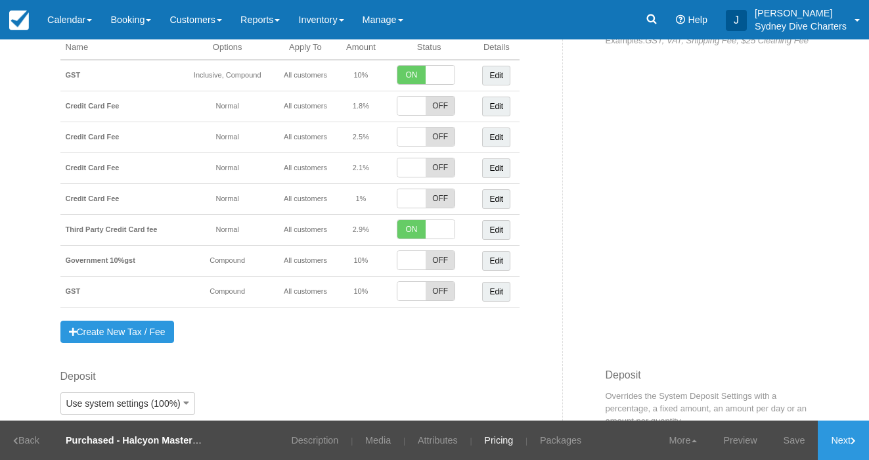
scroll to position [466, 0]
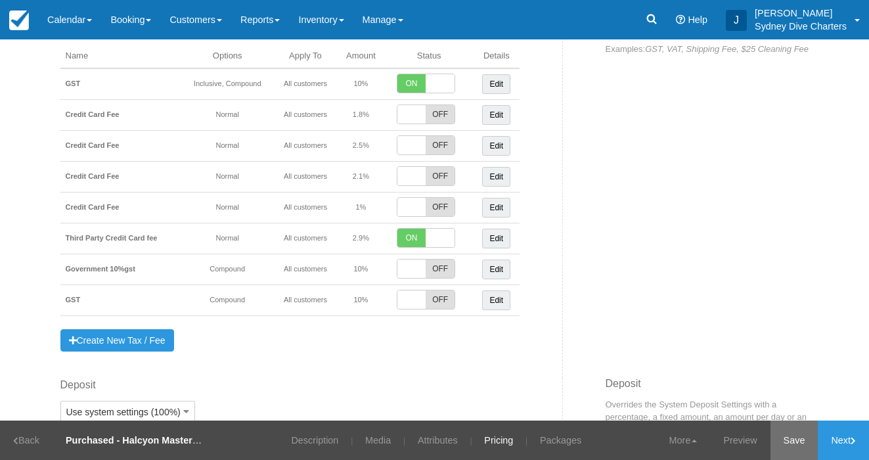
click at [794, 438] on link "Save" at bounding box center [795, 439] width 48 height 39
click at [326, 14] on link "Inventory" at bounding box center [321, 19] width 64 height 39
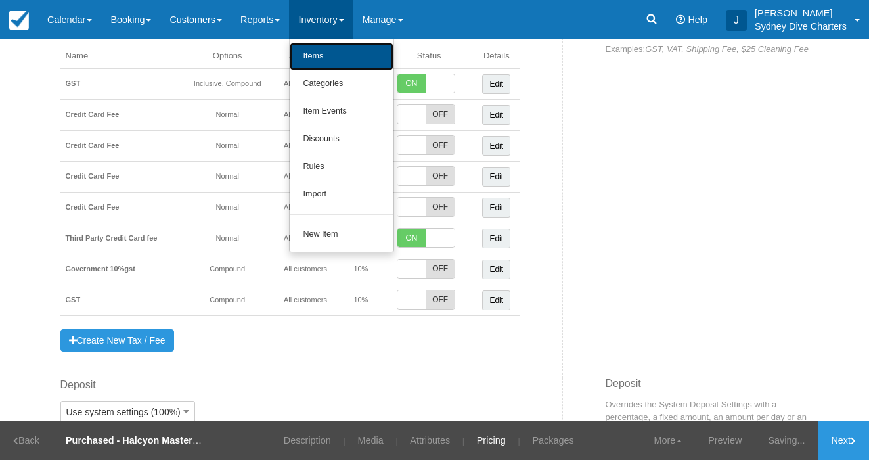
click at [332, 58] on link "Items" at bounding box center [342, 57] width 104 height 28
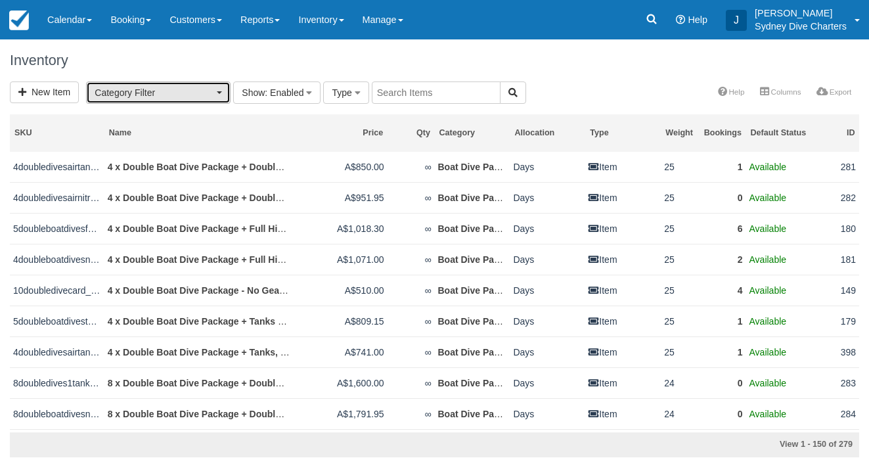
click at [218, 87] on button "Category Filter" at bounding box center [158, 92] width 145 height 22
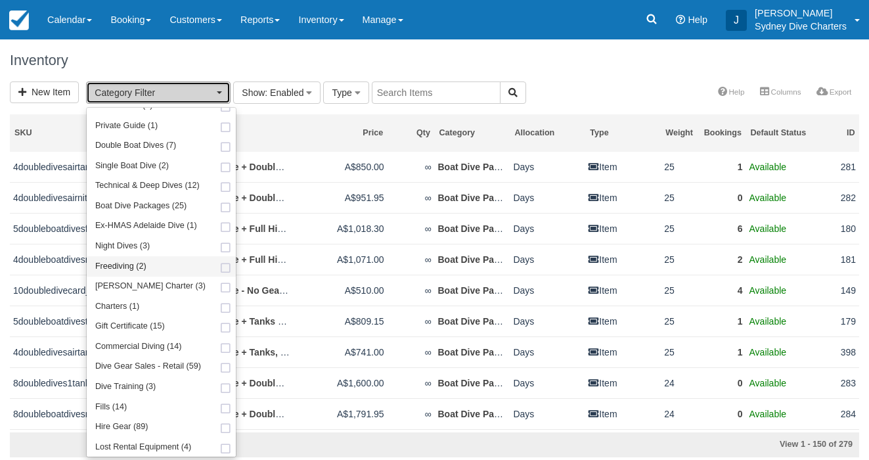
scroll to position [133, 0]
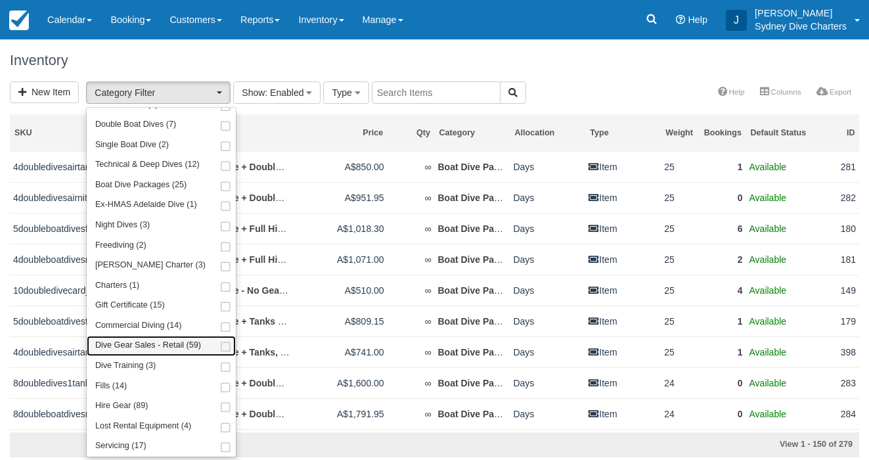
click at [219, 344] on span at bounding box center [226, 347] width 14 height 9
select select "22"
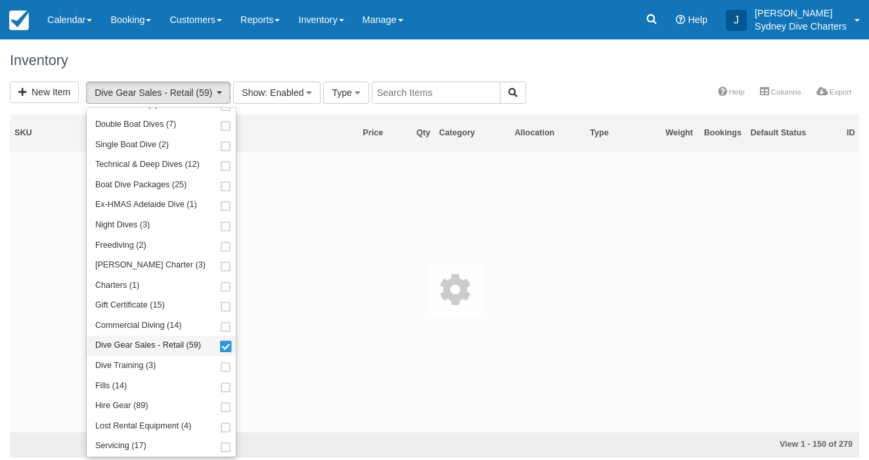
scroll to position [206, 0]
click at [583, 66] on h1 "Inventory" at bounding box center [434, 61] width 849 height 16
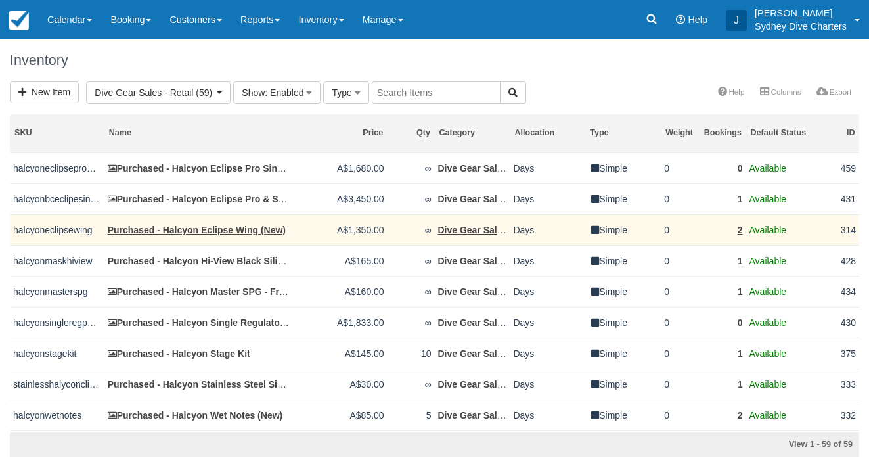
scroll to position [547, 0]
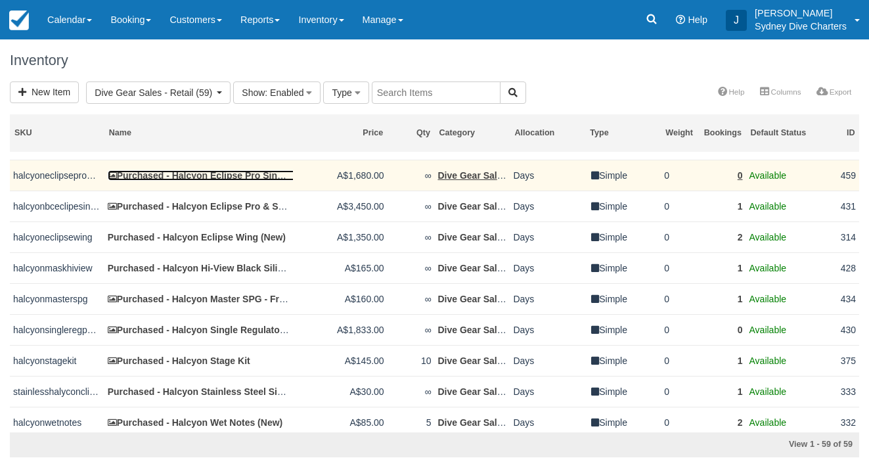
click at [257, 181] on link "Purchased - Halcyon Eclipse Pro Single Backplate & Wing System (New)" at bounding box center [271, 175] width 326 height 11
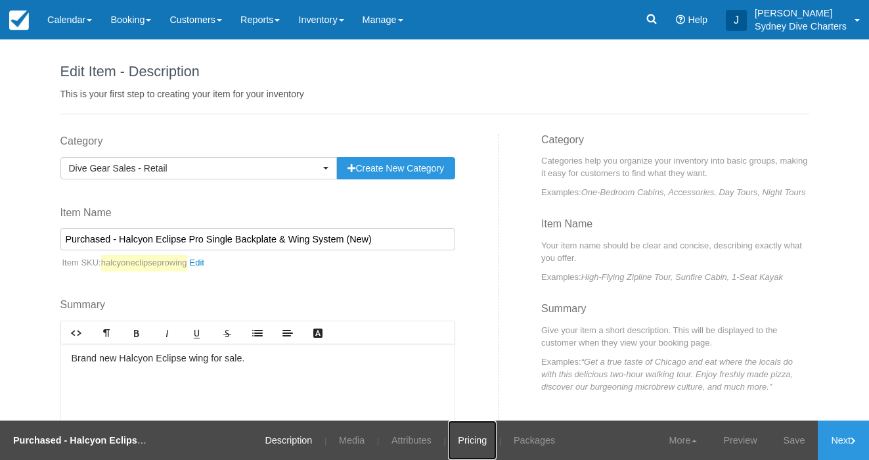
click at [470, 444] on link "Pricing" at bounding box center [472, 439] width 49 height 39
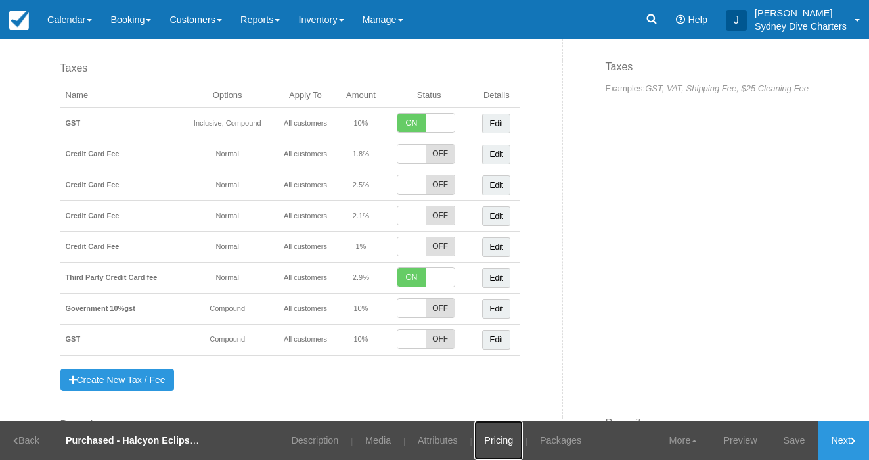
scroll to position [432, 0]
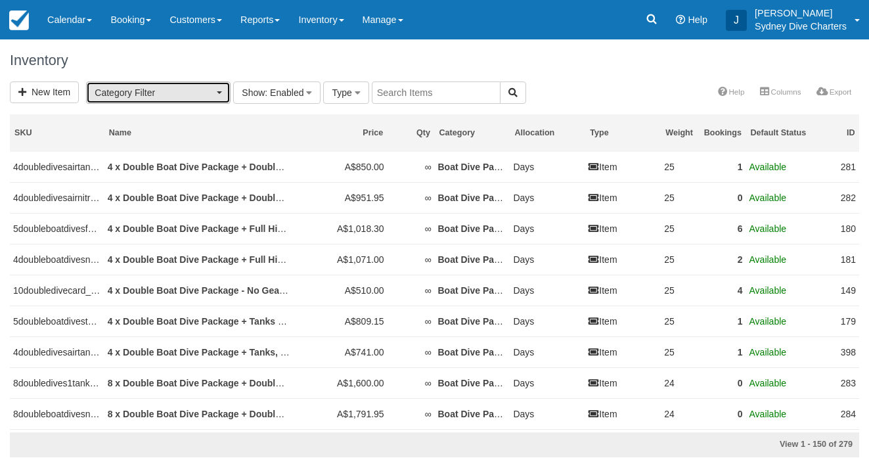
click at [221, 98] on button "Category Filter" at bounding box center [158, 92] width 145 height 22
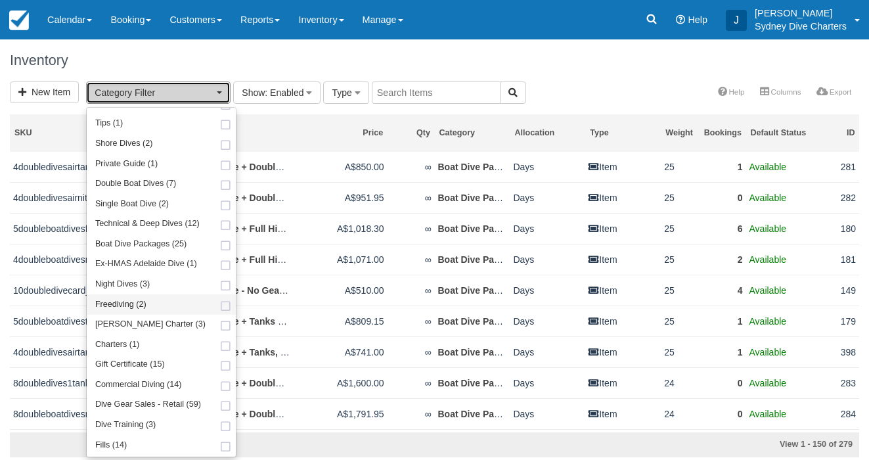
scroll to position [100, 0]
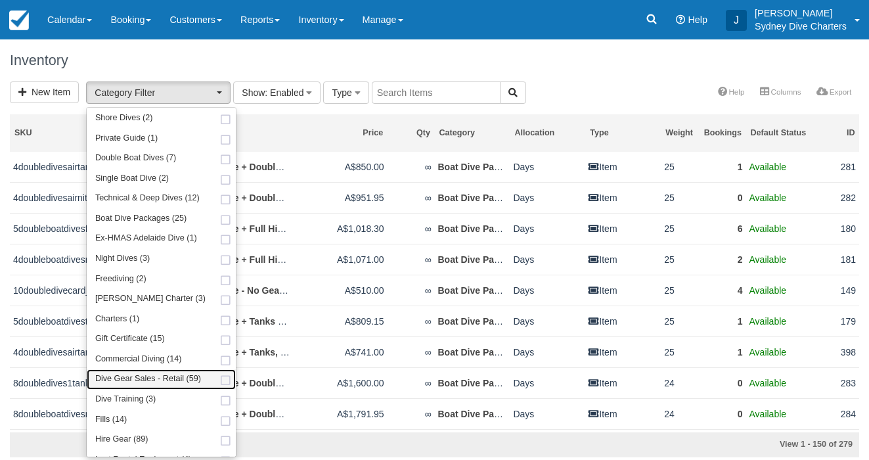
click at [219, 380] on span at bounding box center [226, 380] width 14 height 9
select select "22"
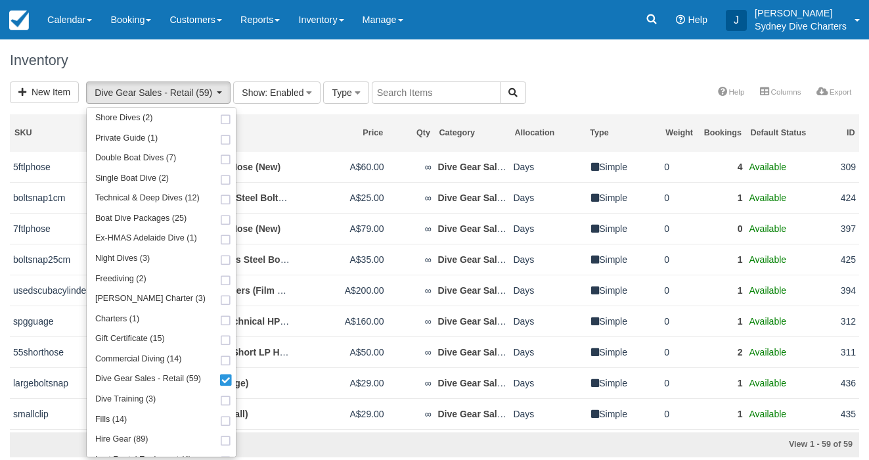
click at [574, 62] on h1 "Inventory" at bounding box center [434, 61] width 849 height 16
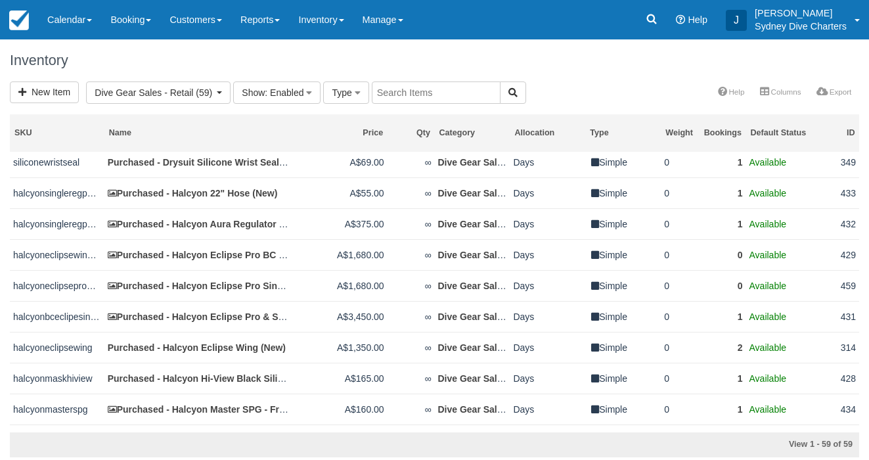
scroll to position [441, 0]
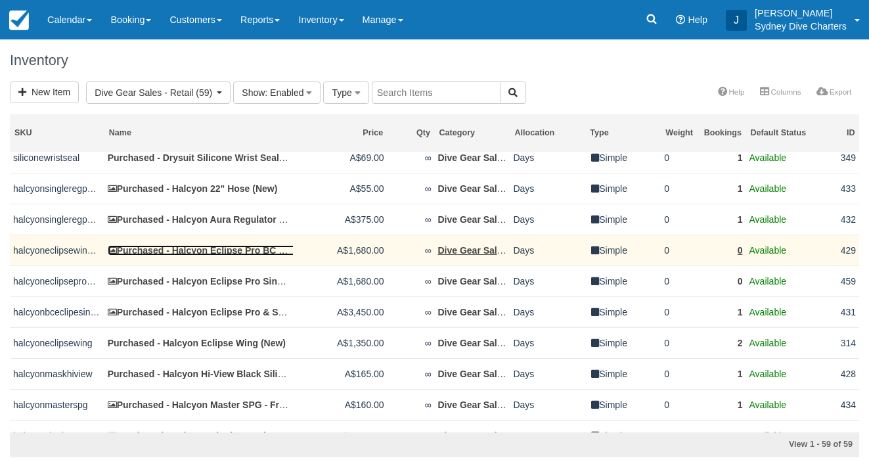
click at [265, 256] on link "Purchased - Halcyon Eclipse Pro BC System (New)" at bounding box center [223, 250] width 231 height 11
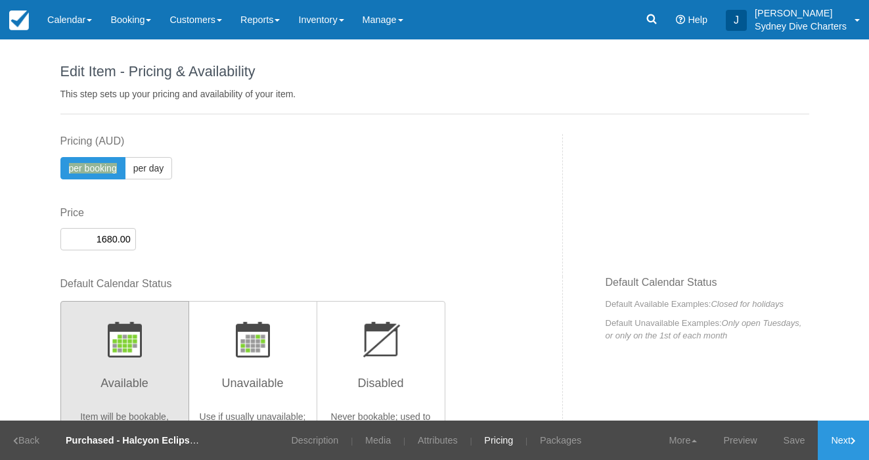
scroll to position [456, 0]
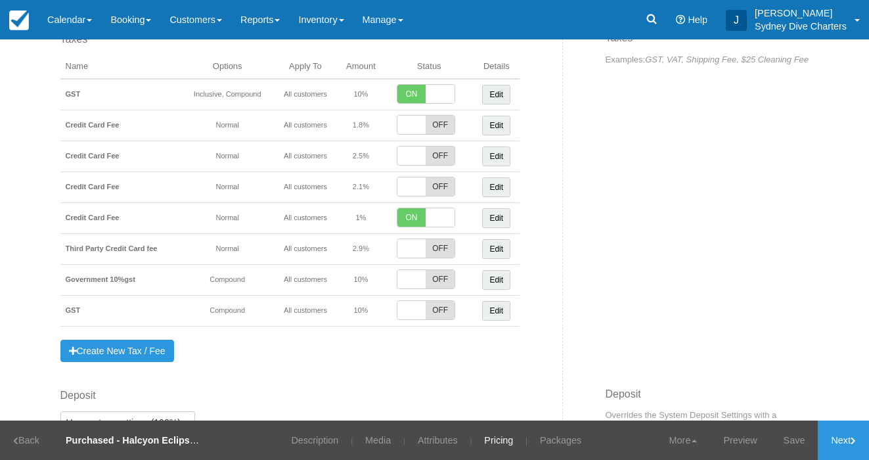
click at [422, 236] on td "ON OFF" at bounding box center [428, 248] width 89 height 31
click at [432, 246] on span "OFF" at bounding box center [440, 248] width 28 height 18
checkbox input "true"
click at [420, 216] on span "ON" at bounding box center [411, 217] width 28 height 18
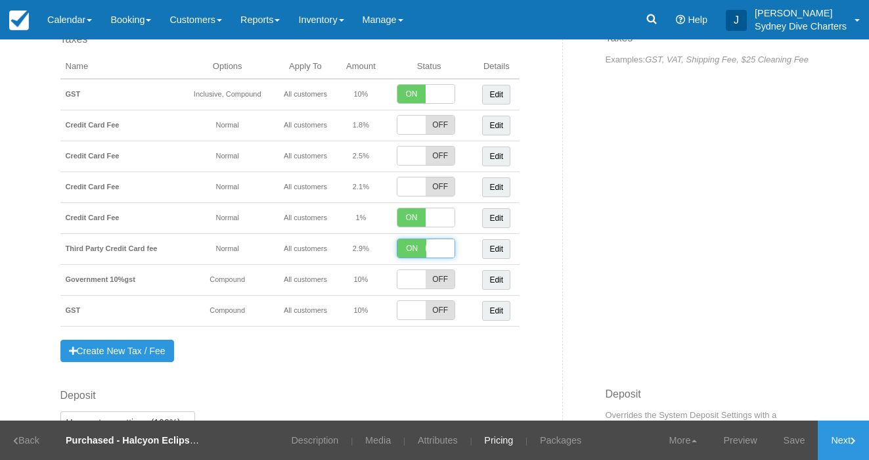
checkbox input "false"
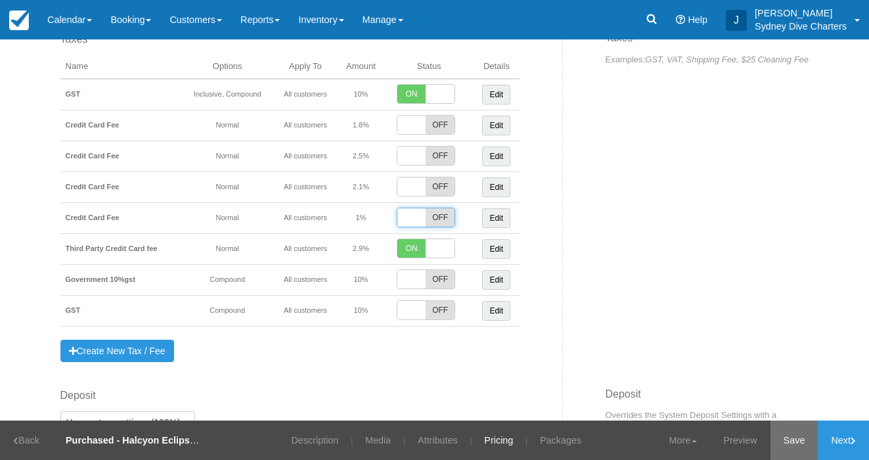
click at [786, 436] on link "Save" at bounding box center [795, 439] width 48 height 39
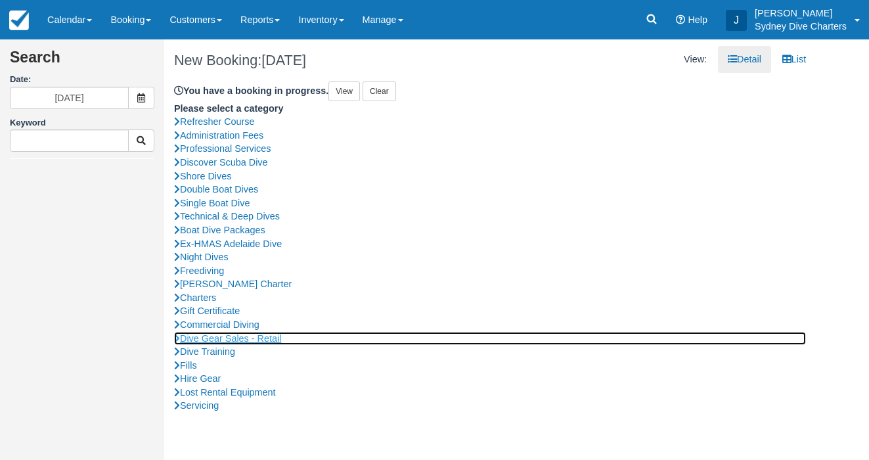
click at [260, 335] on link "Dive Gear Sales - Retail" at bounding box center [490, 339] width 632 height 14
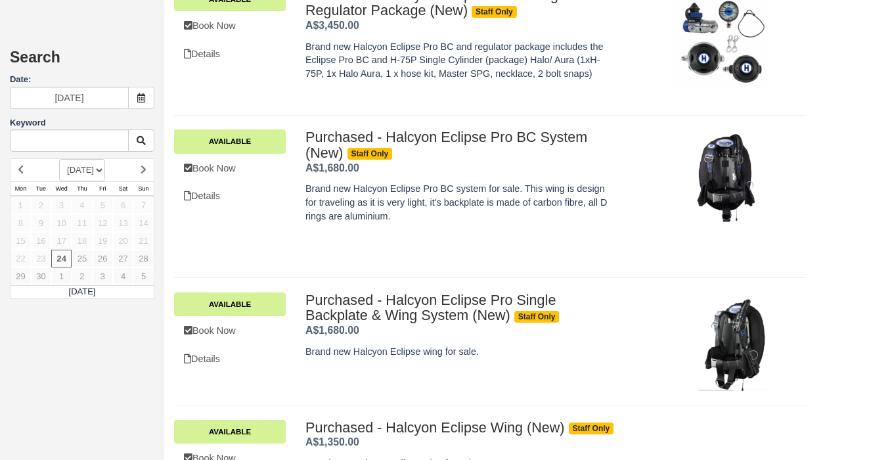
scroll to position [2239, 0]
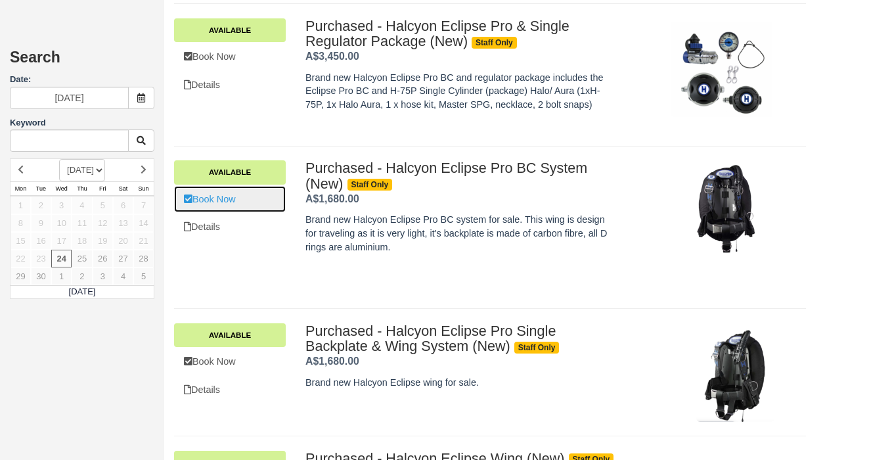
click at [231, 209] on link "Book Now" at bounding box center [230, 199] width 112 height 27
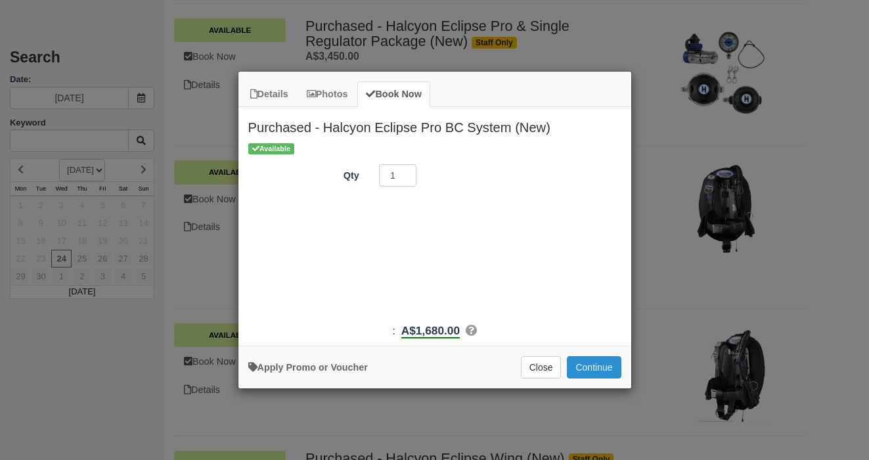
click at [614, 372] on button "Continue" at bounding box center [594, 367] width 54 height 22
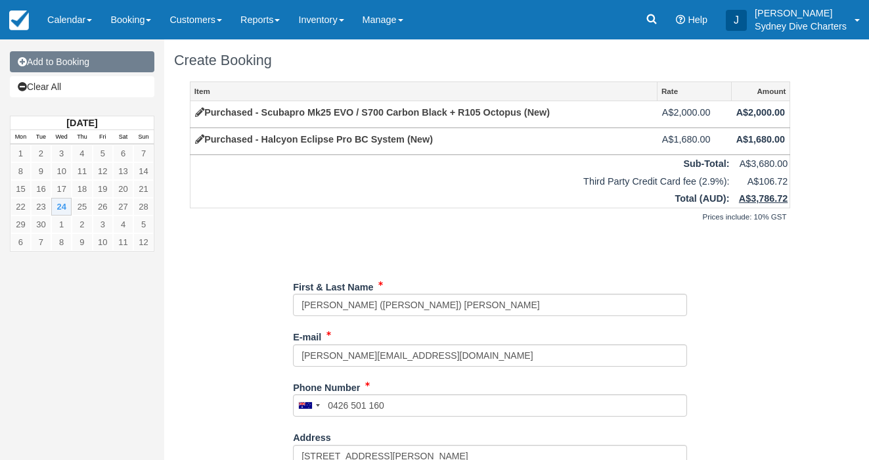
click at [97, 64] on link "Add to Booking" at bounding box center [82, 61] width 145 height 21
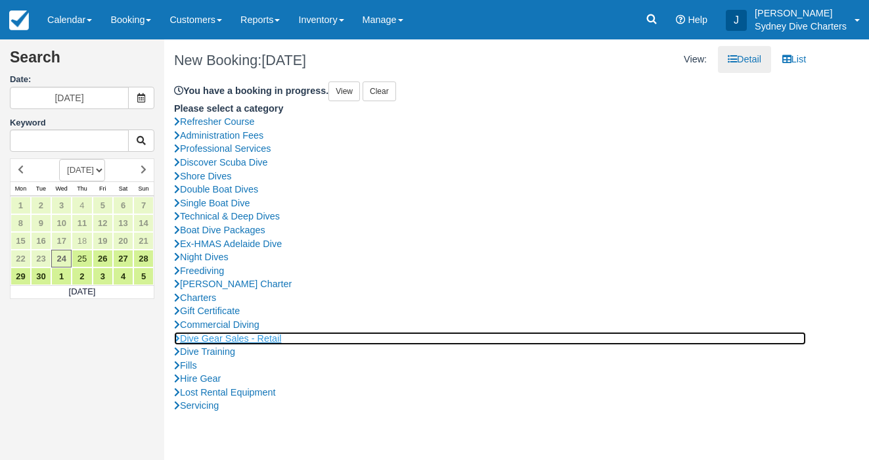
click at [262, 338] on link "Dive Gear Sales - Retail" at bounding box center [490, 339] width 632 height 14
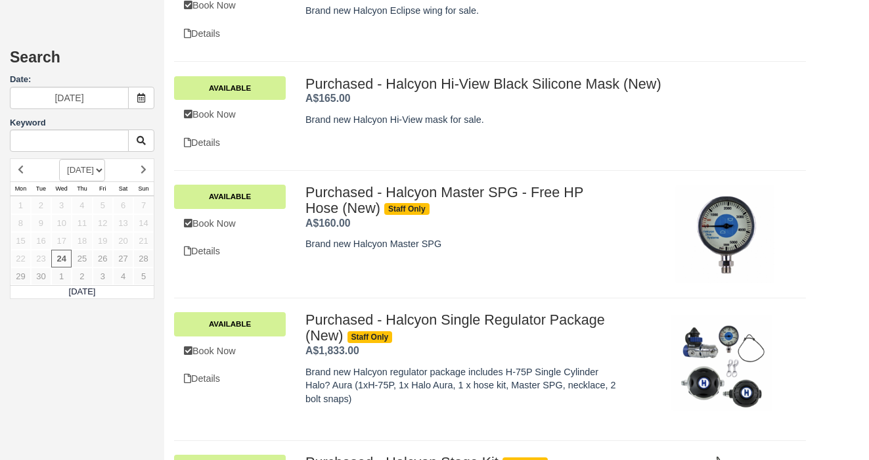
scroll to position [2779, 0]
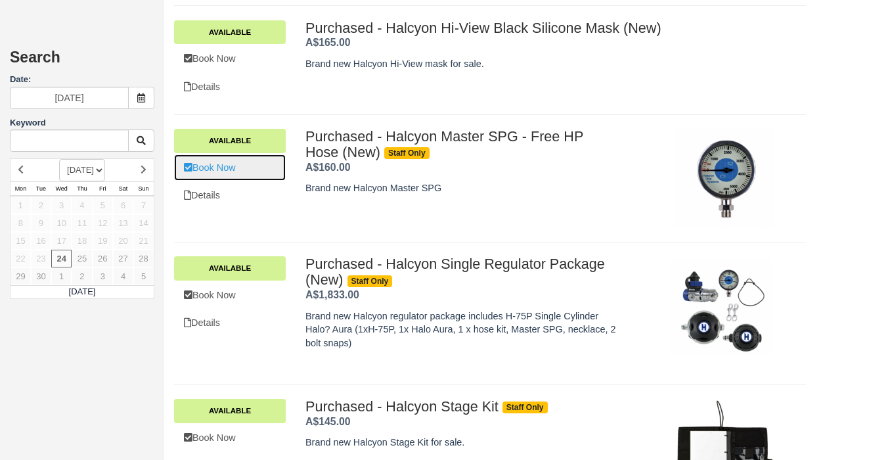
click at [243, 169] on link "Book Now" at bounding box center [230, 167] width 112 height 27
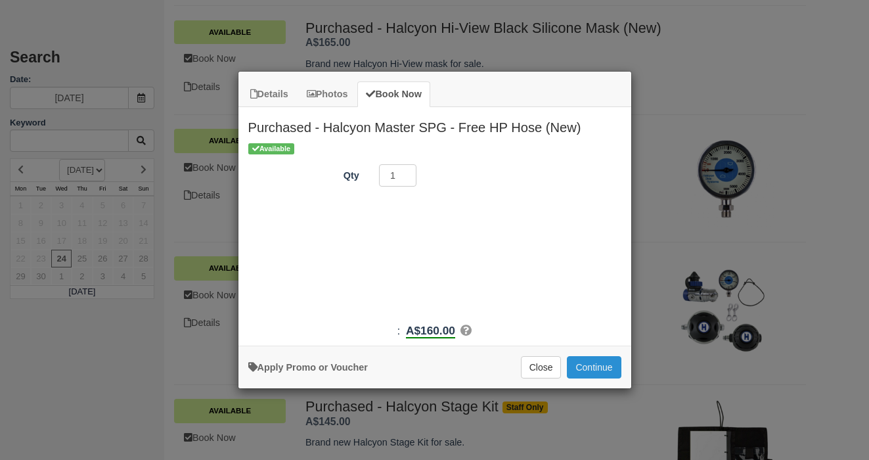
click at [588, 359] on button "Continue" at bounding box center [594, 367] width 54 height 22
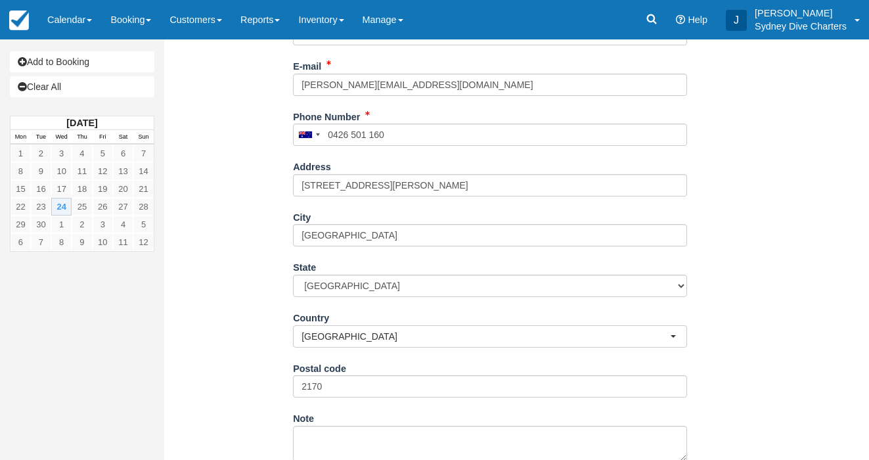
scroll to position [537, 0]
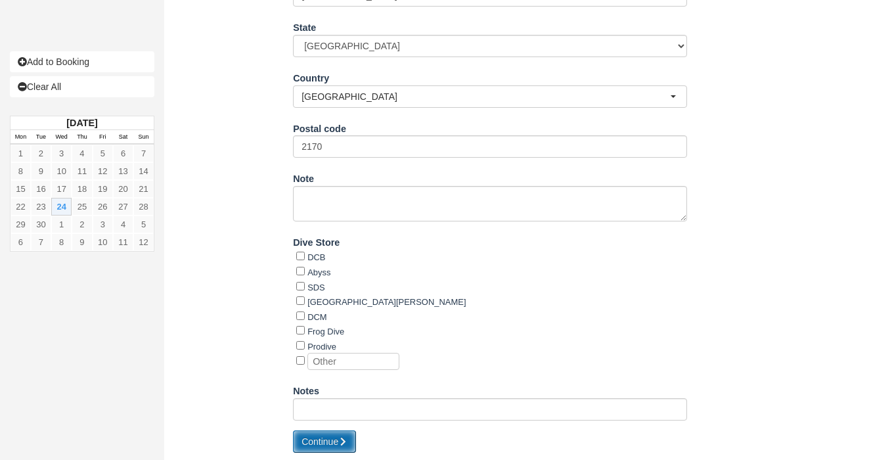
click at [327, 433] on button "Continue" at bounding box center [324, 441] width 63 height 22
type input "+61426501160"
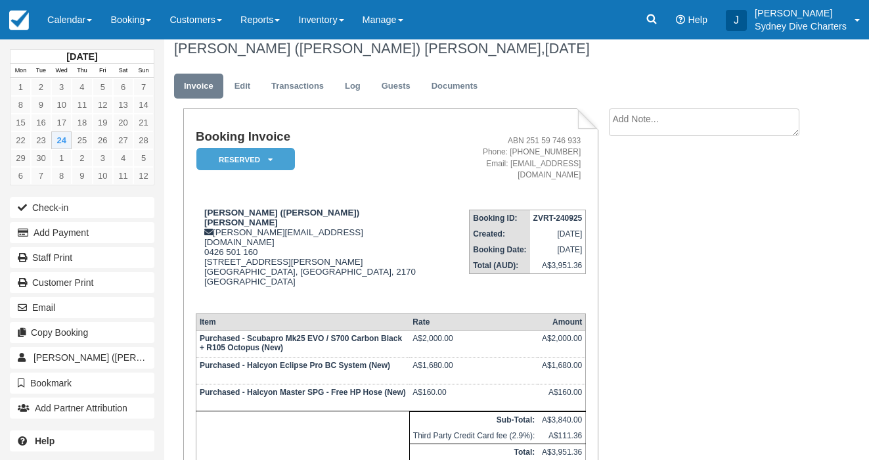
scroll to position [14, 0]
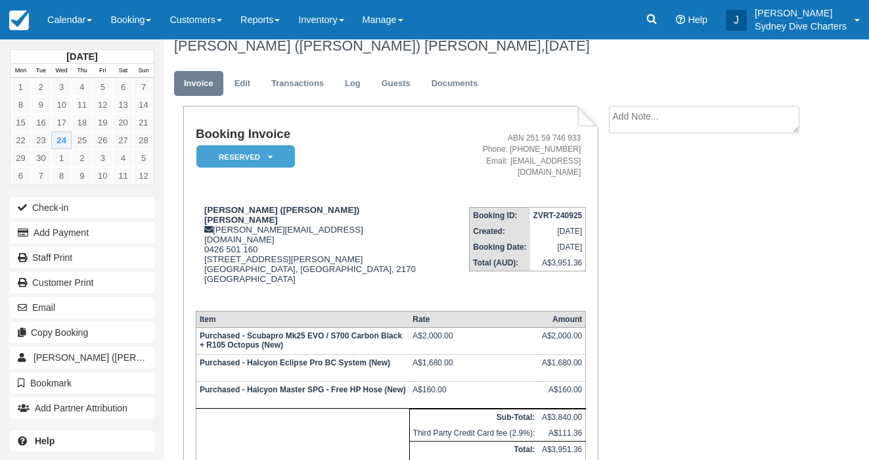
click at [632, 120] on textarea at bounding box center [704, 120] width 190 height 28
type textarea "N"
type textarea "Halycon Wing serial # 42512341425"
click at [682, 188] on input "Show on invoice" at bounding box center [681, 192] width 9 height 9
checkbox input "true"
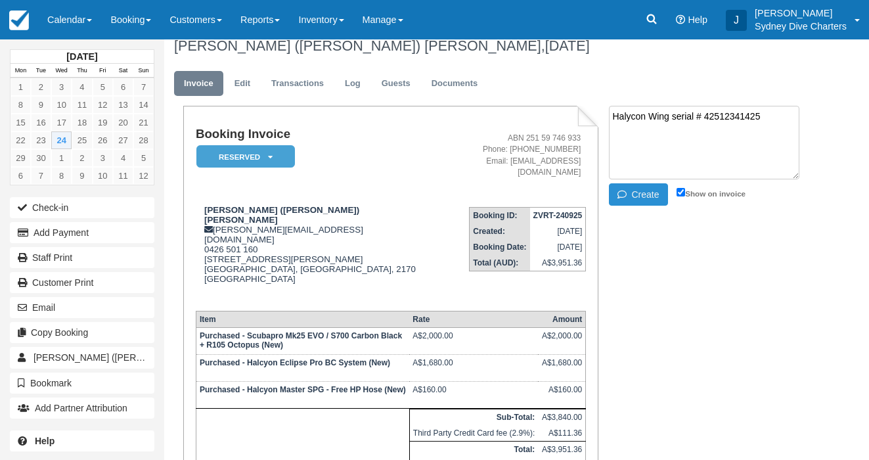
click at [649, 194] on button "Create" at bounding box center [638, 194] width 59 height 22
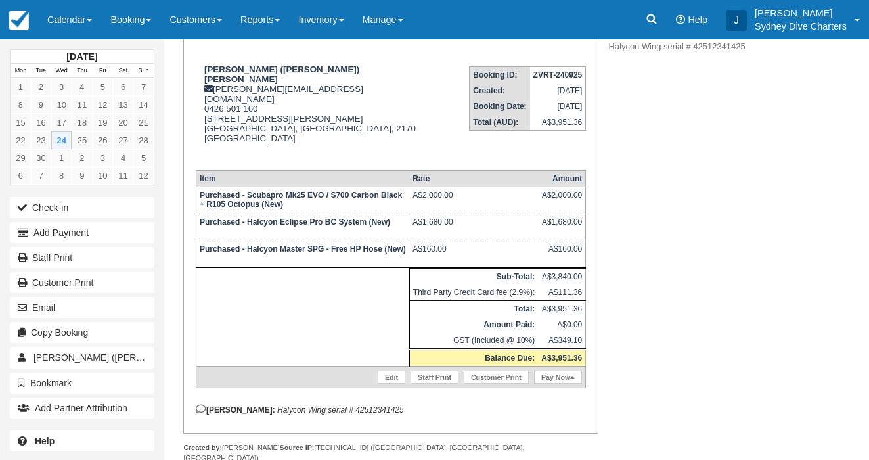
scroll to position [0, 0]
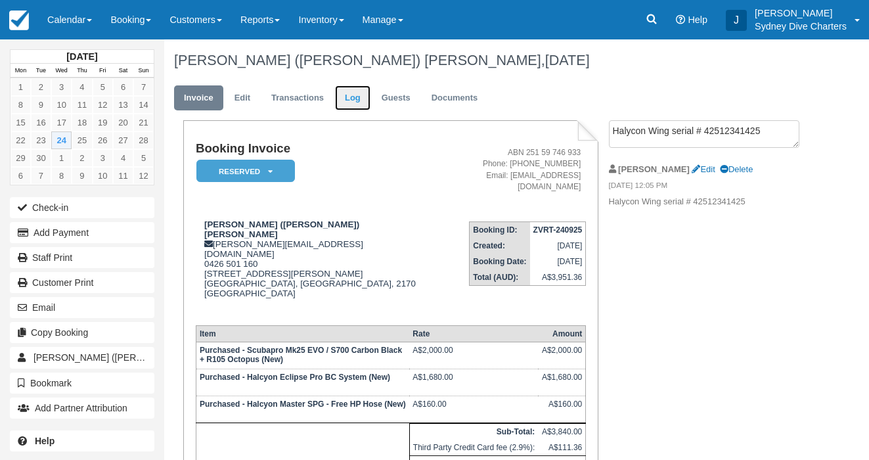
click at [355, 99] on link "Log" at bounding box center [352, 98] width 35 height 26
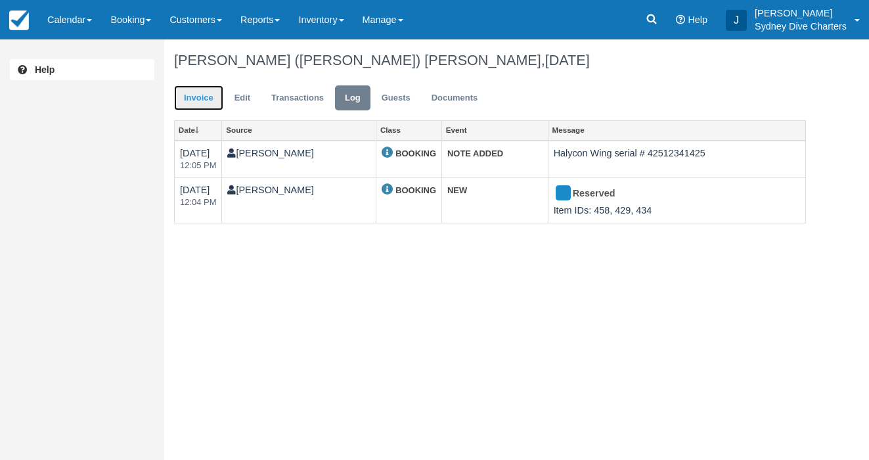
click at [209, 102] on link "Invoice" at bounding box center [198, 98] width 49 height 26
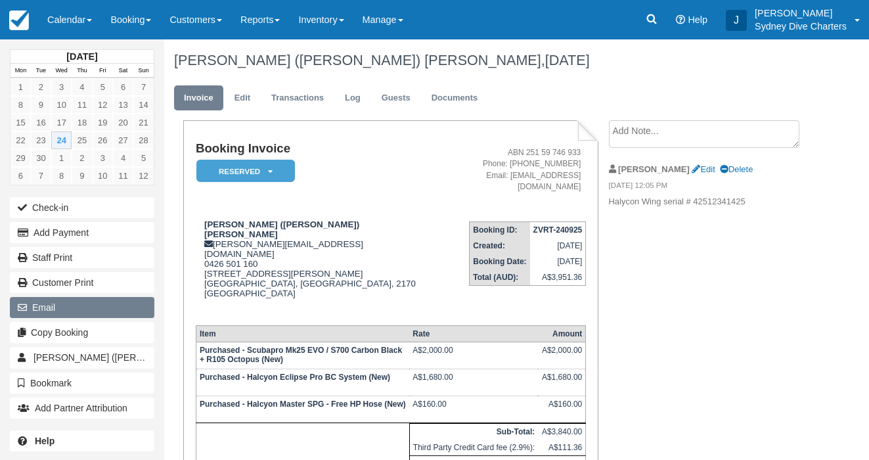
click at [60, 308] on button "Email" at bounding box center [82, 307] width 145 height 21
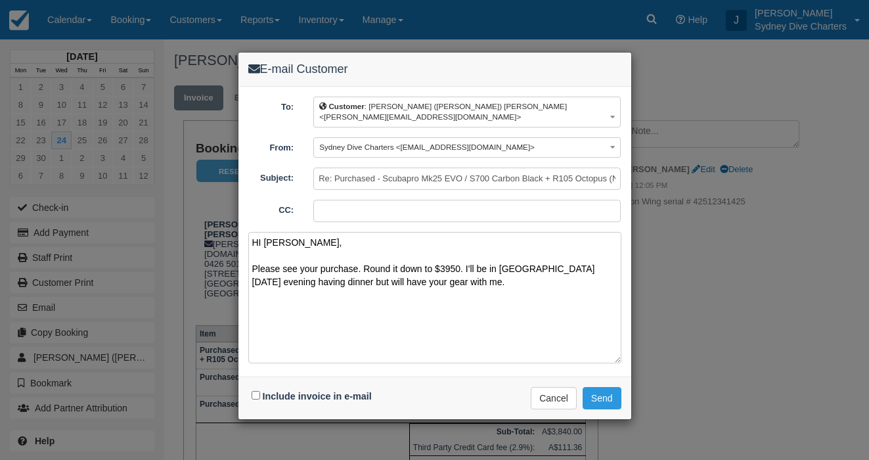
type textarea "HI [PERSON_NAME], Please see your purchase. Round it down to $3950. I'll be in …"
click at [483, 418] on div "E-mail Customer To: Customer : [PERSON_NAME] ([PERSON_NAME]) [PERSON_NAME] <[PE…" at bounding box center [434, 230] width 869 height 460
drag, startPoint x: 446, startPoint y: 268, endPoint x: 252, endPoint y: 234, distance: 196.8
click at [252, 234] on textarea "HI Maggie, Please see your purchase. Round it down to $3950. I'll be in Manly t…" at bounding box center [434, 297] width 373 height 131
click at [566, 387] on button "Cancel" at bounding box center [554, 398] width 46 height 22
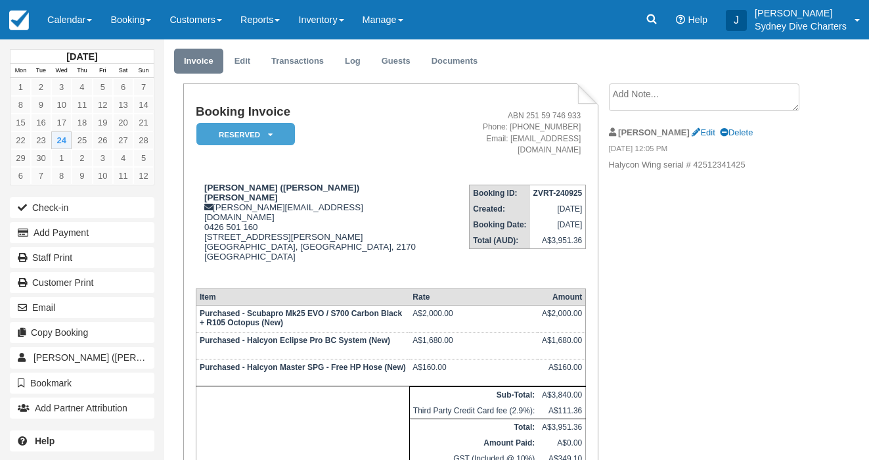
scroll to position [37, 0]
click at [93, 303] on button "Email" at bounding box center [82, 307] width 145 height 21
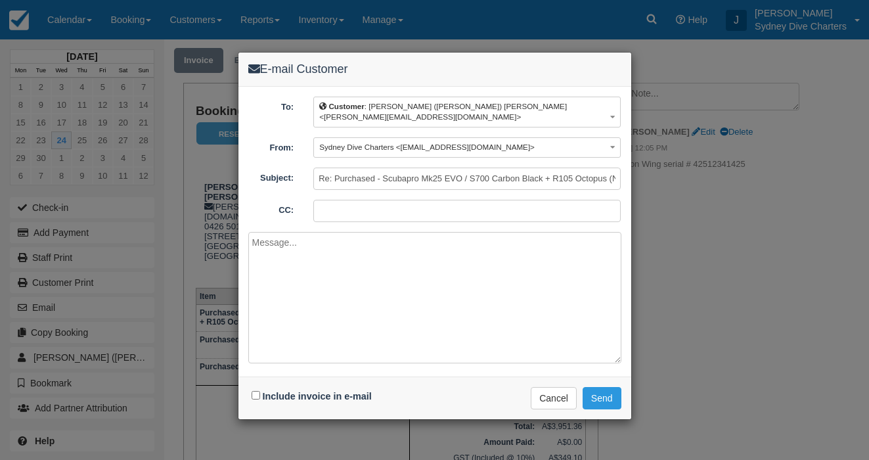
click at [326, 246] on textarea at bounding box center [434, 297] width 373 height 131
paste textarea "HI Maggie, Please see your purchase. Round it down to $3950. I'll be in Manly t…"
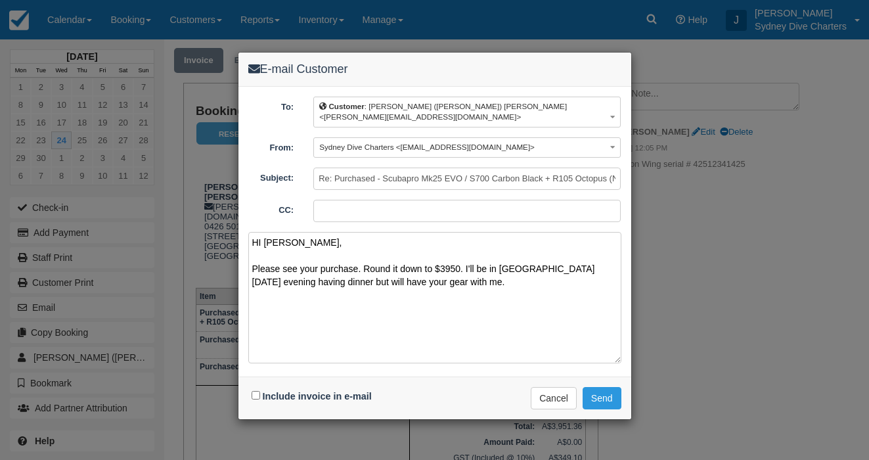
click at [449, 257] on textarea "HI Maggie, Please see your purchase. Round it down to $3950. I'll be in Manly t…" at bounding box center [434, 297] width 373 height 131
click at [427, 257] on textarea "HI Maggie, Please see your purchase. Round it down to $3840. I'll be in Manly t…" at bounding box center [434, 297] width 373 height 131
type textarea "HI Maggie, Please see your purchase. Price without third party fees is $3840. I…"
click at [257, 391] on input "Include invoice in e-mail" at bounding box center [256, 395] width 9 height 9
checkbox input "true"
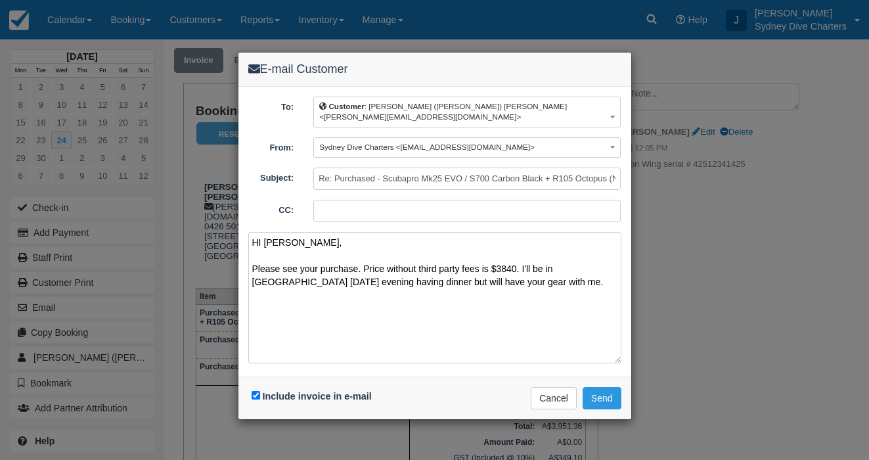
click at [472, 271] on textarea "HI Maggie, Please see your purchase. Price without third party fees is $3840. I…" at bounding box center [434, 297] width 373 height 131
paste textarea "https://maps.apple.com/?address=55%20Addison%20Rd,%20Manly%20NSW%202095,%20Aust…"
type textarea "HI Maggie, Please see your purchase. Price without third party fees is $3840. I…"
click at [594, 387] on button "Send" at bounding box center [602, 398] width 39 height 22
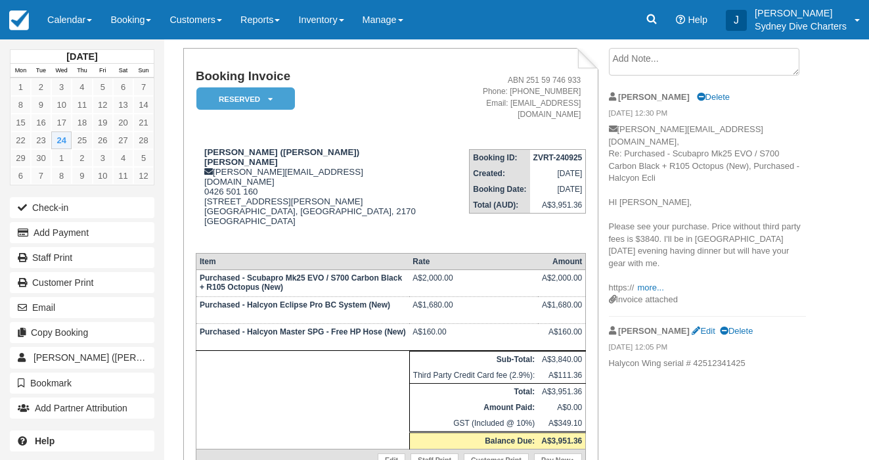
scroll to position [11, 0]
